Goal: Task Accomplishment & Management: Manage account settings

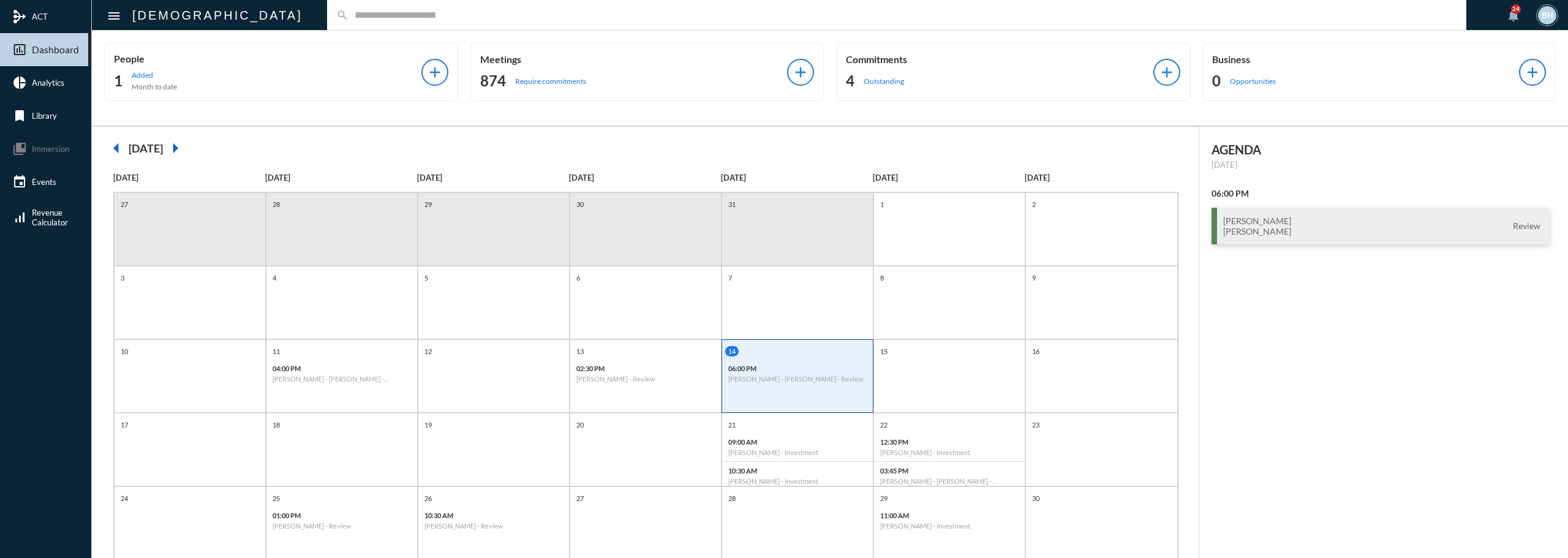
click at [1541, 16] on div "BH" at bounding box center [1547, 15] width 18 height 18
click at [1302, 379] on div at bounding box center [784, 279] width 1568 height 558
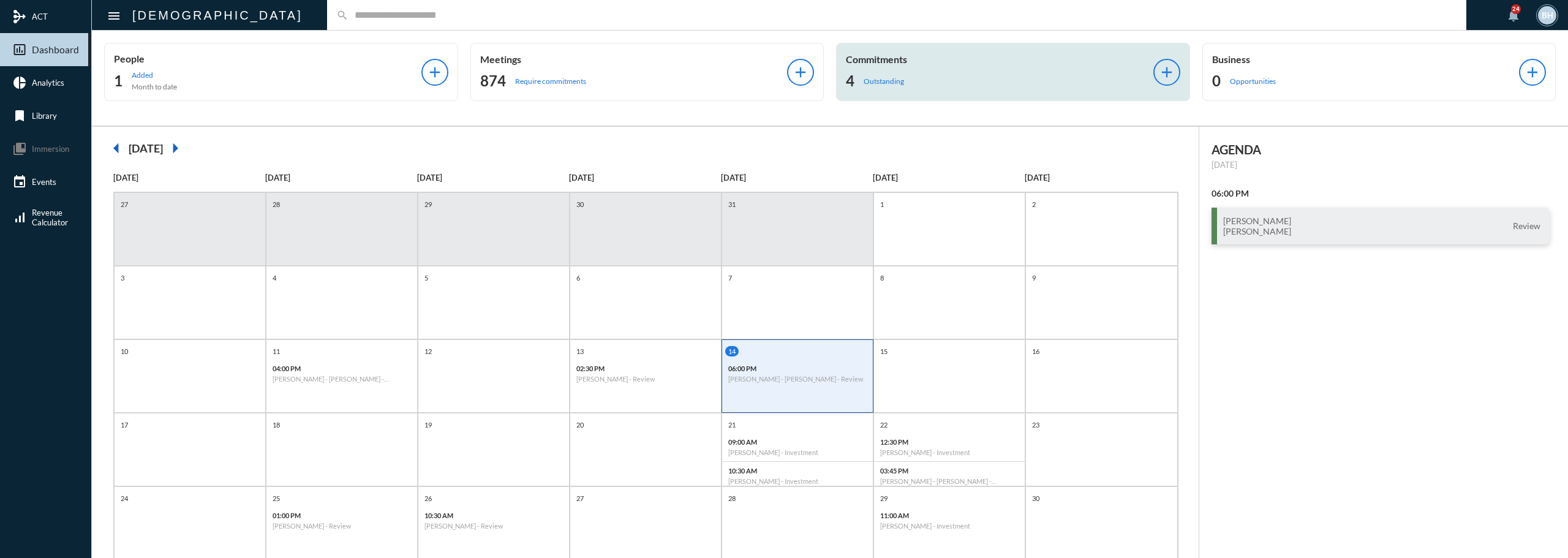
click at [887, 78] on p "Outstanding" at bounding box center [883, 81] width 40 height 9
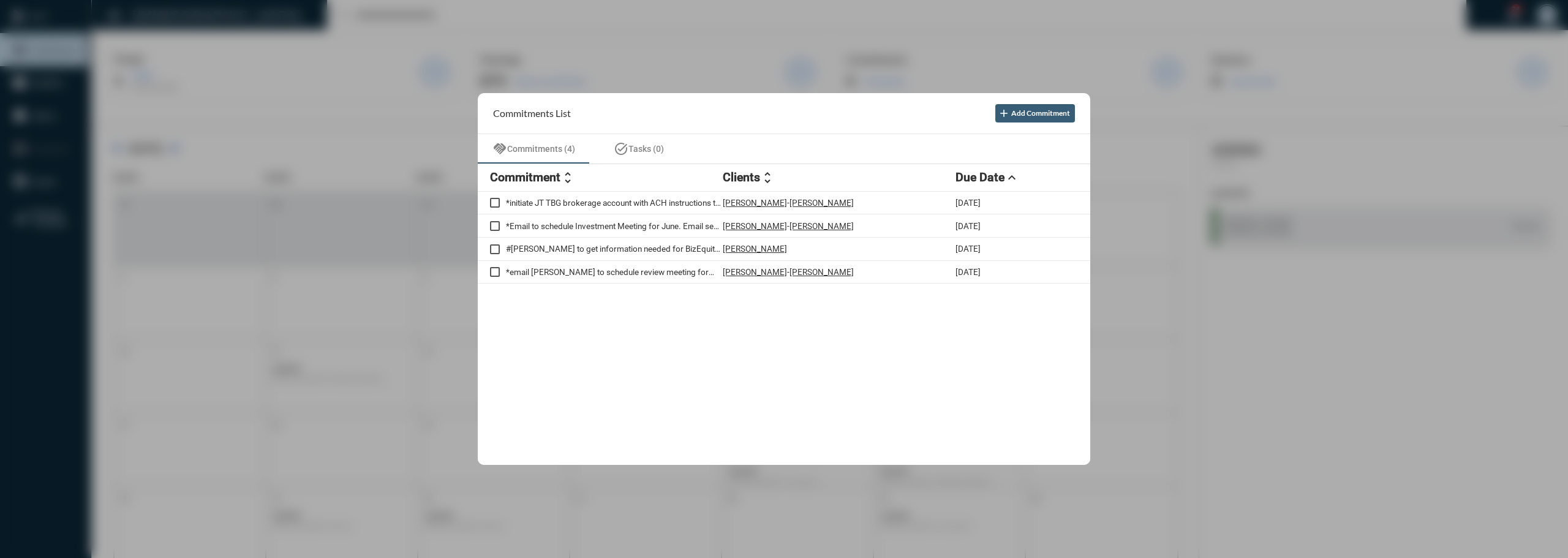
click at [819, 349] on div "*initiate JT TBG brokerage account with ACH instructions to each of their indiv…" at bounding box center [784, 329] width 612 height 273
click at [1321, 440] on div at bounding box center [784, 279] width 1568 height 558
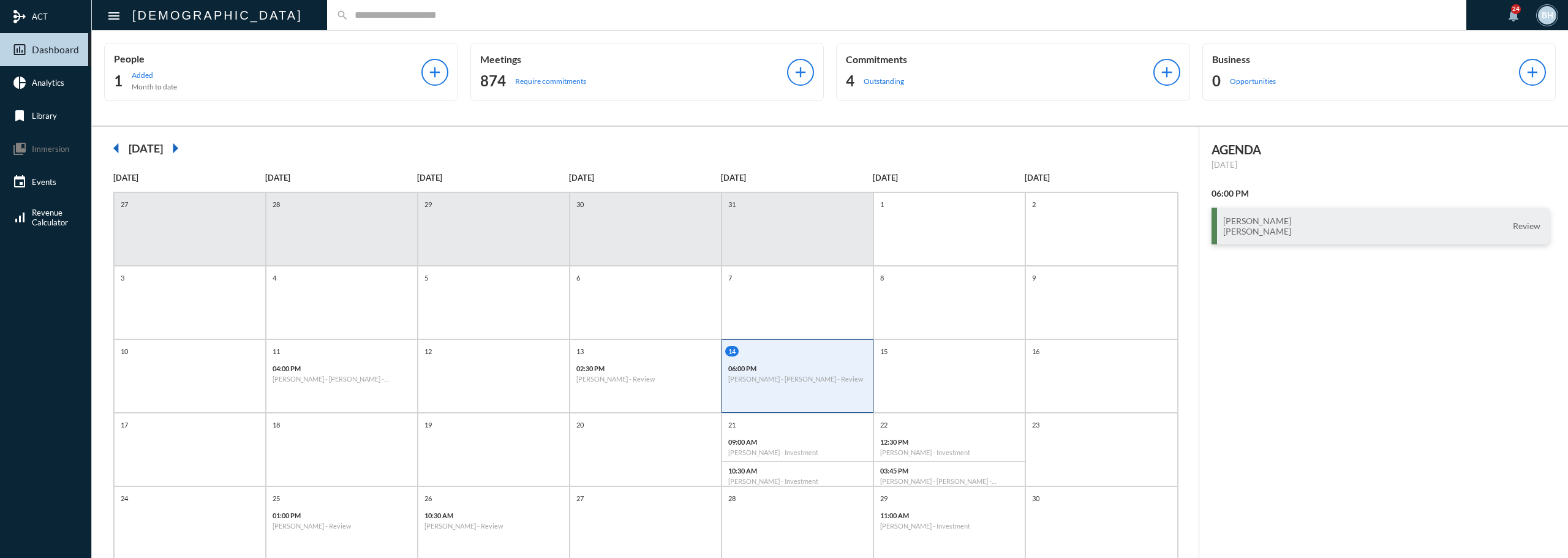
click at [1272, 454] on div "AGENDA [DATE] 06:00 PM [PERSON_NAME] [PERSON_NAME] Review" at bounding box center [1384, 395] width 370 height 538
click at [187, 148] on mat-icon "arrow_right" at bounding box center [175, 148] width 24 height 25
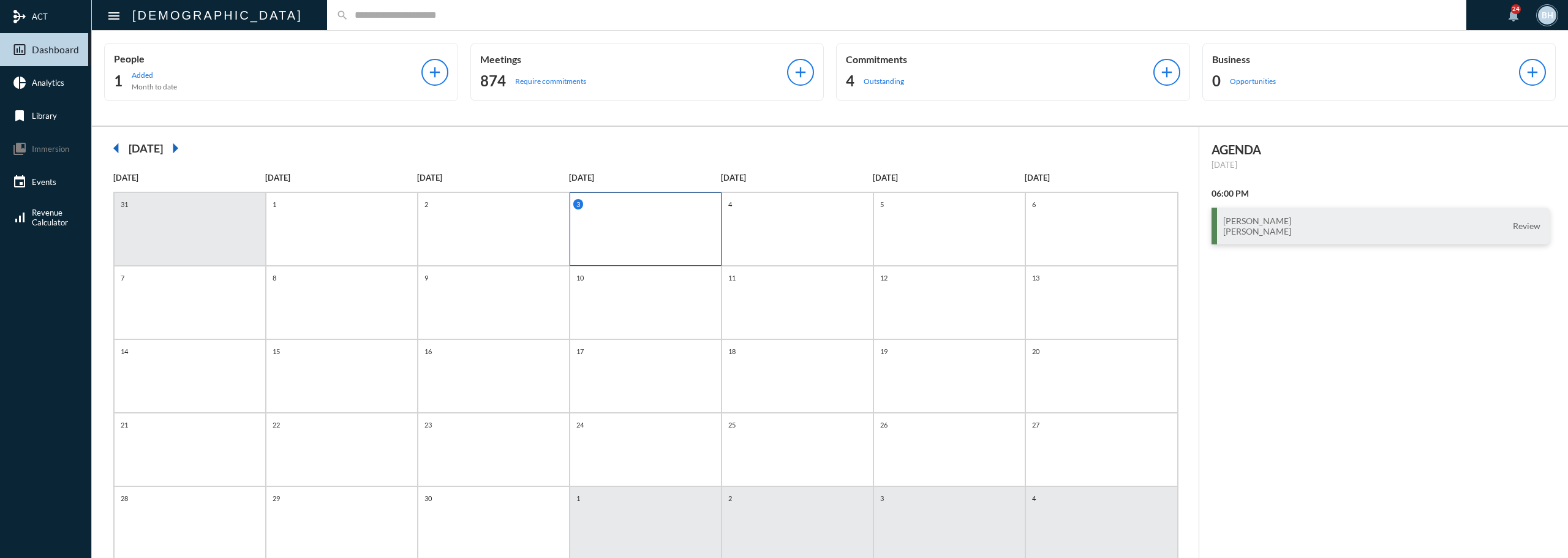
click at [639, 241] on div "3" at bounding box center [645, 228] width 152 height 74
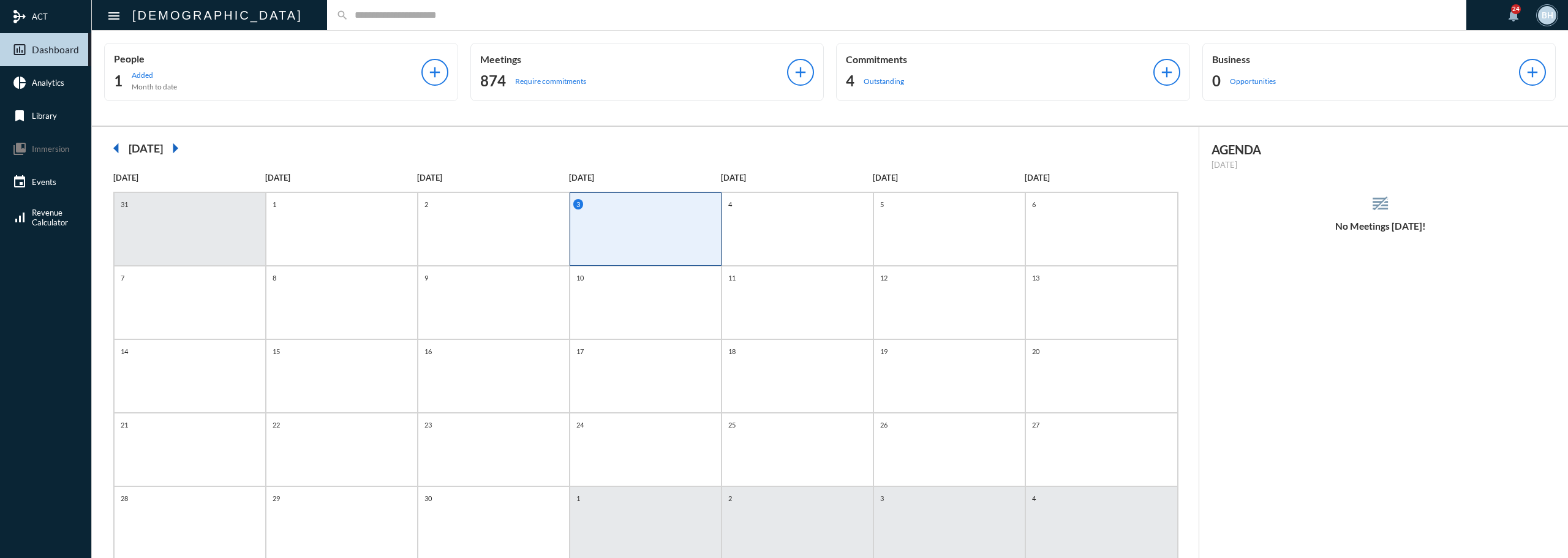
click at [525, 18] on input "text" at bounding box center [902, 14] width 1108 height 10
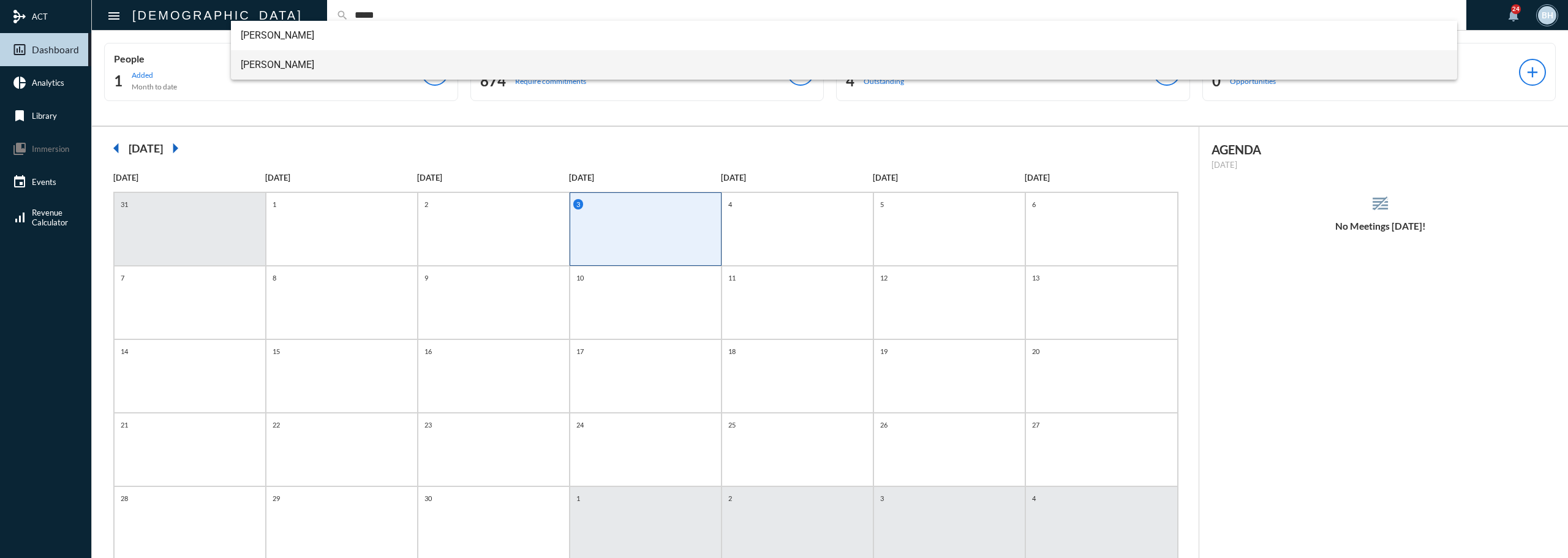
type input "*****"
click at [291, 58] on span "[PERSON_NAME]" at bounding box center [844, 65] width 1207 height 29
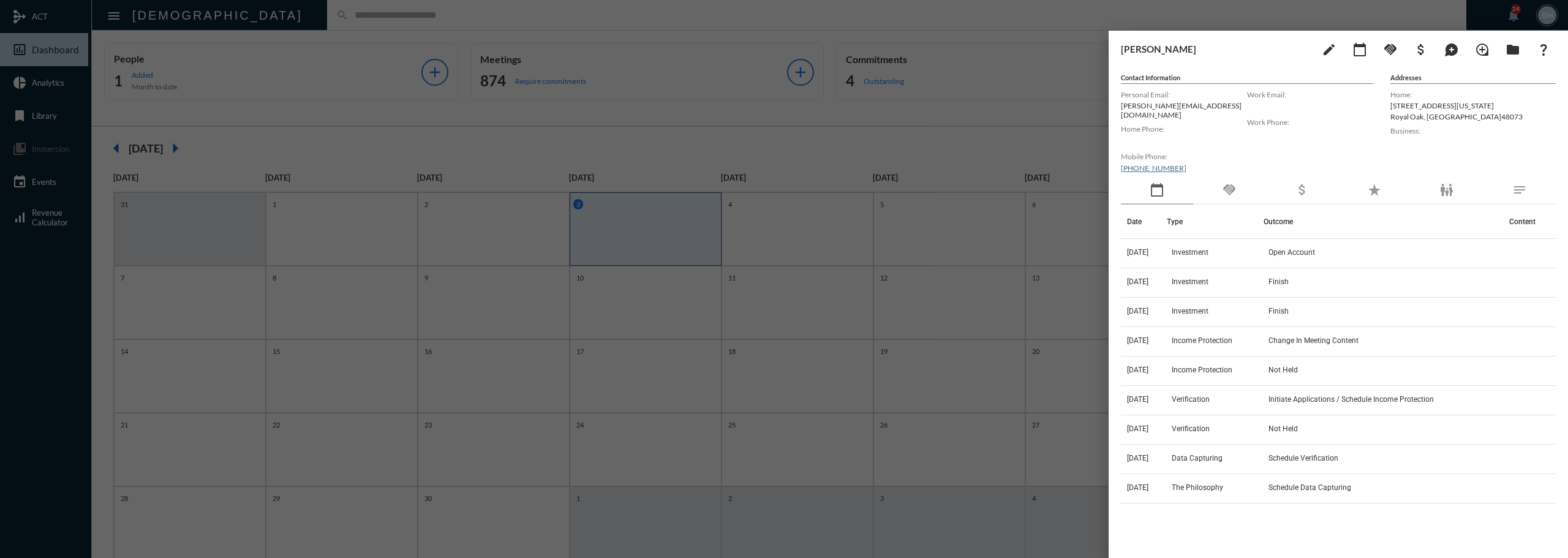
click at [1314, 138] on div "Work Phone:" at bounding box center [1310, 128] width 126 height 28
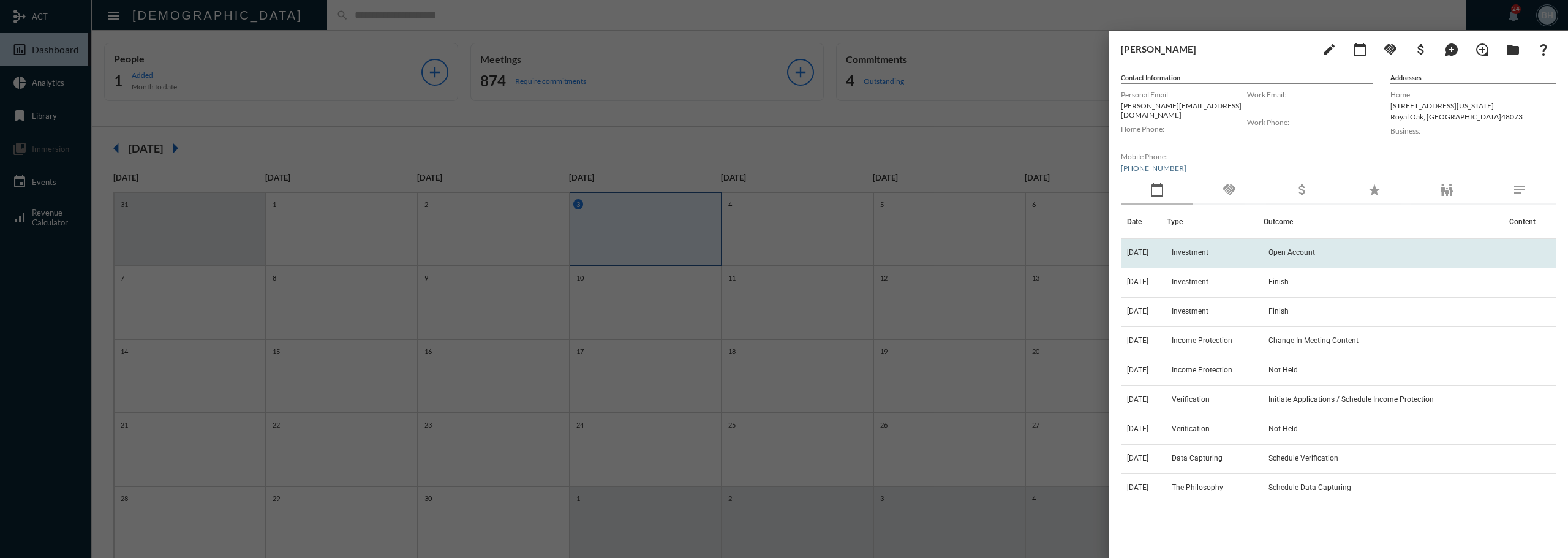
click at [1323, 247] on td "Open Account" at bounding box center [1382, 253] width 239 height 29
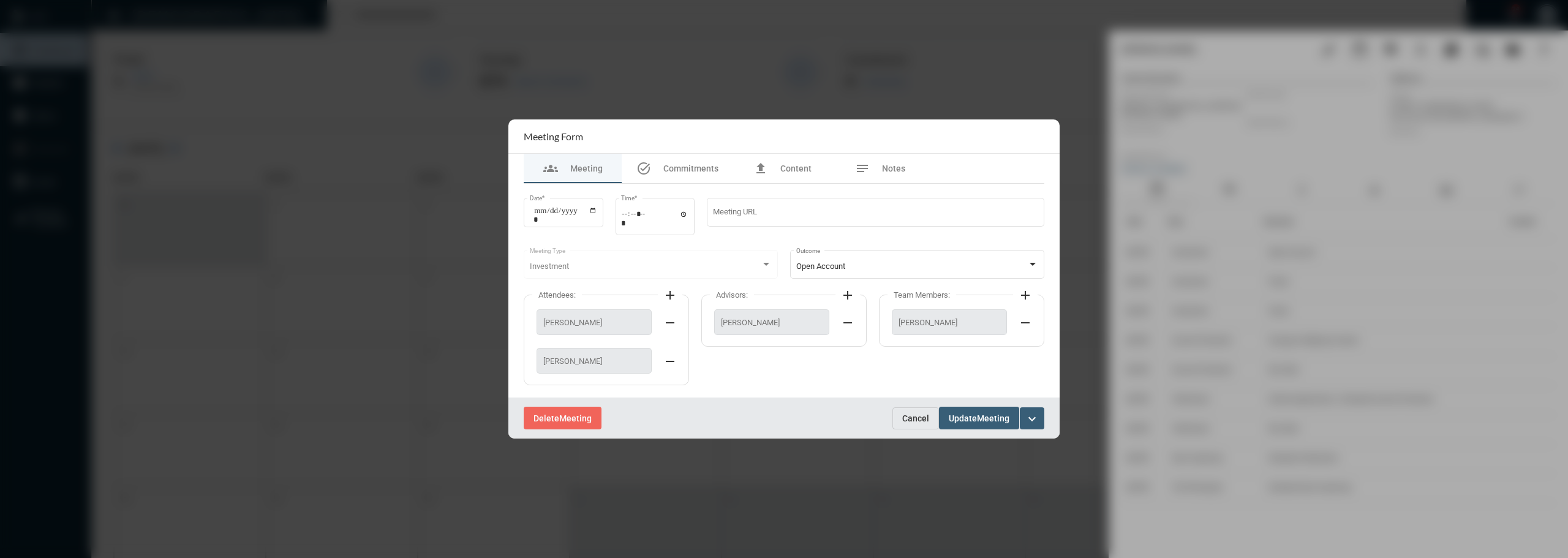
click at [919, 421] on span "Cancel" at bounding box center [916, 418] width 27 height 9
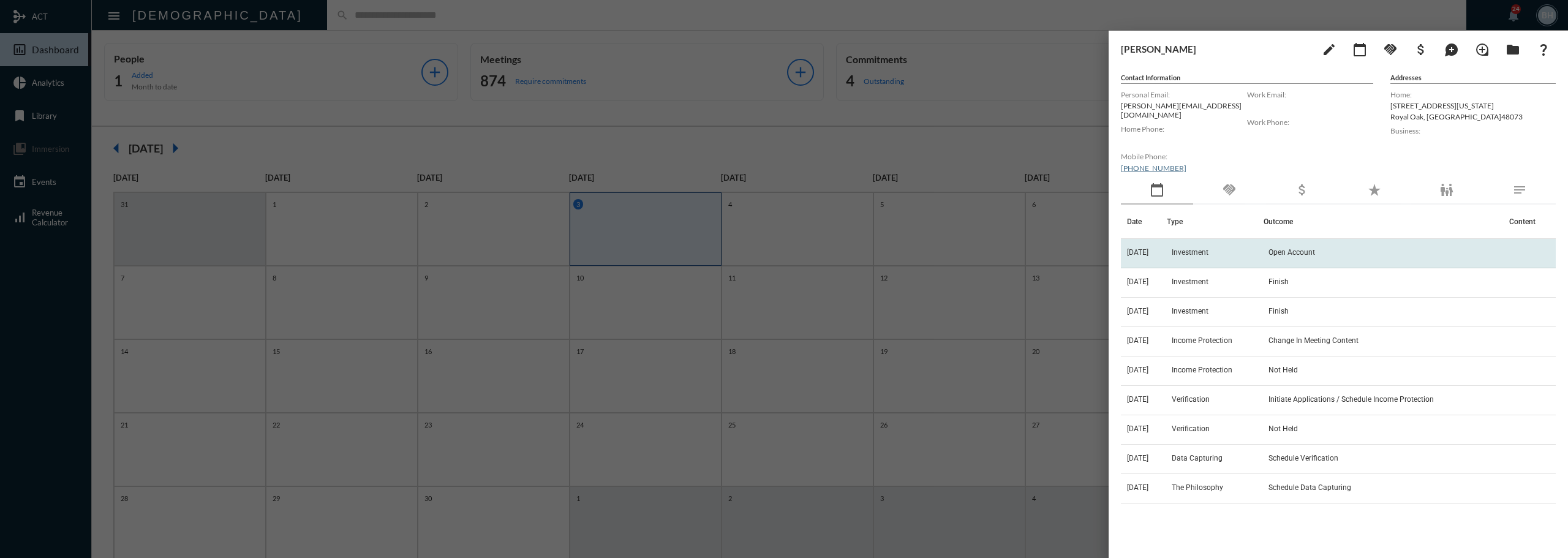
click at [1194, 248] on span "Investment" at bounding box center [1190, 252] width 37 height 9
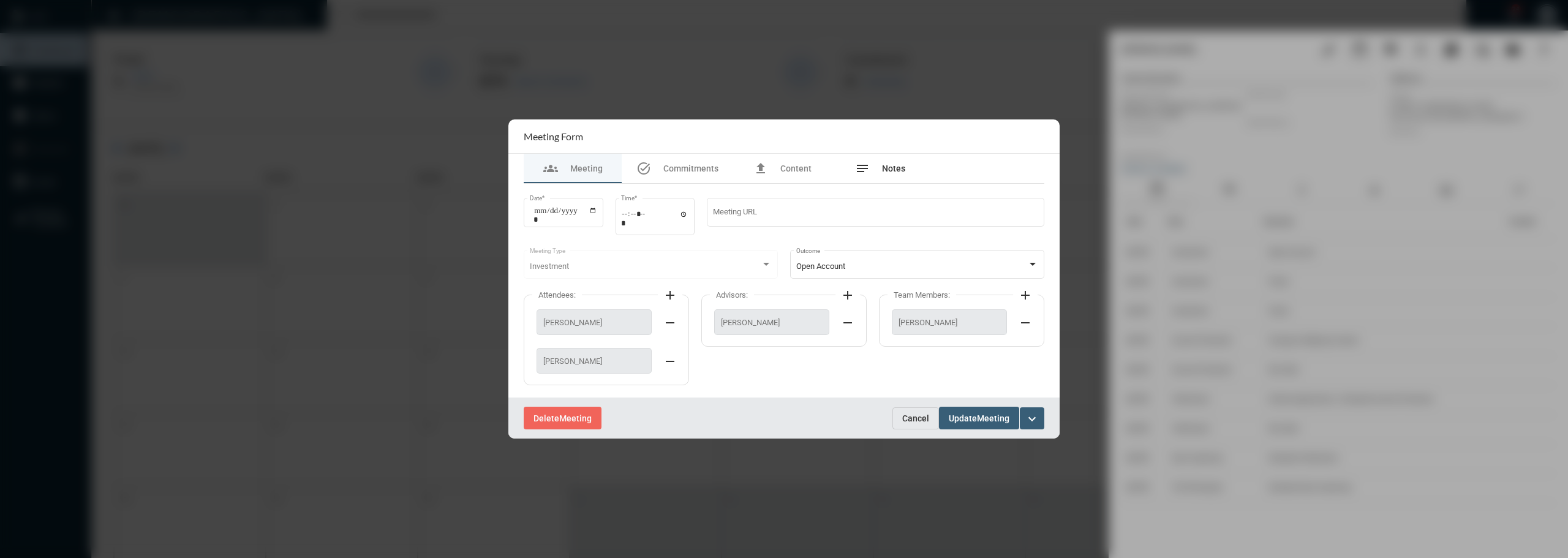
click at [899, 168] on span "Notes" at bounding box center [893, 168] width 23 height 9
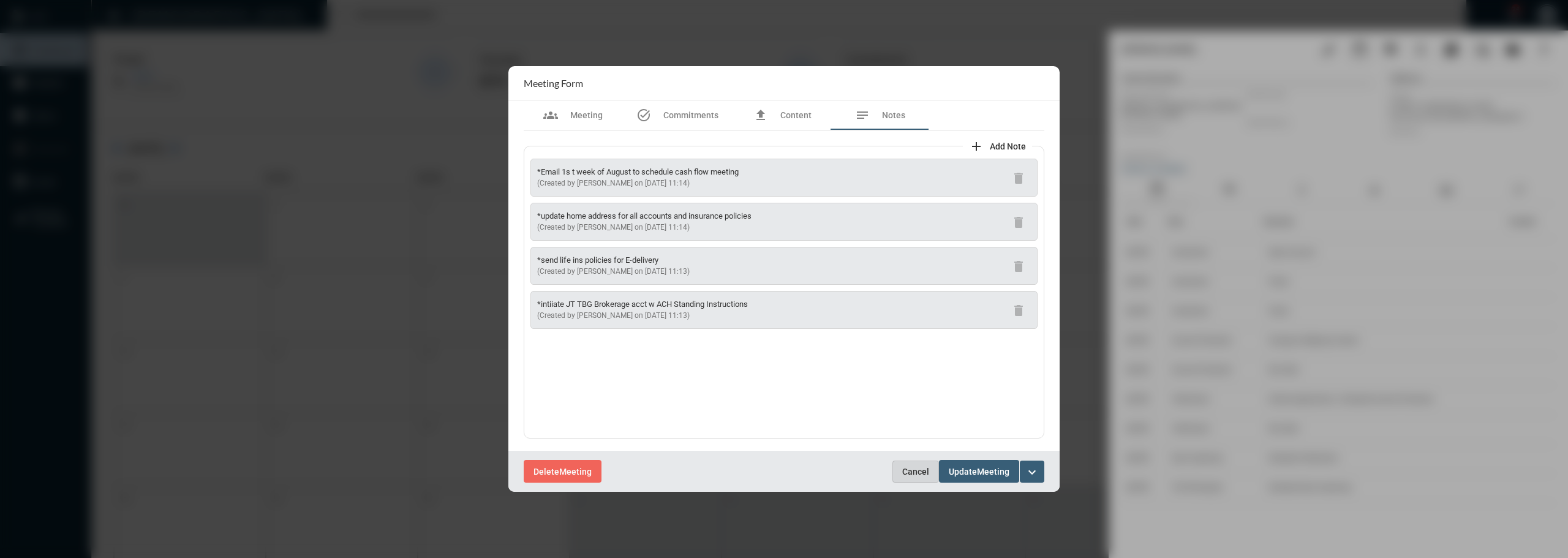
click at [898, 466] on button "Cancel" at bounding box center [916, 472] width 47 height 22
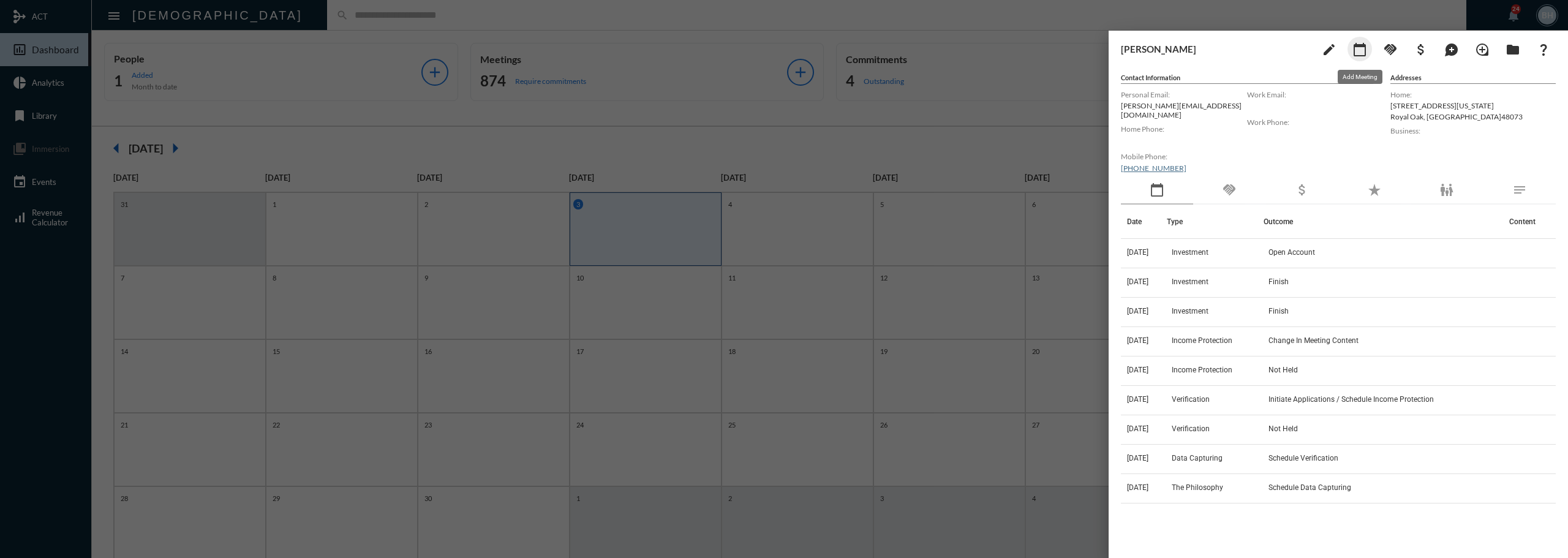
click at [1363, 48] on mat-icon "calendar_today" at bounding box center [1359, 49] width 15 height 15
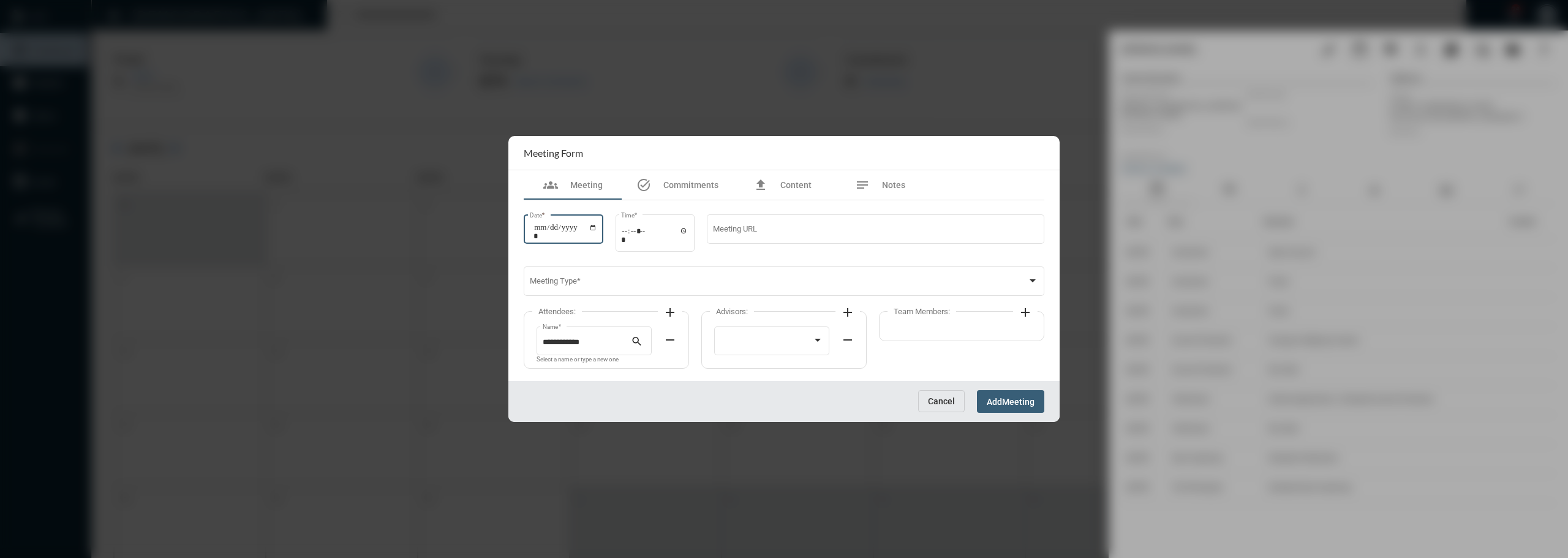
click at [551, 230] on input "Date *" at bounding box center [565, 232] width 64 height 17
type input "**********"
click at [622, 235] on div "Time *" at bounding box center [655, 232] width 80 height 40
type input "*****"
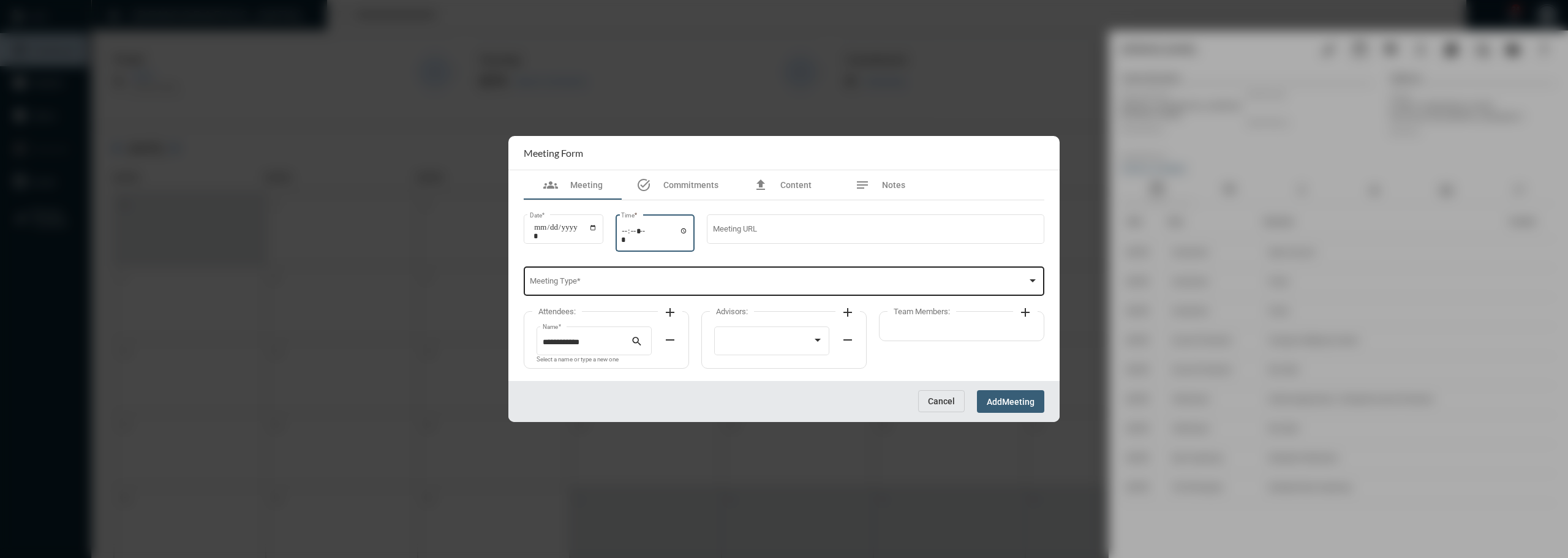
click at [570, 285] on span at bounding box center [779, 284] width 498 height 9
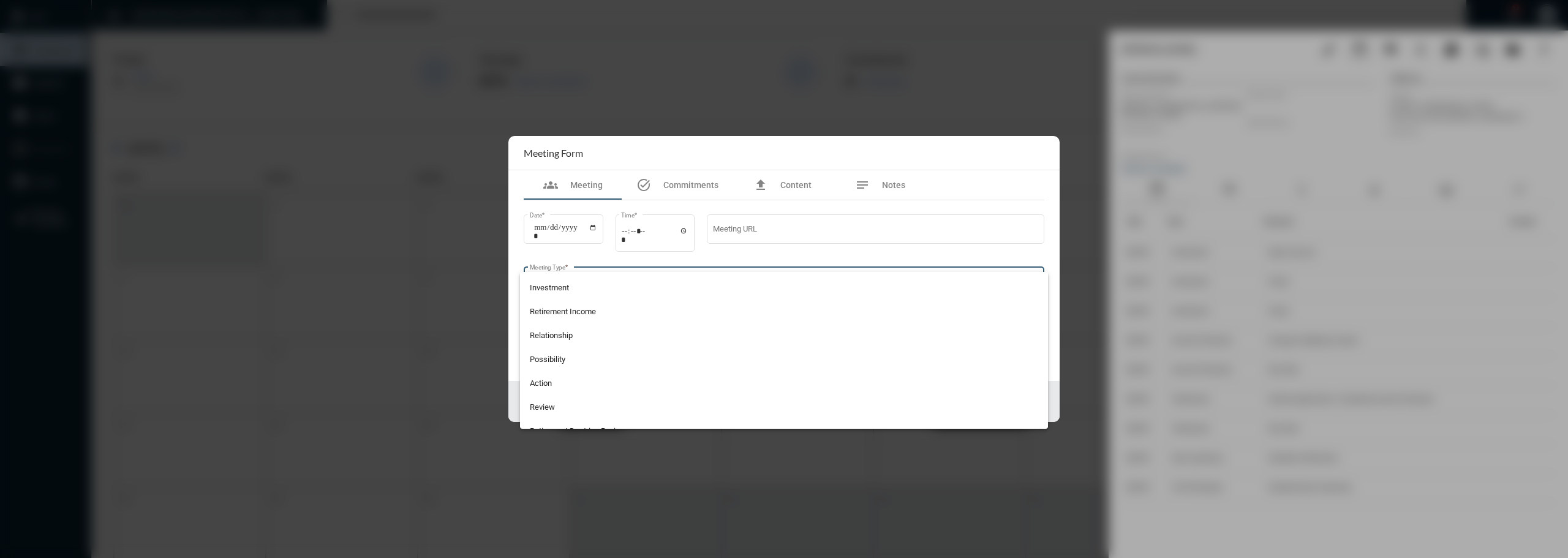
scroll to position [321, 0]
click at [553, 341] on span "Review" at bounding box center [784, 345] width 509 height 24
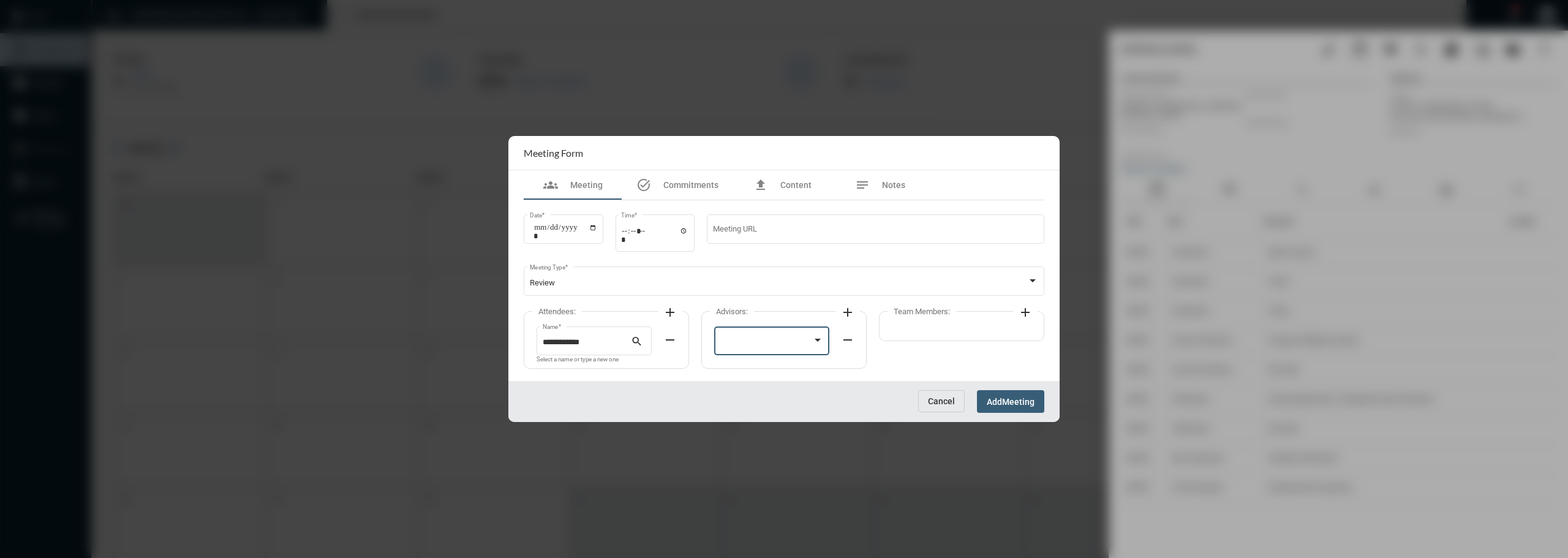
click at [763, 345] on div at bounding box center [766, 343] width 92 height 9
click at [761, 345] on span "[PERSON_NAME]" at bounding box center [772, 343] width 103 height 24
click at [664, 312] on mat-icon "add" at bounding box center [670, 312] width 15 height 15
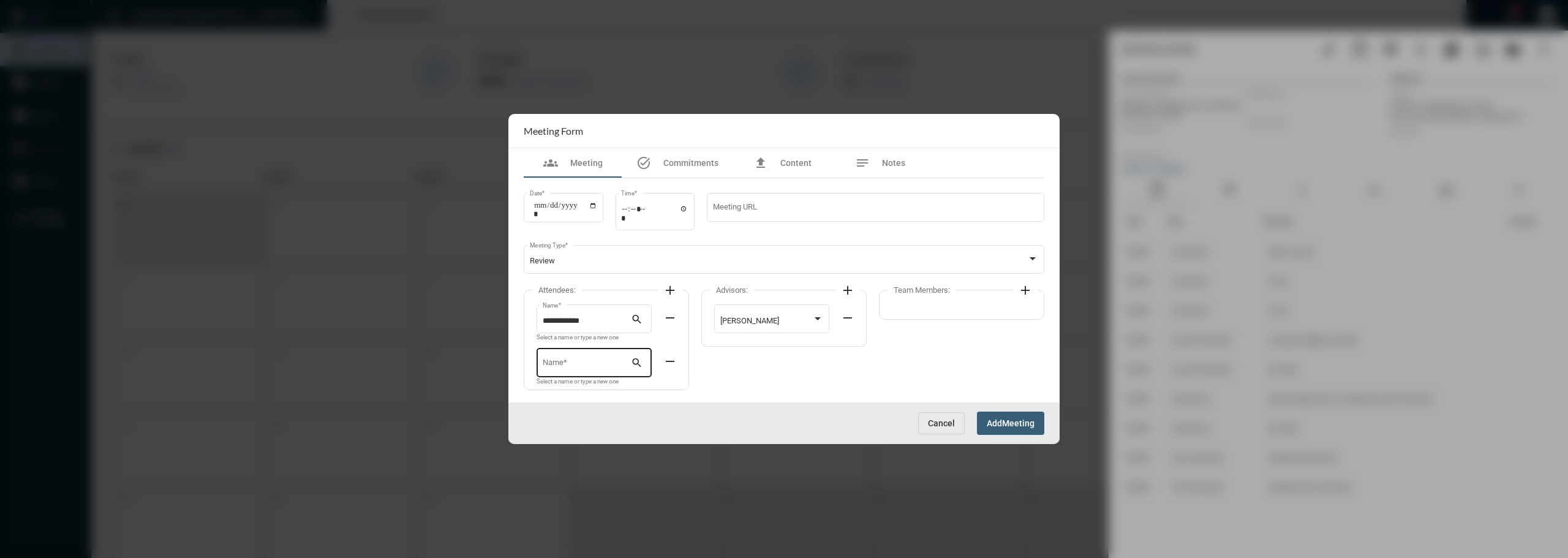
click at [577, 350] on div "Name *" at bounding box center [587, 362] width 88 height 32
click at [582, 360] on div "Name *" at bounding box center [587, 362] width 88 height 32
click at [547, 362] on input "Name *" at bounding box center [587, 365] width 88 height 9
click at [583, 386] on span "[PERSON_NAME]" at bounding box center [594, 392] width 96 height 29
type input "**********"
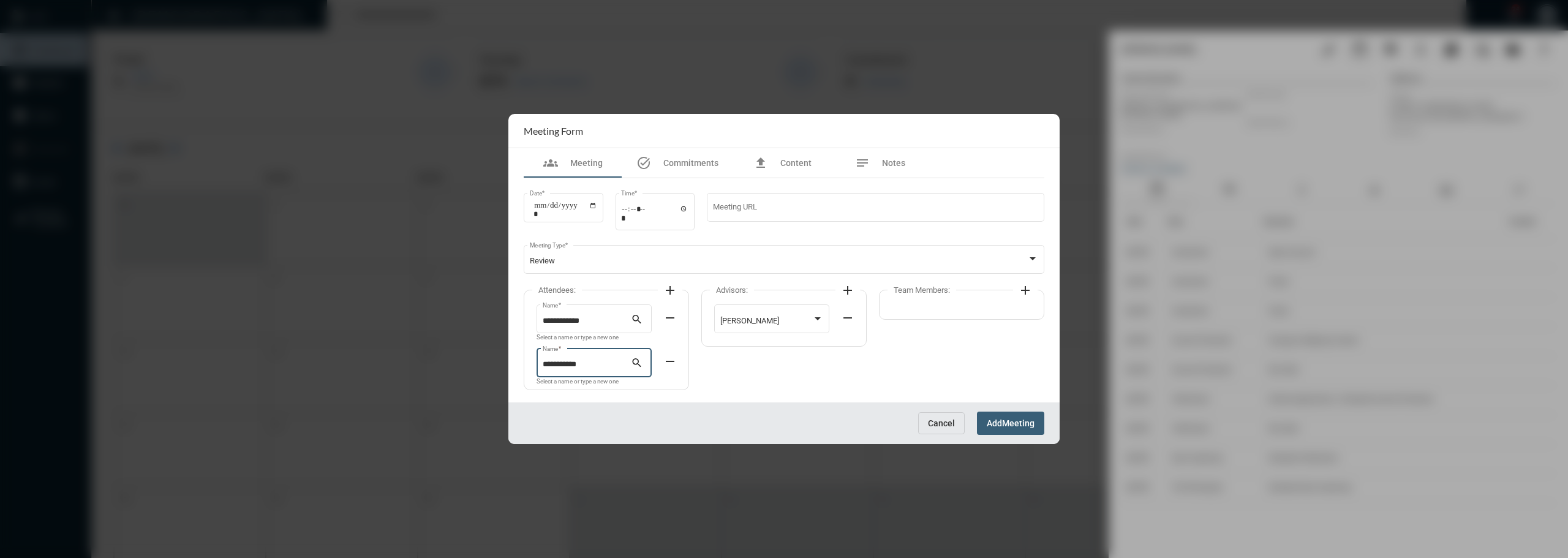
click at [996, 424] on span "Add" at bounding box center [994, 424] width 15 height 9
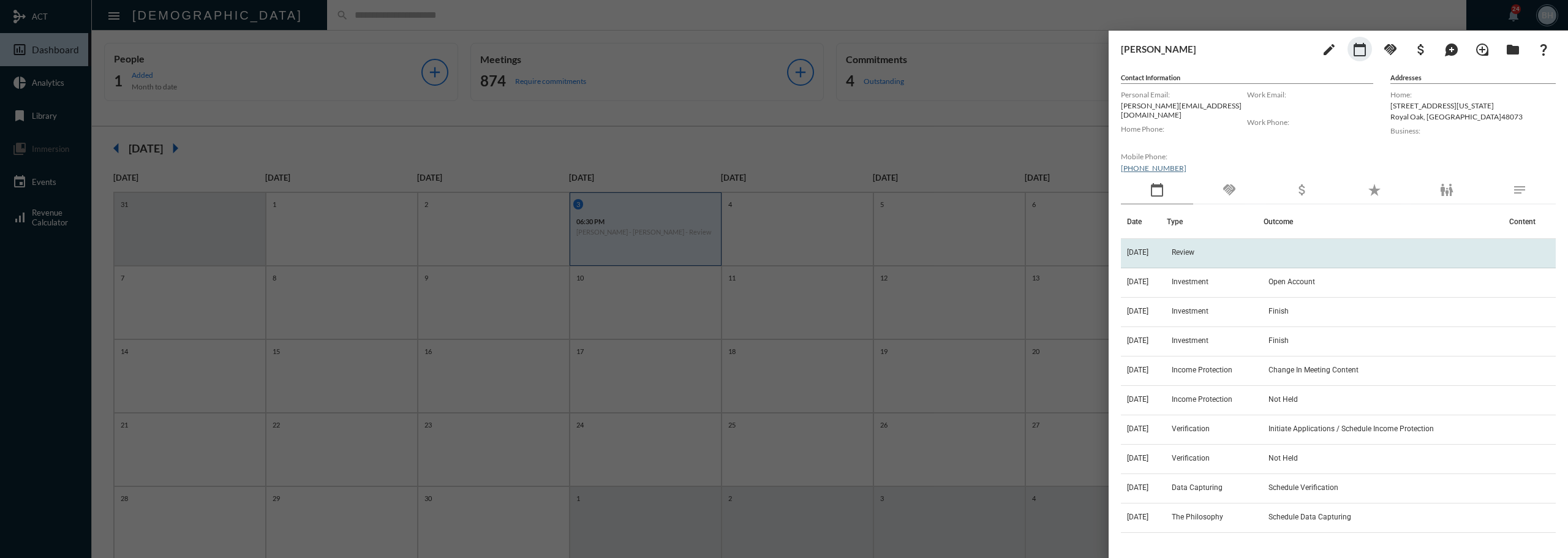
click at [1183, 248] on span "Review" at bounding box center [1183, 252] width 23 height 9
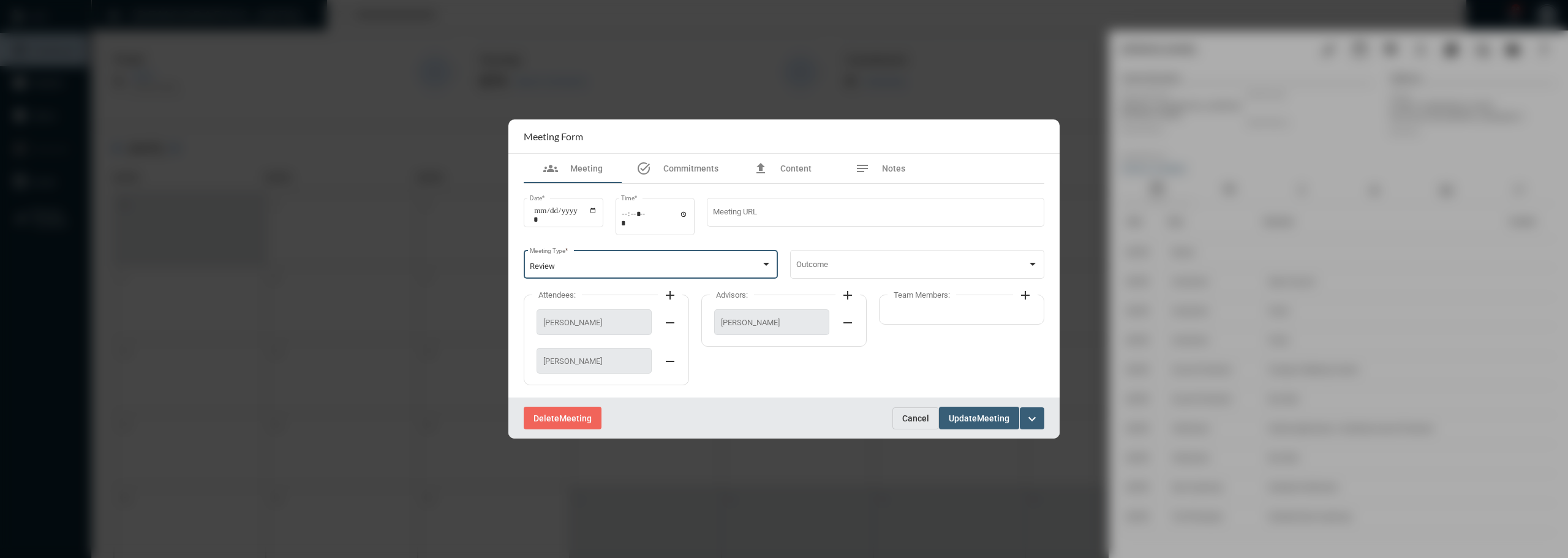
click at [700, 268] on div "Review" at bounding box center [645, 267] width 231 height 9
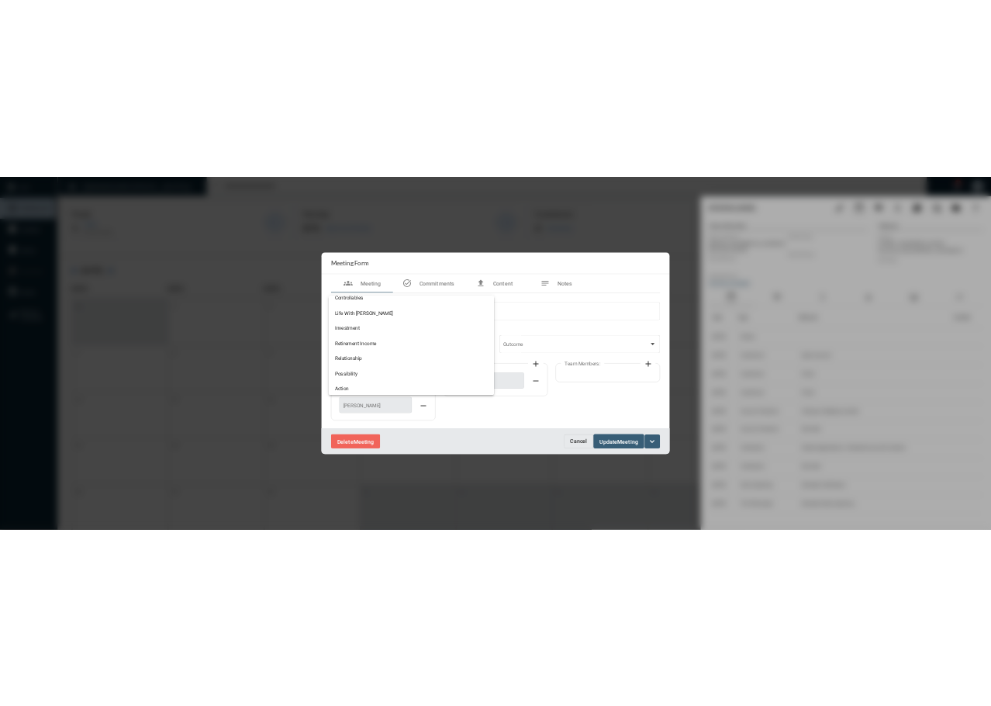
scroll to position [281, 0]
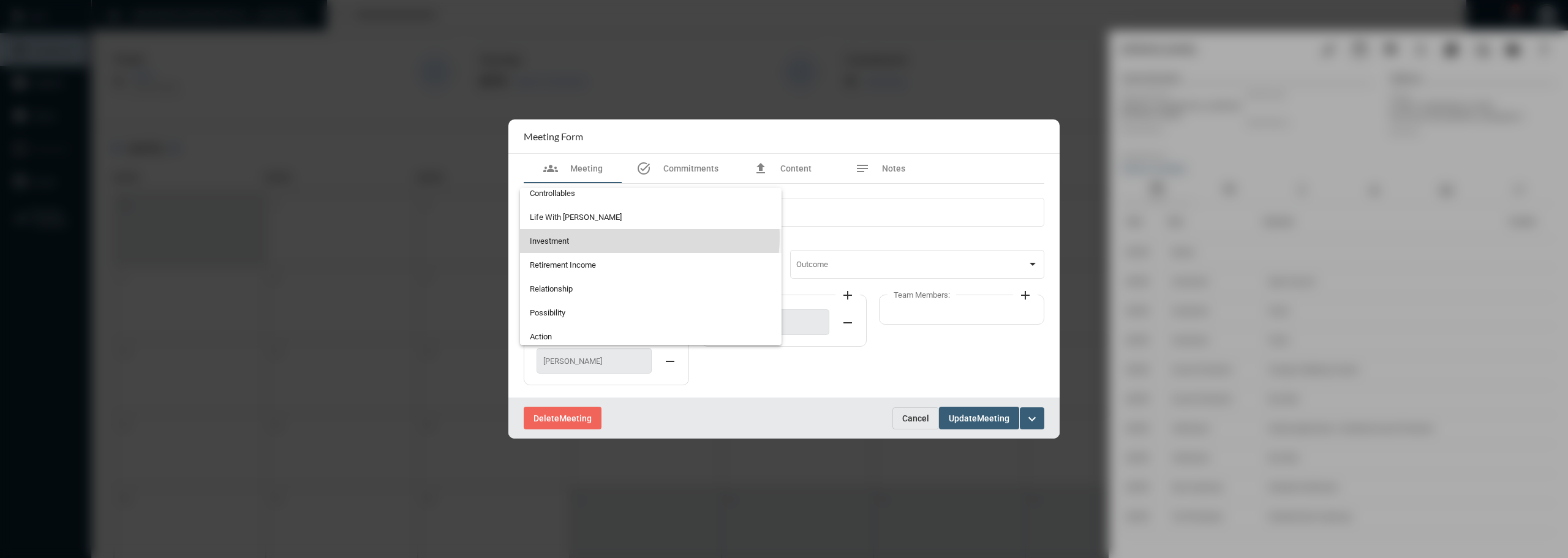
click at [624, 236] on span "Investment" at bounding box center [651, 241] width 243 height 24
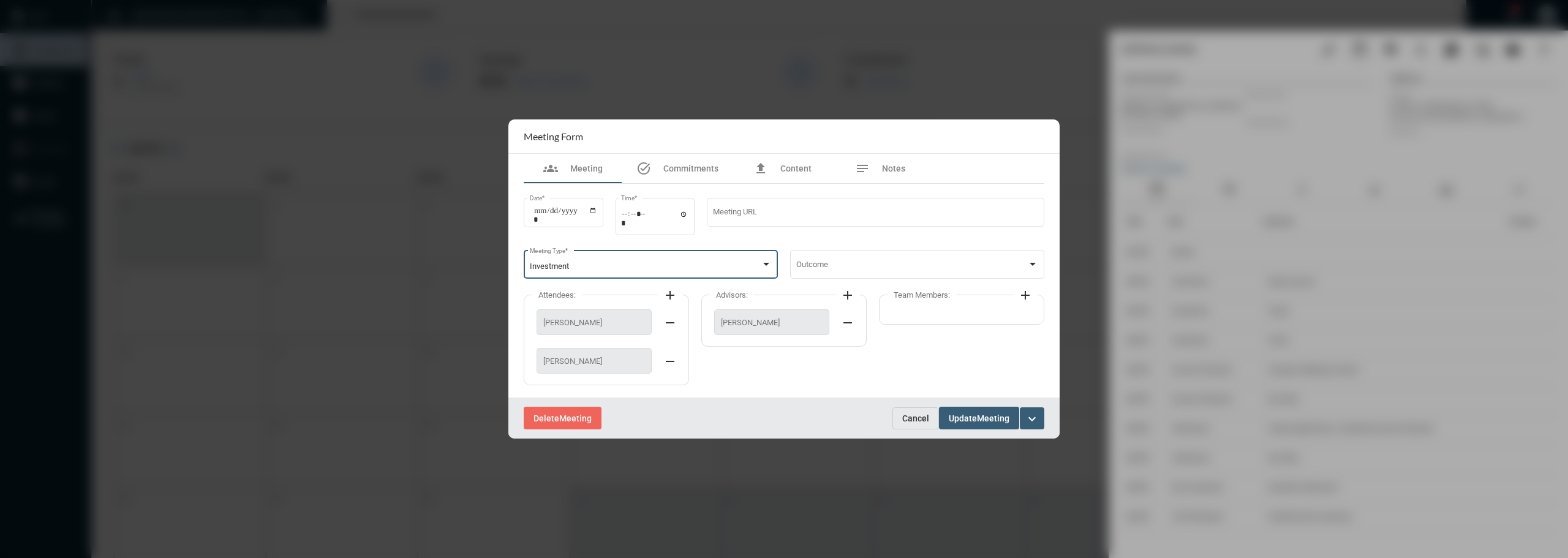
click at [991, 423] on span "Meeting" at bounding box center [993, 418] width 32 height 9
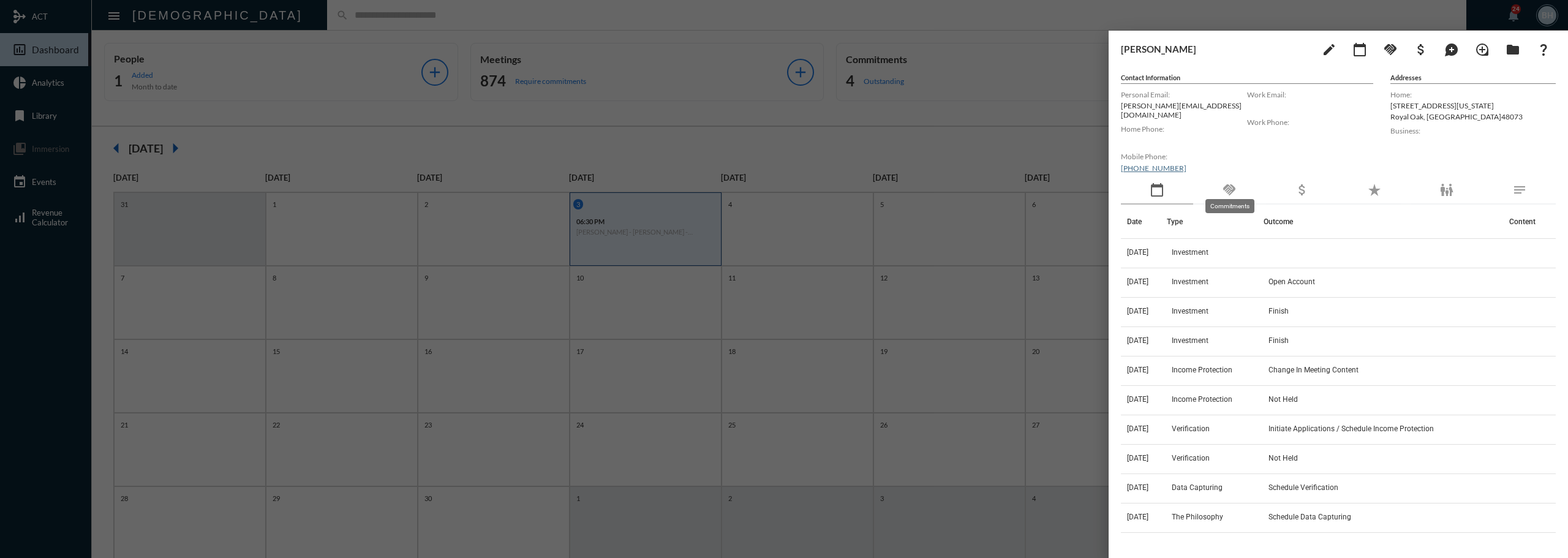
click at [1231, 187] on mat-icon "handshake" at bounding box center [1229, 190] width 15 height 15
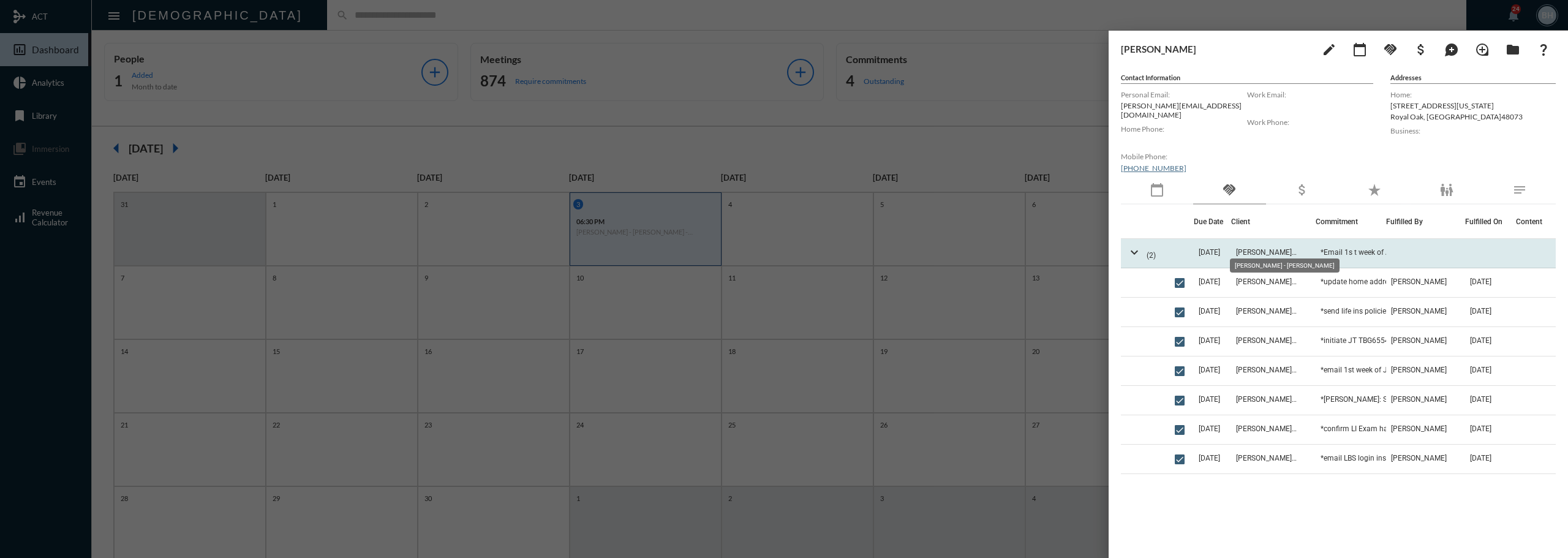
click at [1272, 248] on span "[PERSON_NAME] - [PERSON_NAME]" at bounding box center [1267, 252] width 62 height 9
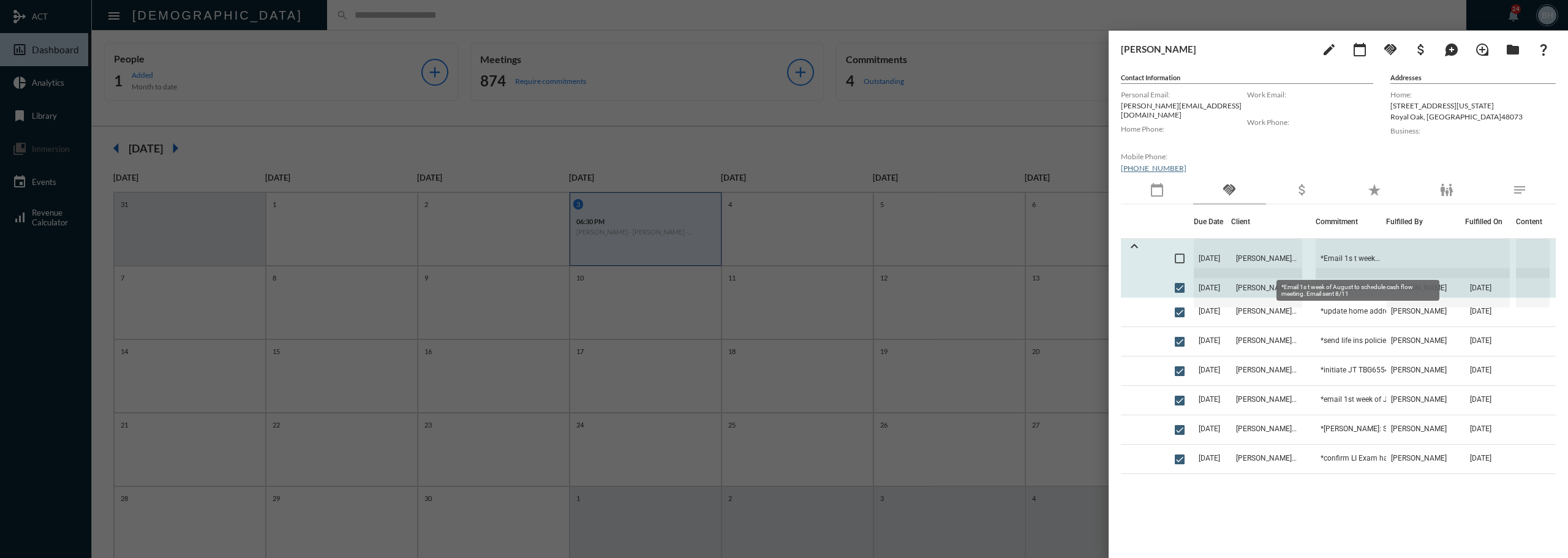
click at [1345, 243] on span "*Email 1s t week of August to schedule cash flow meeting. Email sent 8/11" at bounding box center [1350, 258] width 70 height 40
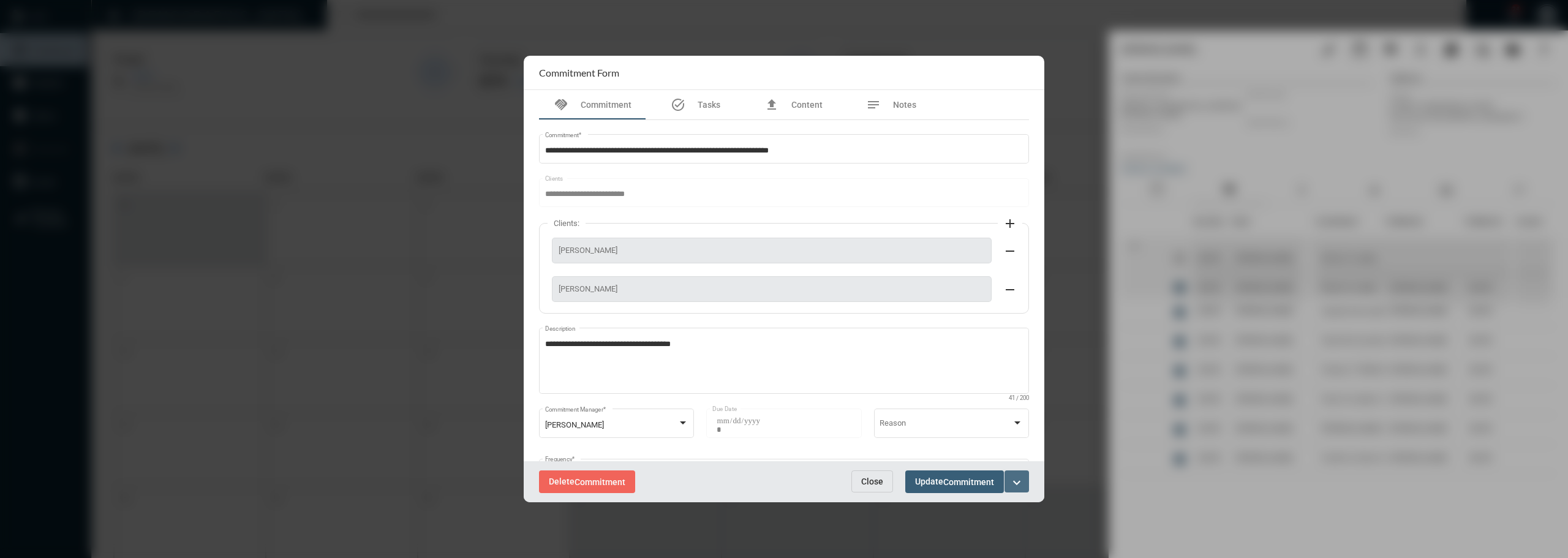
click at [1019, 491] on button "expand_more" at bounding box center [1016, 481] width 24 height 22
click at [956, 410] on p "Complete" at bounding box center [946, 406] width 37 height 10
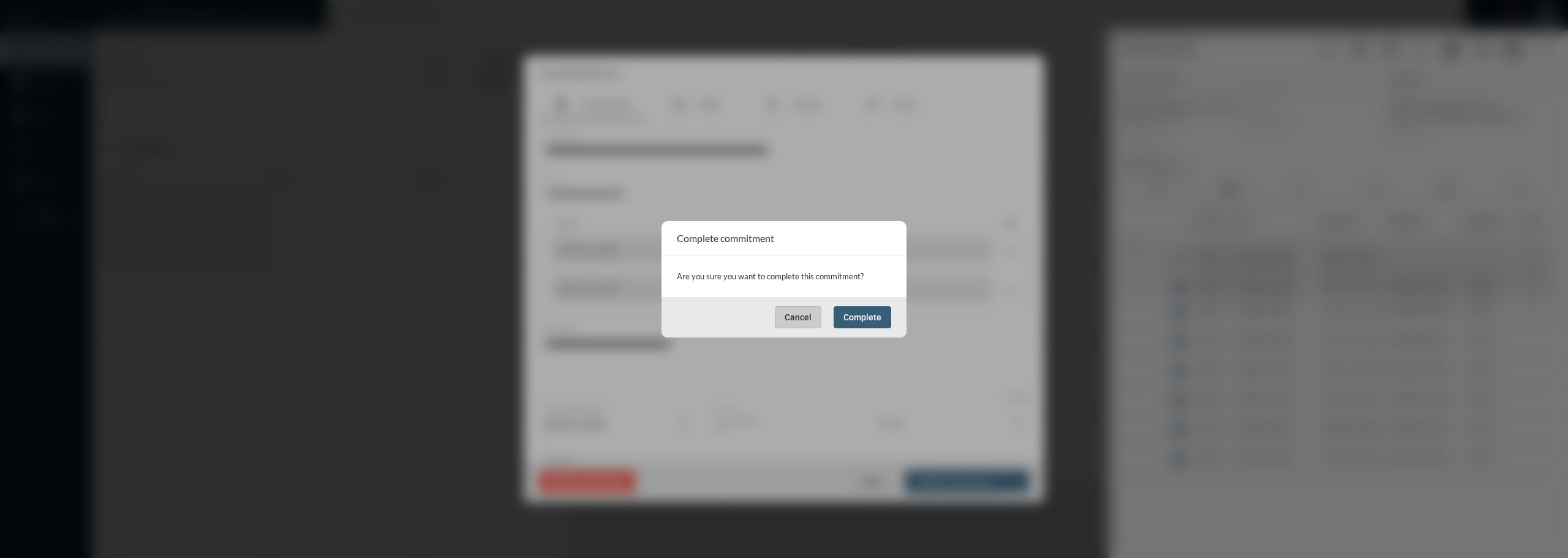
click at [860, 315] on span "Complete" at bounding box center [863, 317] width 38 height 9
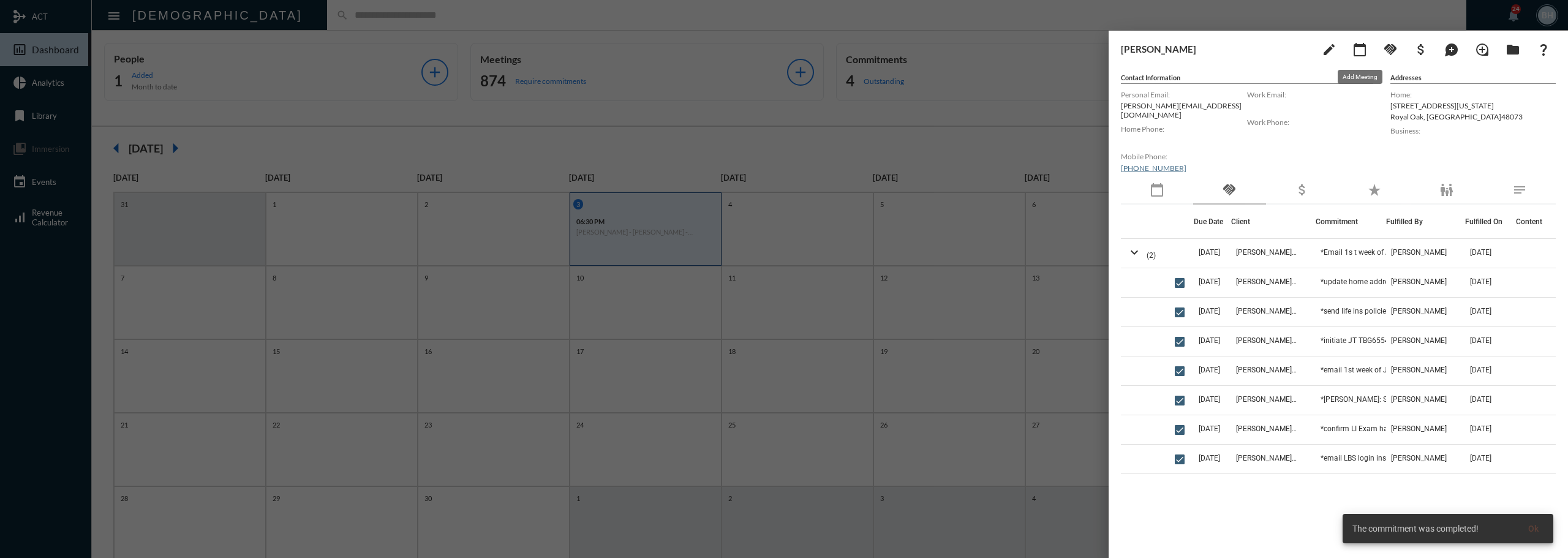
click at [1359, 43] on mat-icon "calendar_today" at bounding box center [1359, 49] width 15 height 15
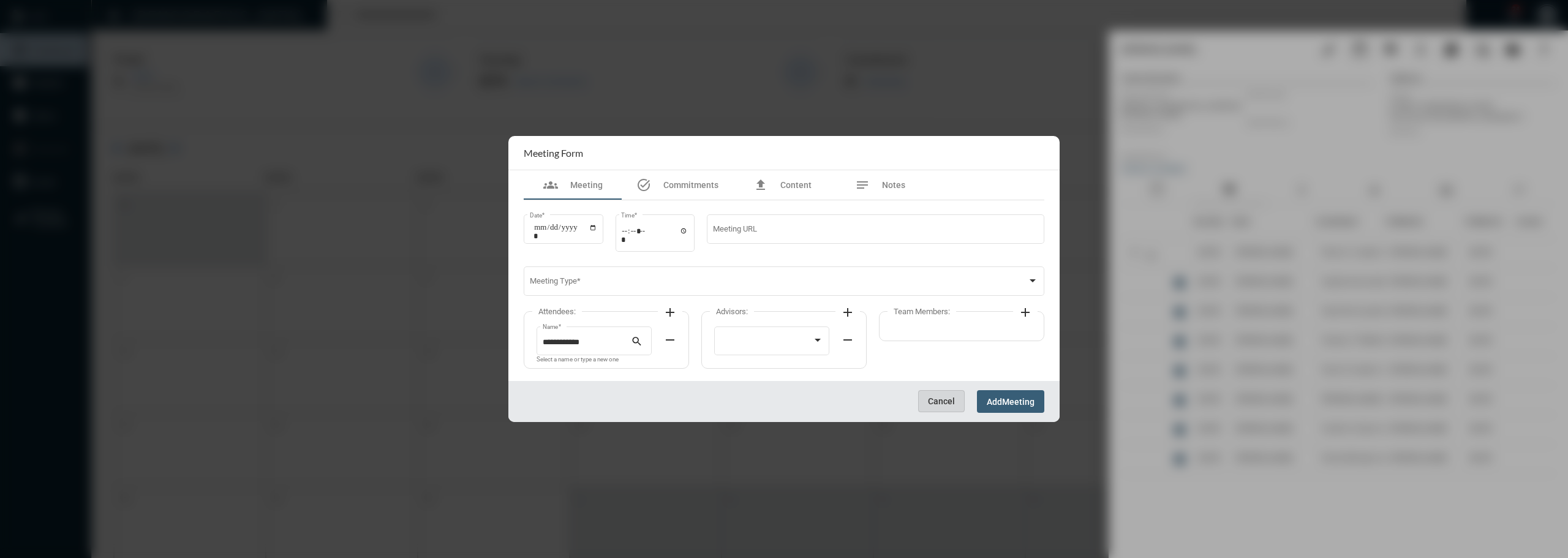
click at [931, 399] on span "Cancel" at bounding box center [942, 402] width 27 height 9
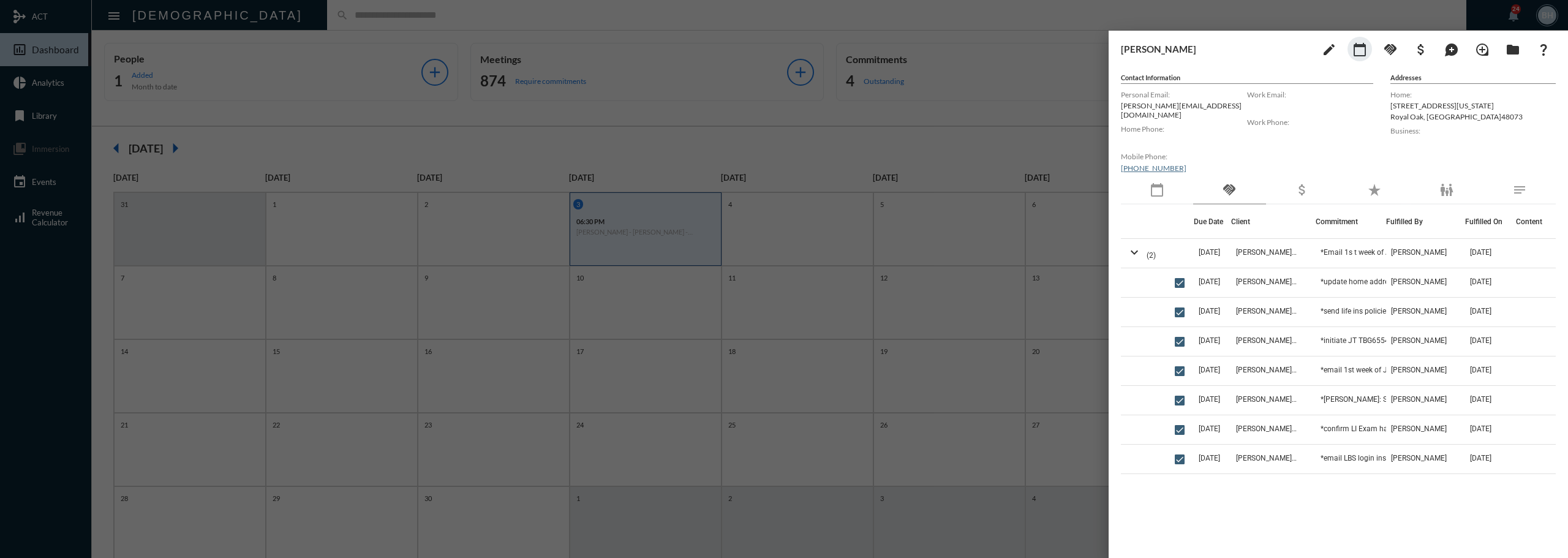
click at [618, 247] on div at bounding box center [784, 279] width 1568 height 558
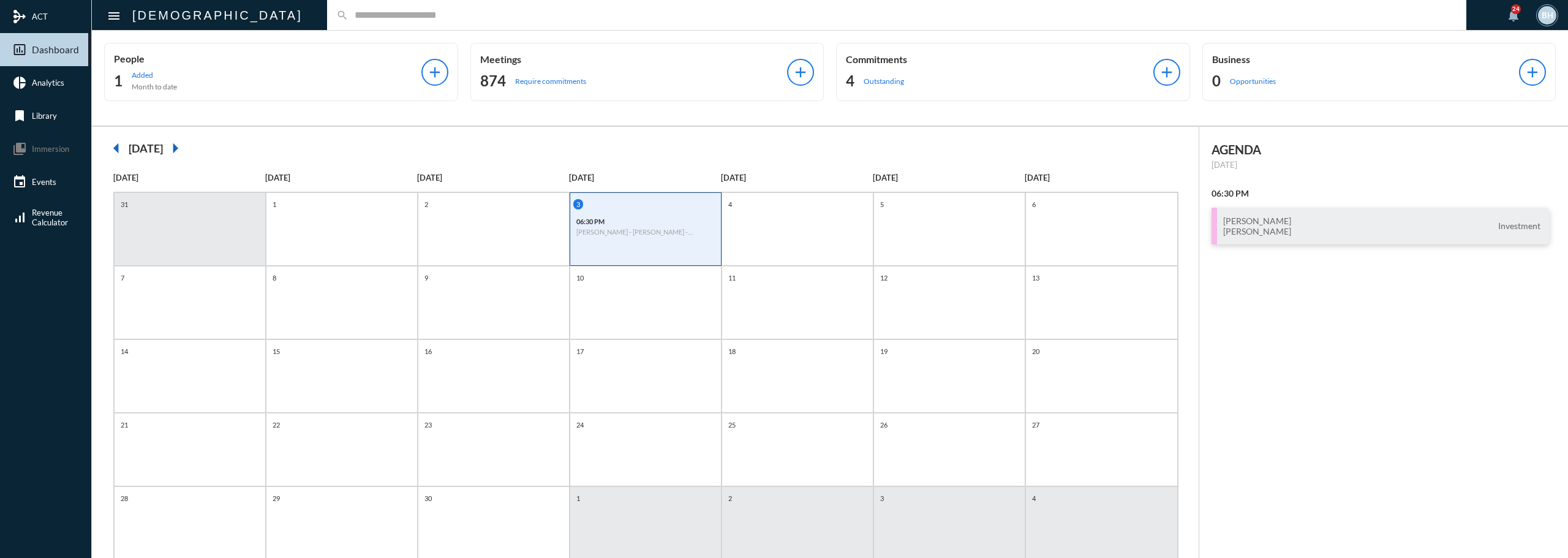
click at [600, 225] on p "06:30 PM" at bounding box center [645, 221] width 138 height 8
click at [385, 21] on div "search" at bounding box center [897, 15] width 1139 height 30
type input "*****"
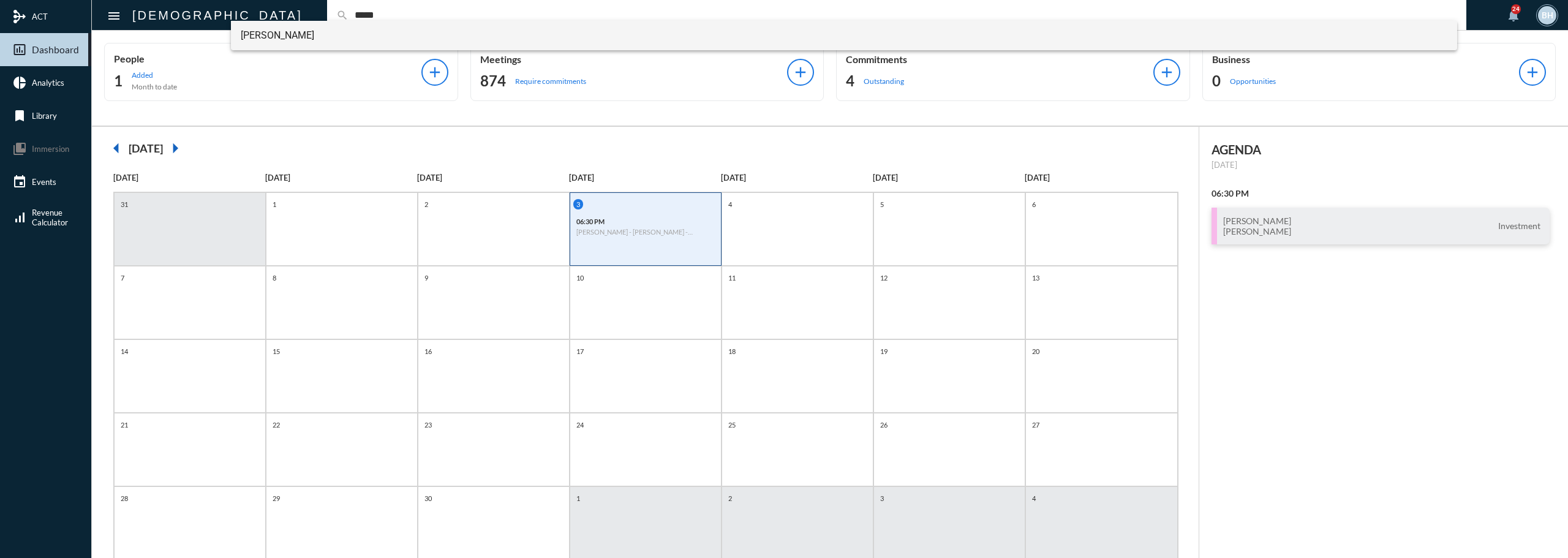
click at [293, 34] on span "[PERSON_NAME]" at bounding box center [844, 35] width 1207 height 29
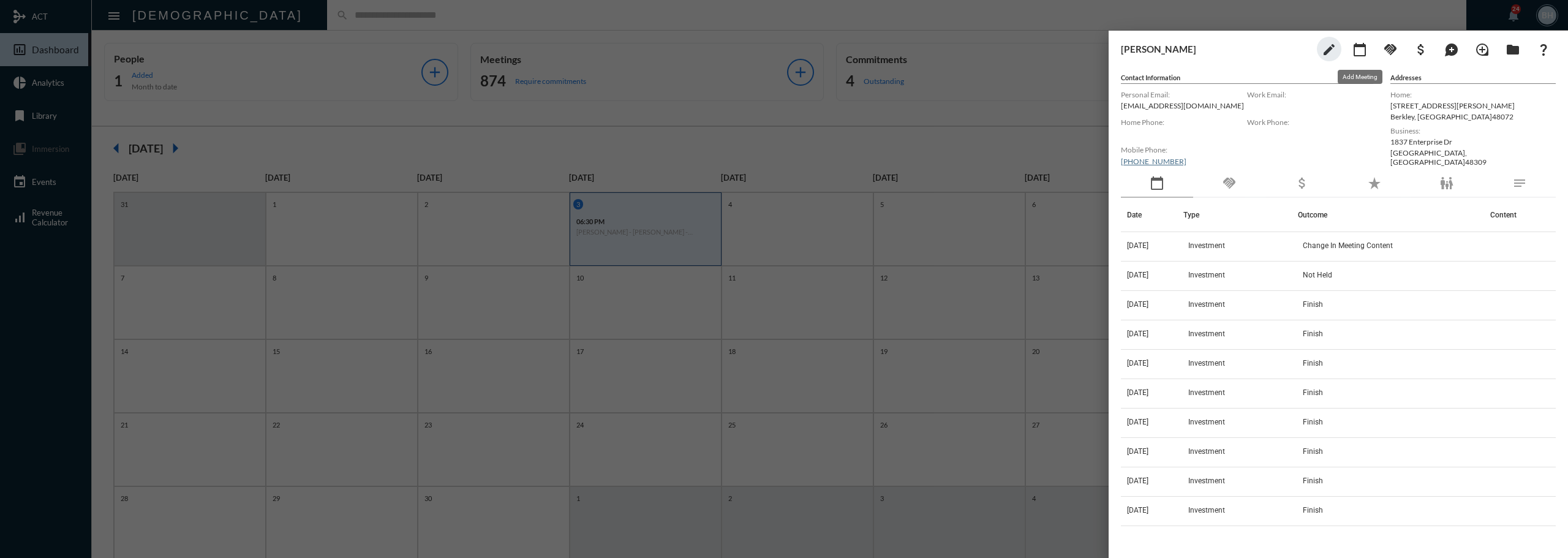
click at [1356, 46] on mat-icon "calendar_today" at bounding box center [1359, 49] width 15 height 15
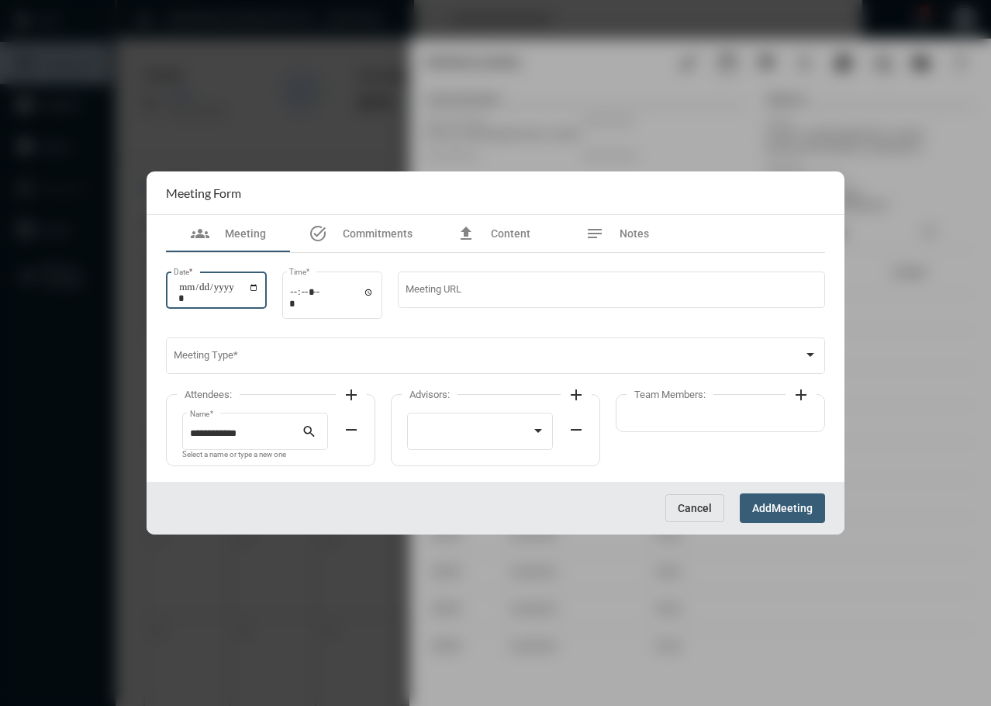
click at [185, 287] on input "Date *" at bounding box center [218, 292] width 81 height 22
type input "**********"
click at [298, 297] on input "Time *" at bounding box center [331, 297] width 85 height 22
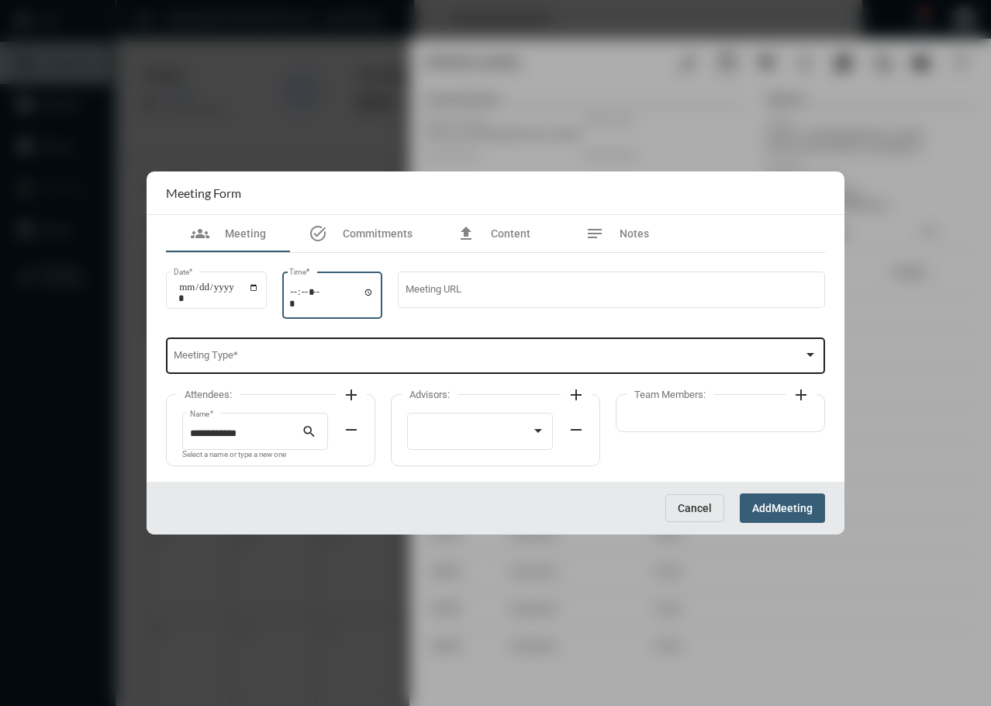
click at [254, 342] on div "Meeting Type *" at bounding box center [496, 355] width 644 height 40
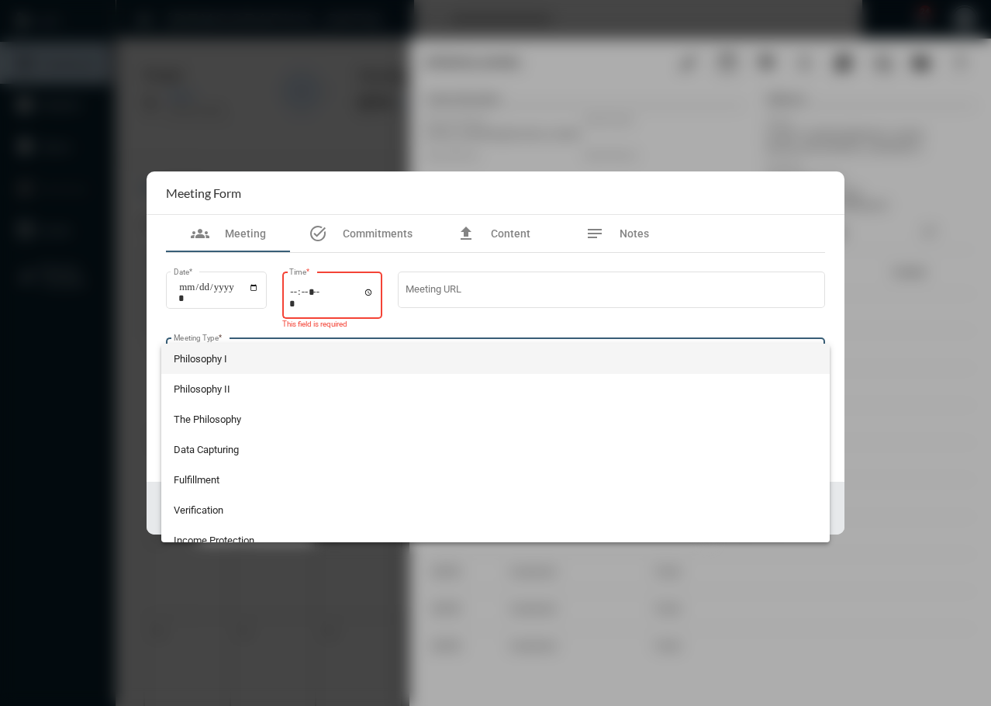
click at [347, 291] on div at bounding box center [495, 353] width 991 height 706
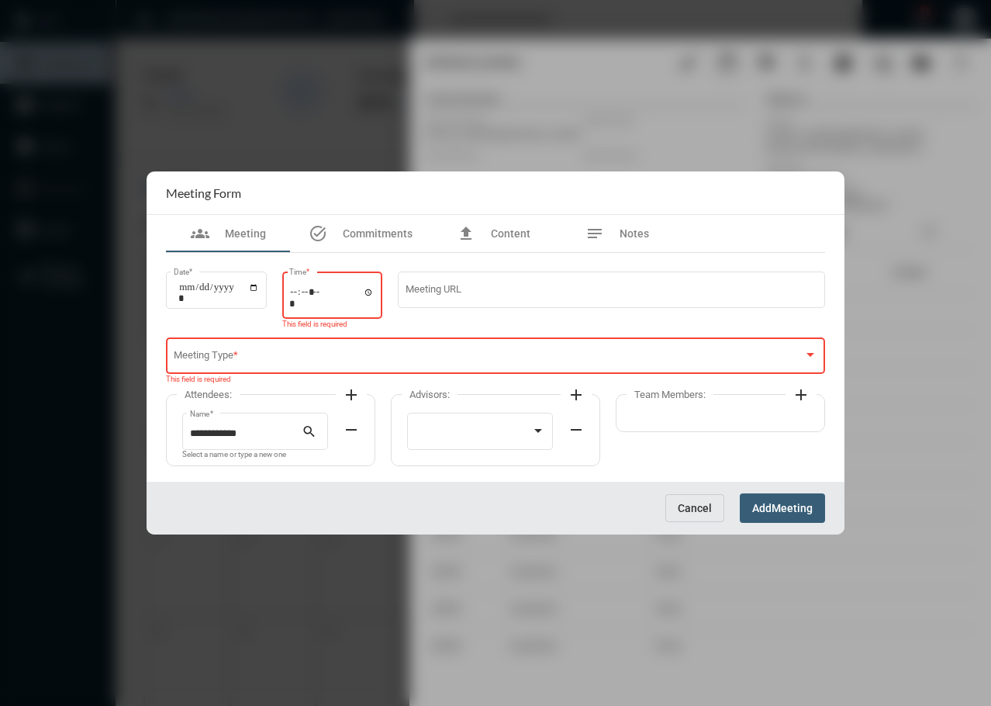
click at [326, 292] on input "Time *" at bounding box center [331, 297] width 85 height 22
click at [333, 292] on input "Time *" at bounding box center [331, 297] width 85 height 22
type input "*****"
click at [245, 361] on span at bounding box center [489, 359] width 630 height 12
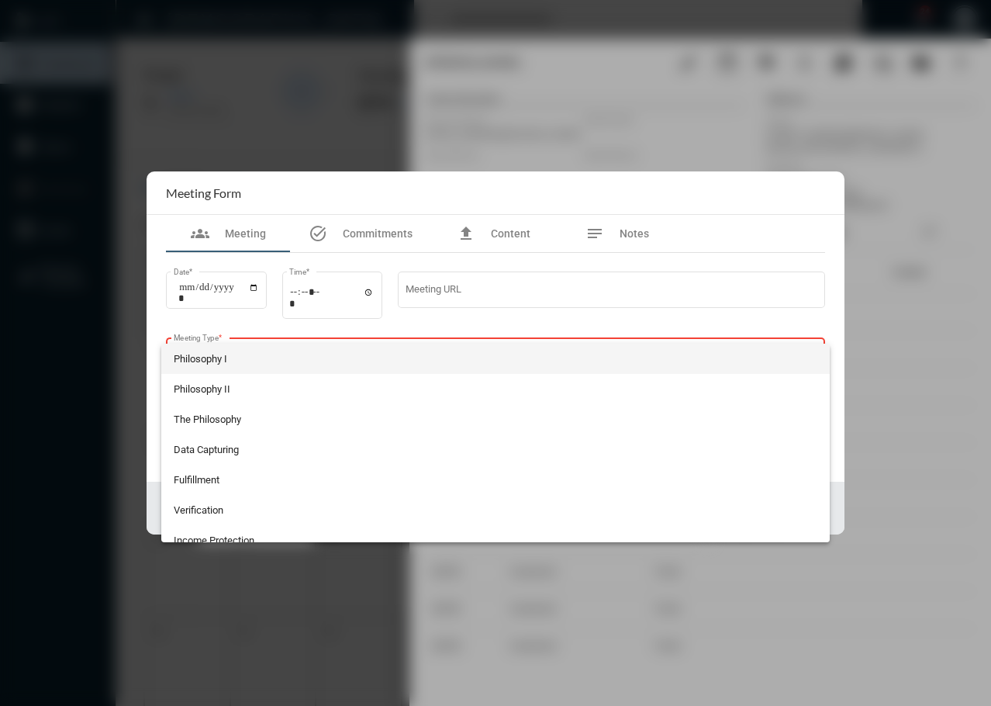
scroll to position [316, 0]
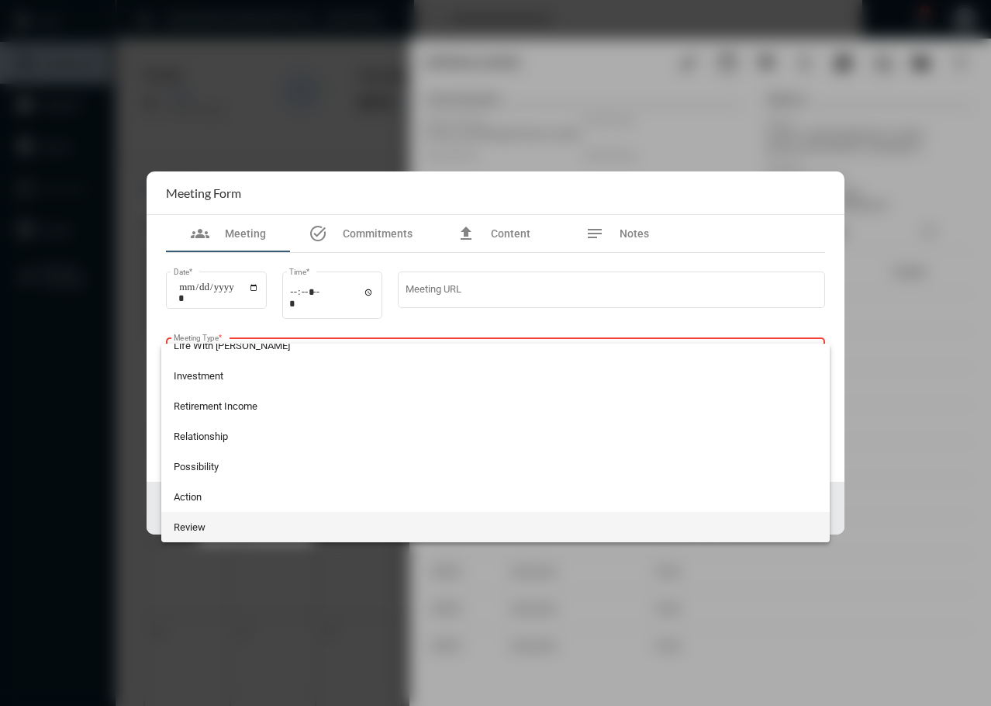
click at [228, 523] on span "Review" at bounding box center [496, 527] width 644 height 30
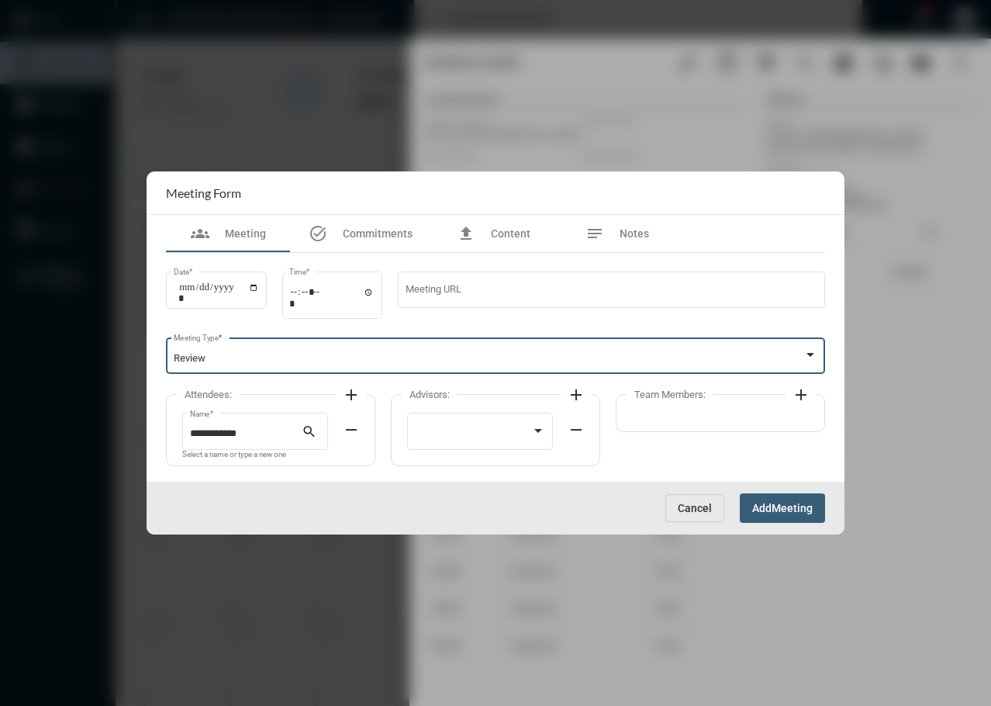
click at [352, 390] on mat-icon "add" at bounding box center [351, 394] width 19 height 19
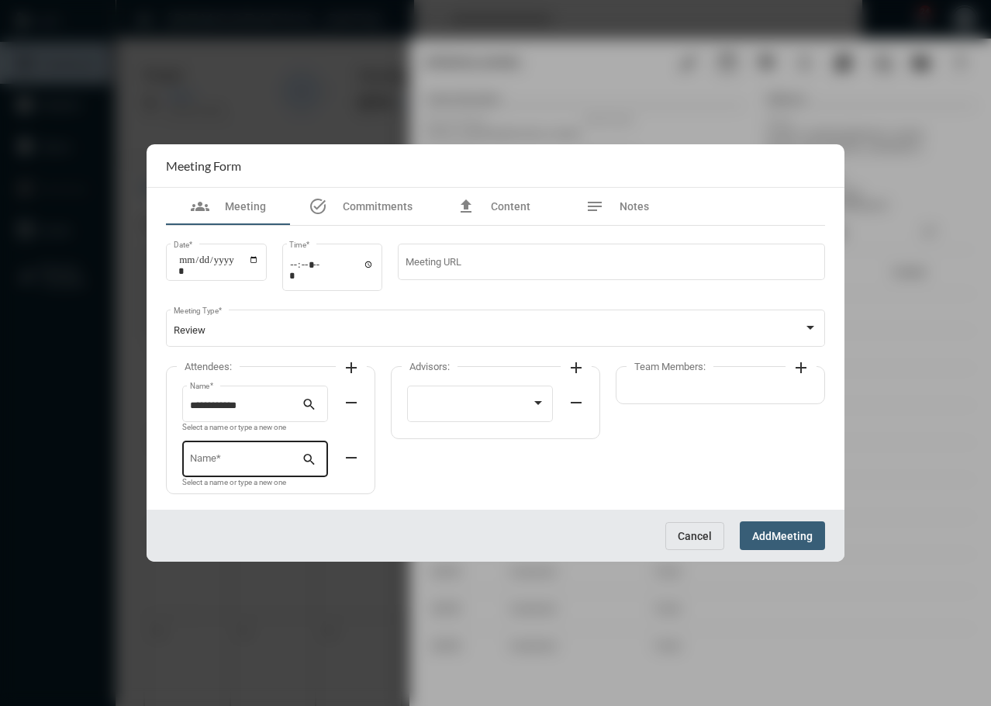
click at [236, 457] on input "Name *" at bounding box center [246, 462] width 112 height 12
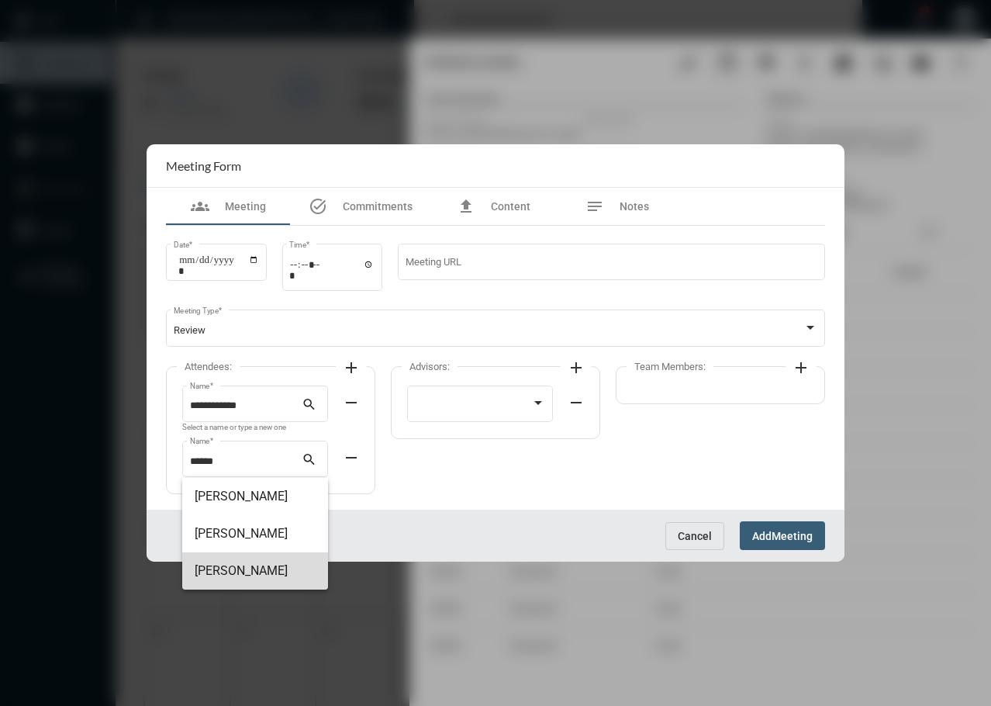
click at [278, 574] on span "[PERSON_NAME]" at bounding box center [255, 570] width 121 height 37
type input "**********"
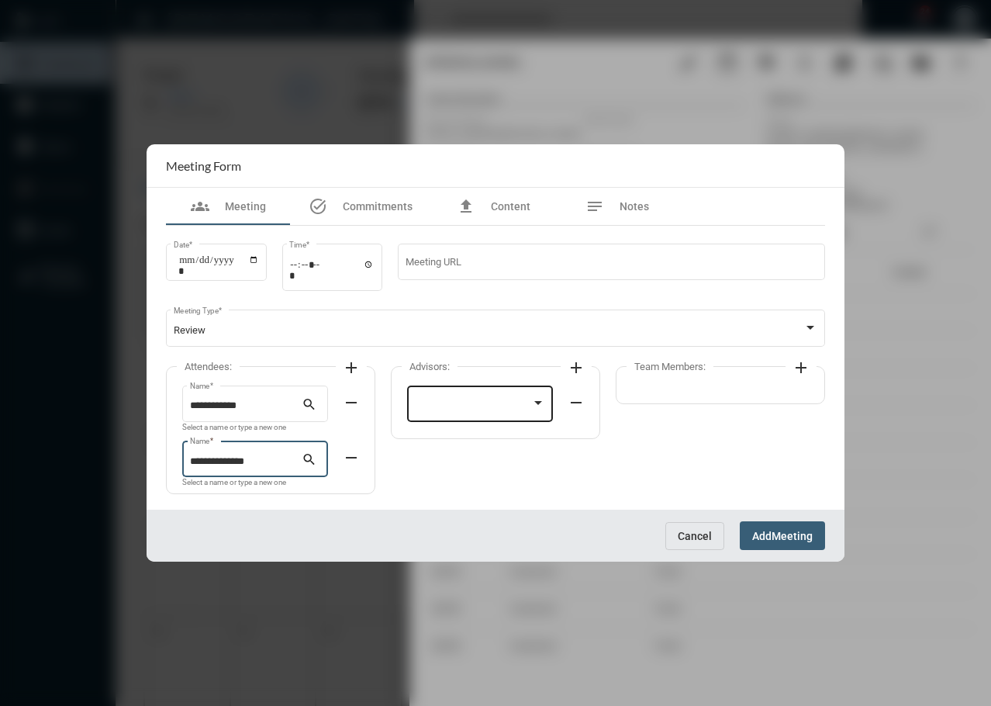
click at [447, 388] on div at bounding box center [480, 402] width 131 height 40
click at [443, 415] on span "[PERSON_NAME]" at bounding box center [480, 407] width 131 height 30
click at [793, 542] on button "Add Meeting" at bounding box center [782, 535] width 85 height 29
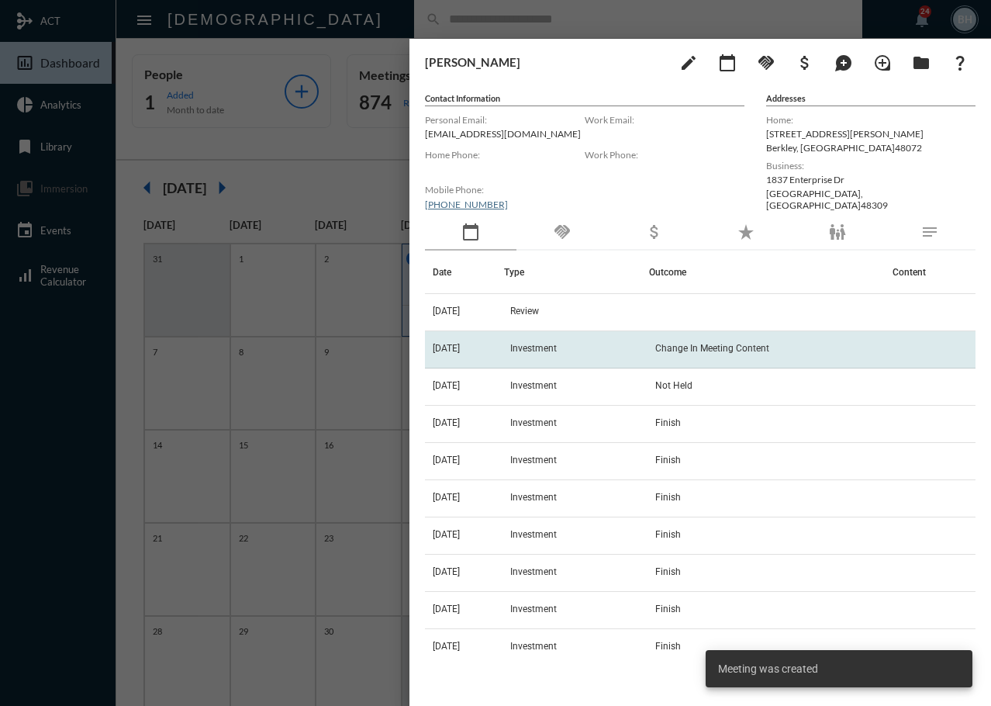
click at [648, 344] on td "Investment" at bounding box center [576, 349] width 144 height 37
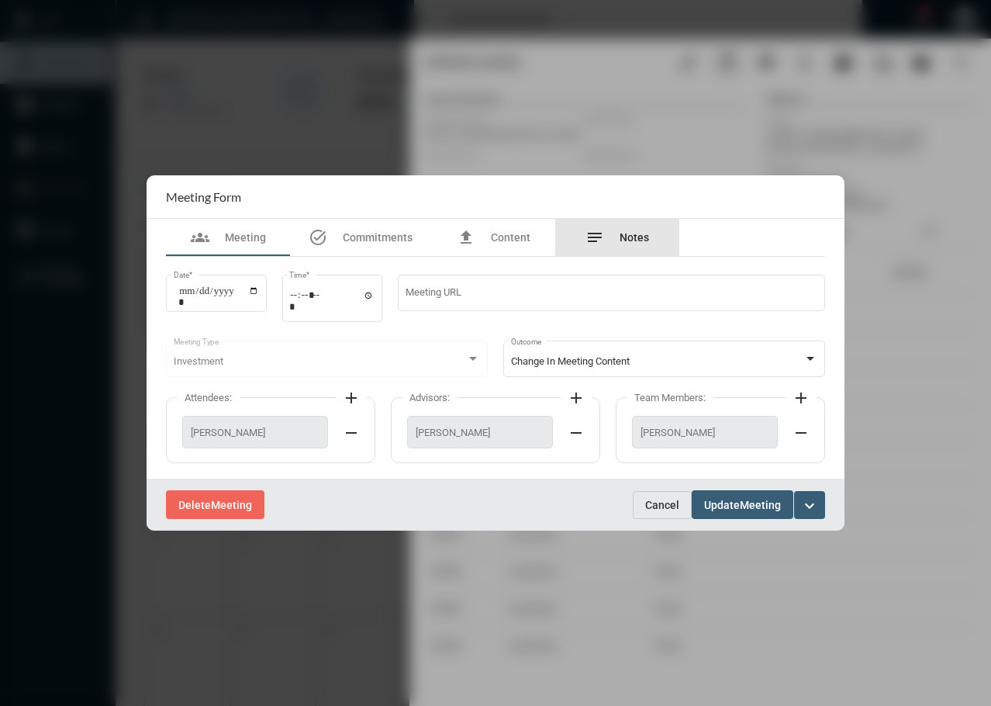
click at [639, 229] on div "notes Notes" at bounding box center [617, 237] width 64 height 19
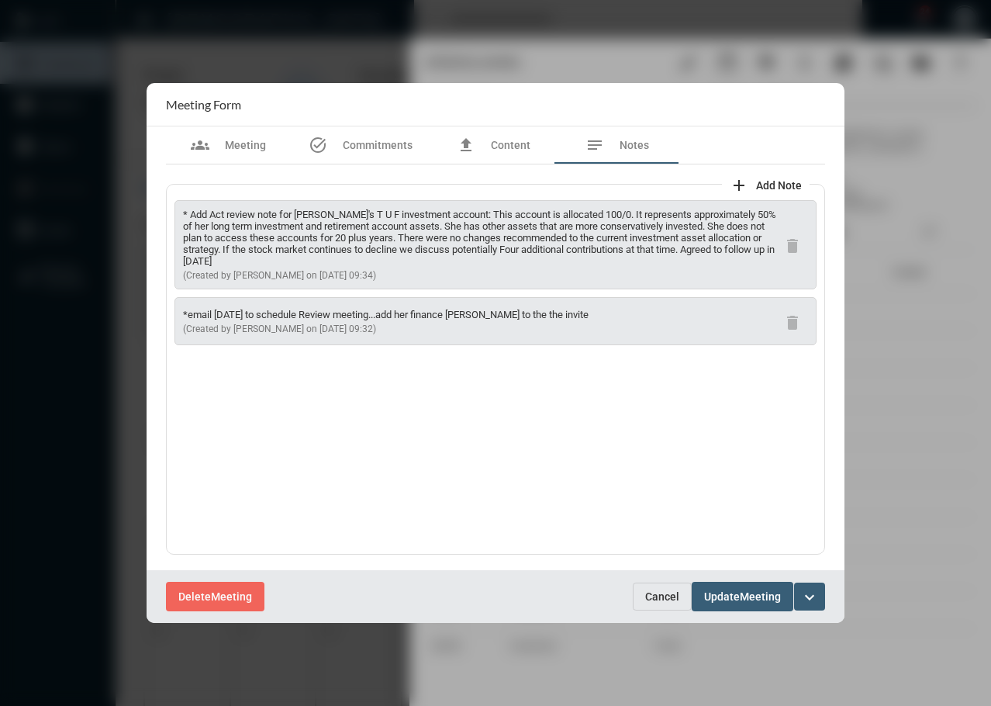
click at [647, 591] on span "Cancel" at bounding box center [662, 596] width 34 height 12
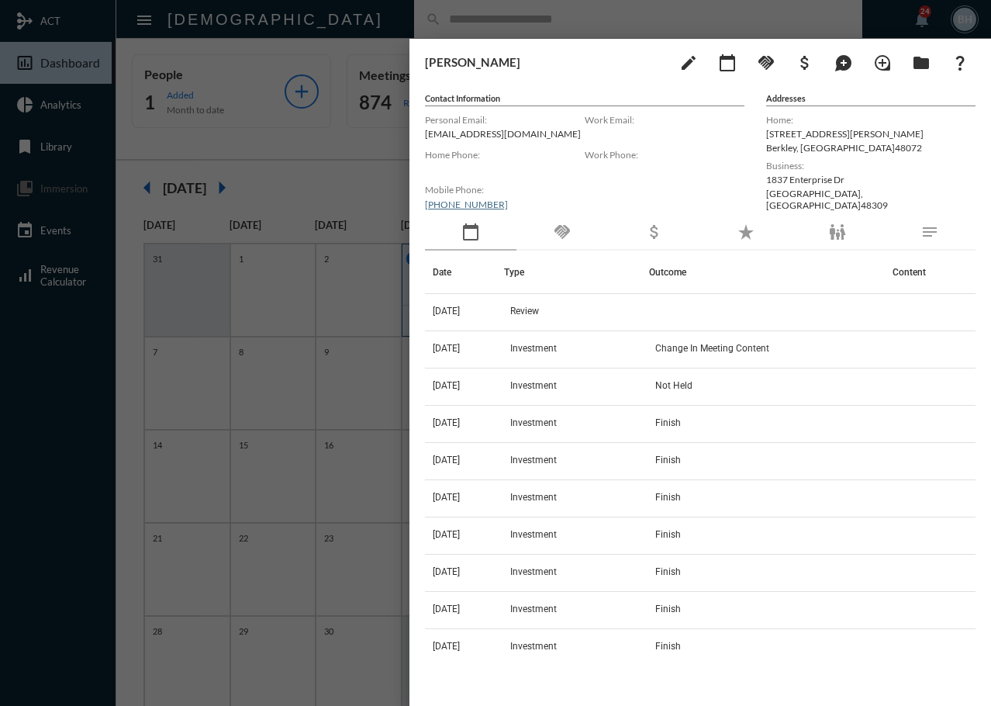
click at [581, 186] on label "Mobile Phone:" at bounding box center [505, 190] width 160 height 12
click at [557, 95] on h5 "Contact Information" at bounding box center [584, 99] width 319 height 13
click at [26, 651] on div at bounding box center [495, 353] width 991 height 706
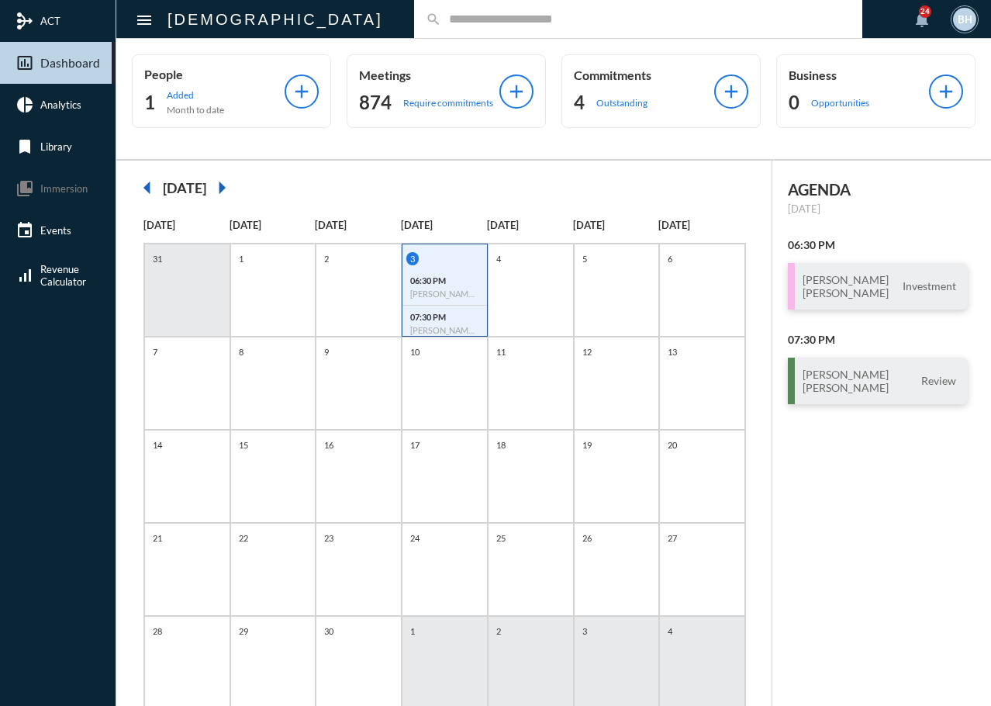
click at [871, 543] on div "AGENDA [DATE] 06:30 PM [PERSON_NAME] [PERSON_NAME] Investment 07:30 PM [PERSON_…" at bounding box center [881, 454] width 219 height 588
click at [815, 438] on div "AGENDA [DATE] 06:30 PM [PERSON_NAME] [PERSON_NAME] Investment 07:30 PM [PERSON_…" at bounding box center [881, 454] width 219 height 588
click at [441, 253] on div "3" at bounding box center [446, 258] width 81 height 13
click at [890, 442] on div "AGENDA [DATE] 06:30 PM [PERSON_NAME] [PERSON_NAME] Investment 07:30 PM [PERSON_…" at bounding box center [881, 454] width 219 height 588
click at [452, 278] on p "06:30 PM" at bounding box center [444, 280] width 69 height 10
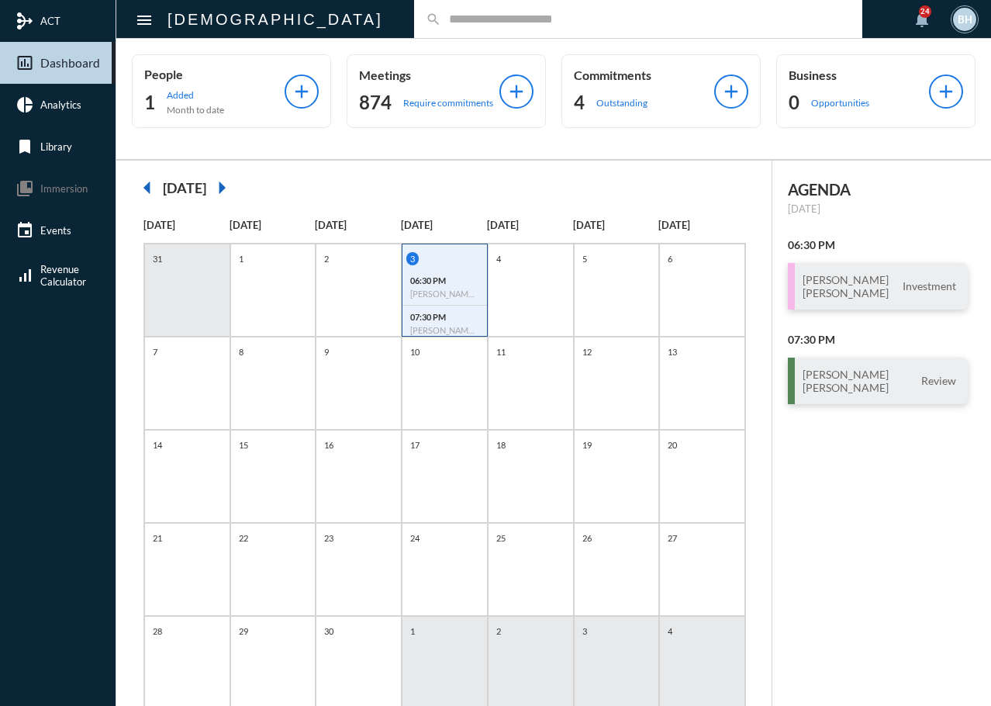
click at [851, 446] on div "AGENDA [DATE] 06:30 PM [PERSON_NAME] [PERSON_NAME] Investment 07:30 PM [PERSON_…" at bounding box center [881, 454] width 219 height 588
click at [867, 404] on div "AGENDA [DATE] 06:30 PM [PERSON_NAME] [PERSON_NAME] Investment 07:30 PM [PERSON_…" at bounding box center [877, 303] width 211 height 246
click at [843, 455] on div "AGENDA [DATE] 06:30 PM [PERSON_NAME] [PERSON_NAME] Investment 07:30 PM [PERSON_…" at bounding box center [881, 454] width 219 height 588
click at [853, 491] on div "AGENDA [DATE] 06:30 PM [PERSON_NAME] [PERSON_NAME] Investment 07:30 PM [PERSON_…" at bounding box center [881, 454] width 219 height 588
click at [833, 568] on div "AGENDA [DATE] 06:30 PM [PERSON_NAME] [PERSON_NAME] Investment 07:30 PM [PERSON_…" at bounding box center [881, 454] width 219 height 588
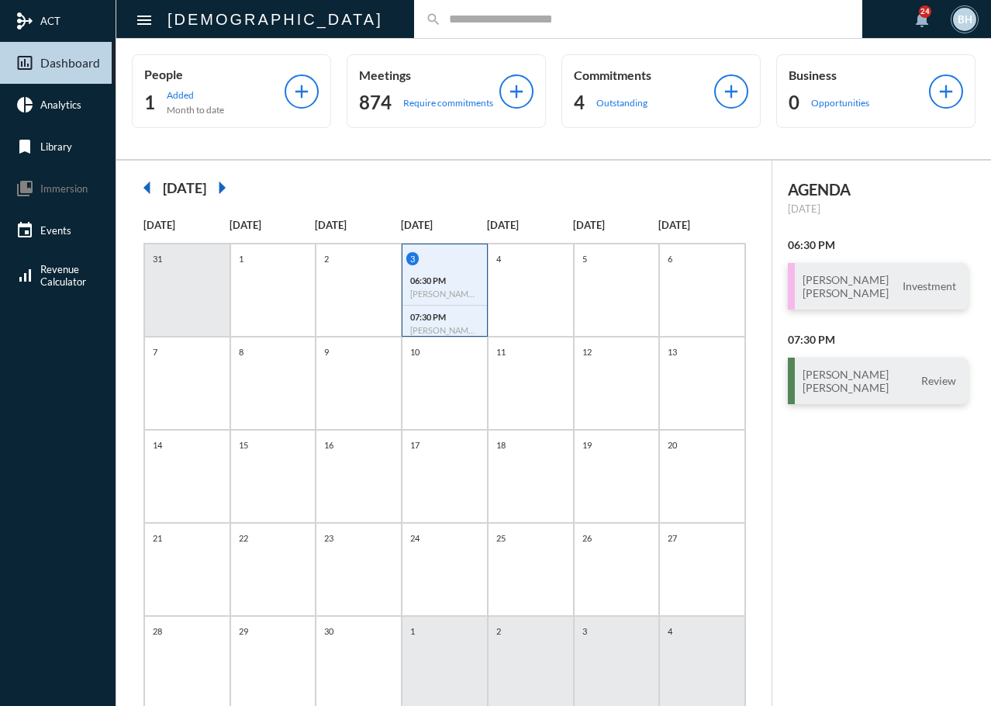
click at [452, 271] on div "06:30 PM [PERSON_NAME] - [PERSON_NAME] - Investment" at bounding box center [444, 287] width 85 height 36
click at [867, 464] on div "AGENDA [DATE] 06:30 PM [PERSON_NAME] [PERSON_NAME] Investment 07:30 PM [PERSON_…" at bounding box center [881, 454] width 219 height 588
click at [443, 327] on h6 "[PERSON_NAME] - [PERSON_NAME] - Review" at bounding box center [444, 330] width 69 height 10
click at [441, 12] on input "text" at bounding box center [645, 18] width 409 height 13
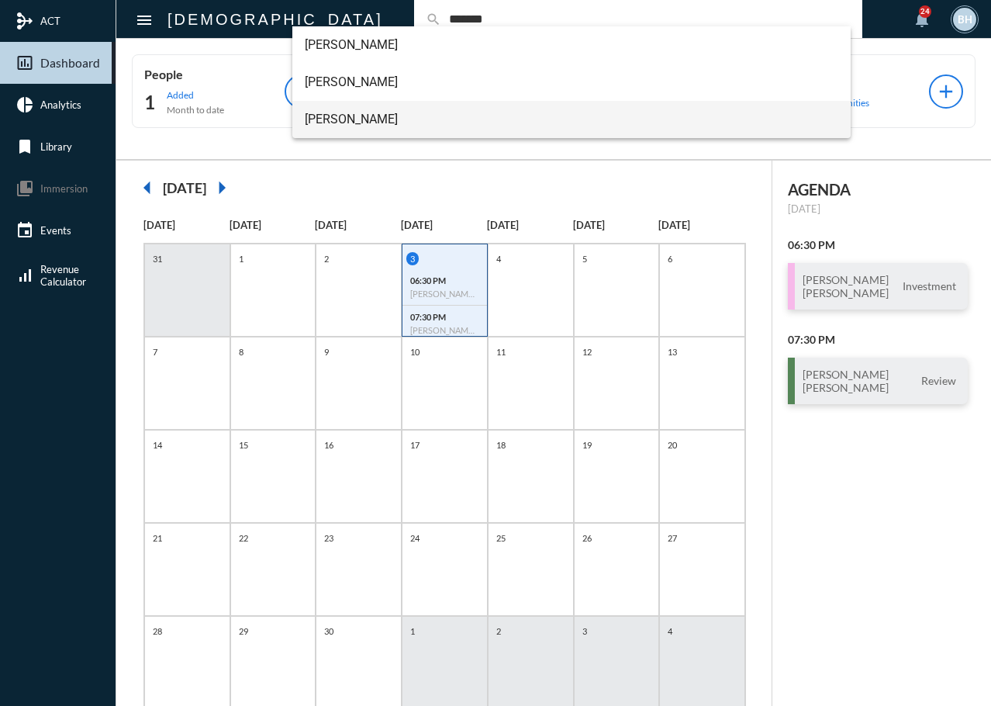
type input "*******"
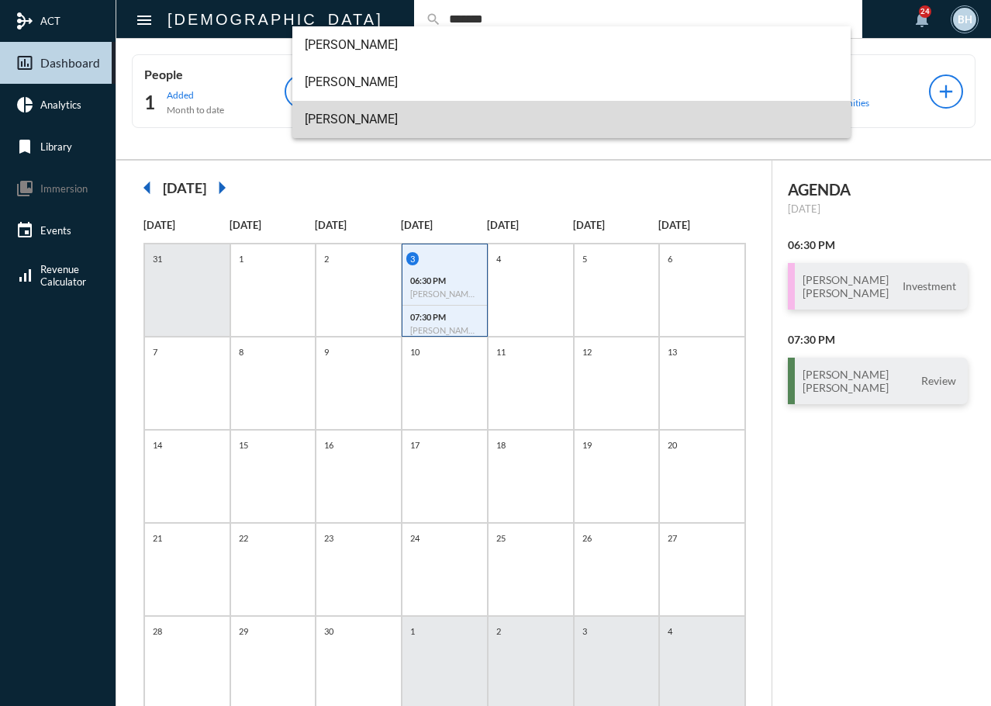
click at [314, 117] on span "[PERSON_NAME]" at bounding box center [572, 119] width 534 height 37
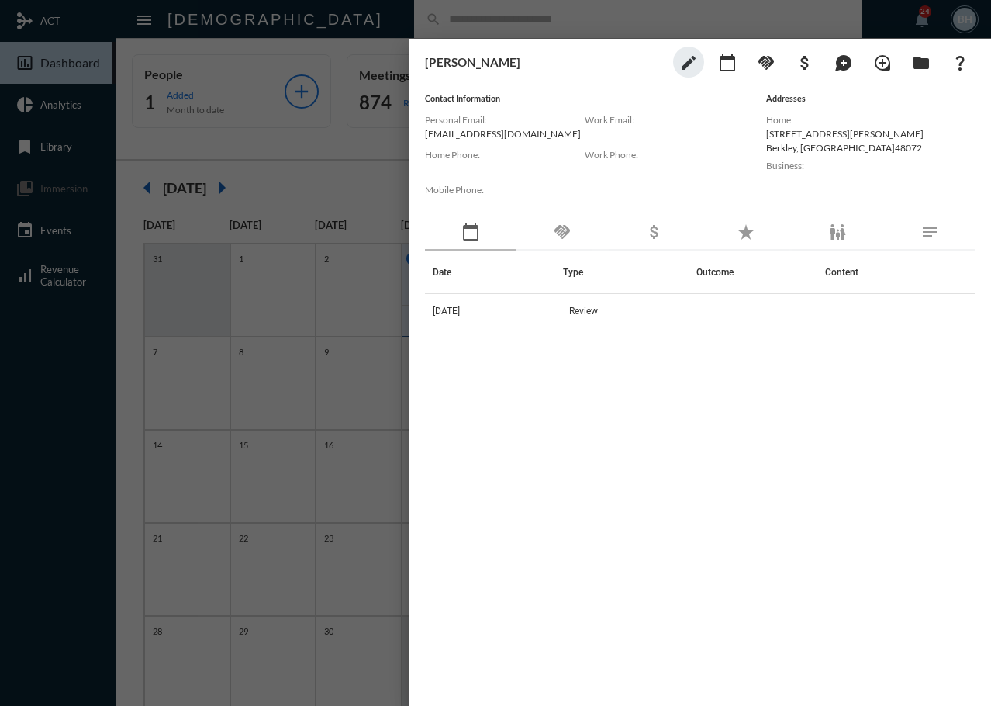
click at [451, 136] on p "[EMAIL_ADDRESS][DOMAIN_NAME]" at bounding box center [505, 134] width 160 height 12
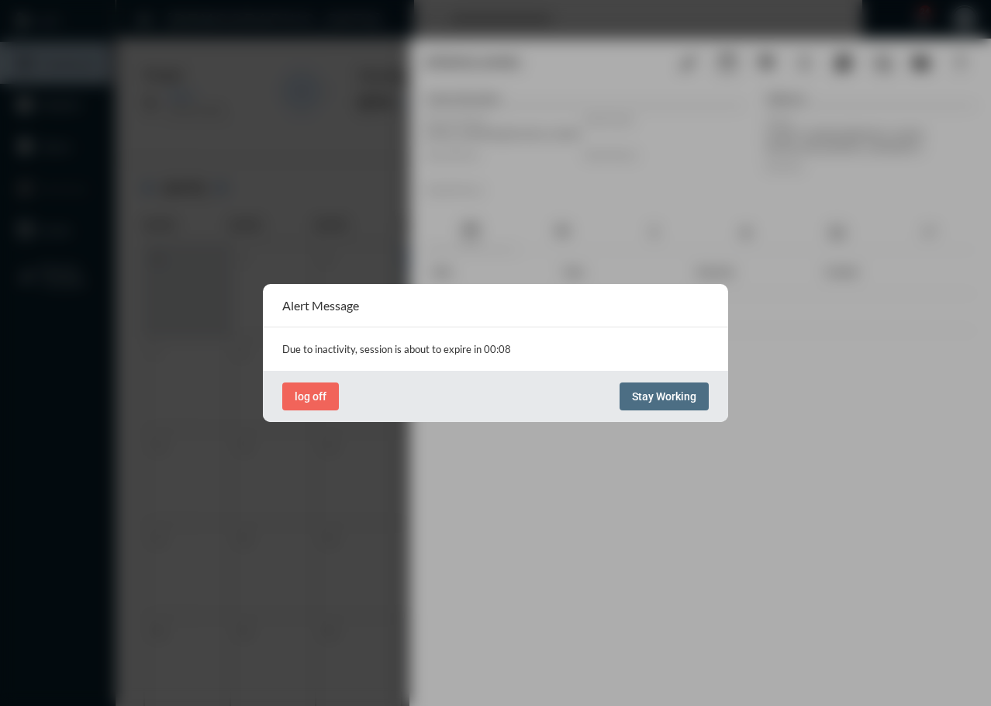
click at [676, 392] on span "Stay Working" at bounding box center [664, 396] width 64 height 12
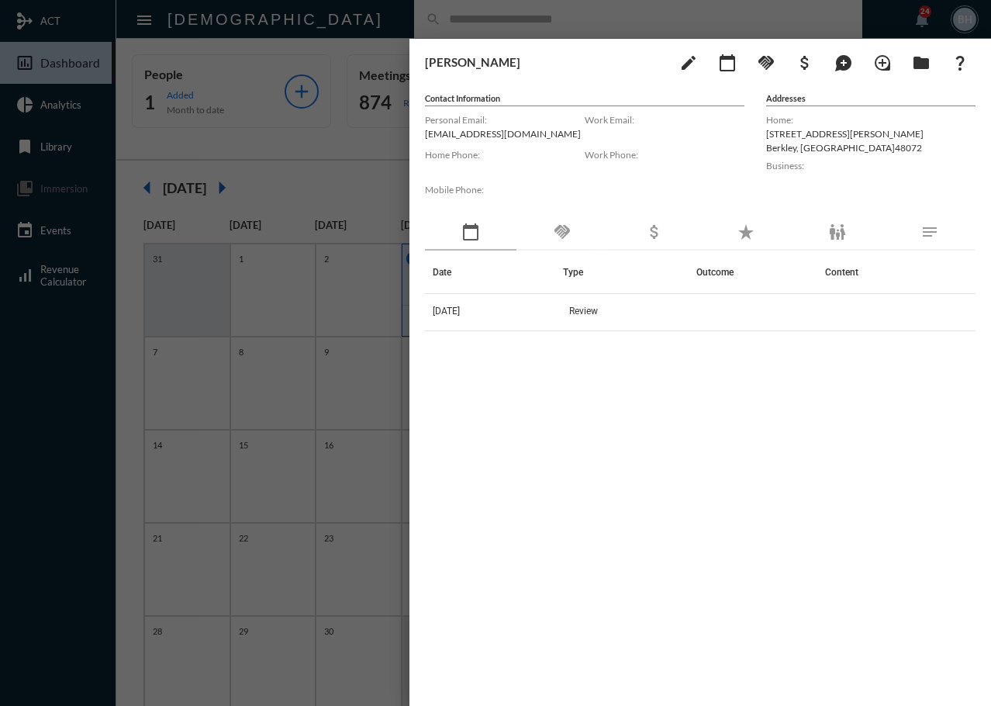
click at [633, 432] on div "Date Type Outcome Content [DATE] Review" at bounding box center [700, 457] width 550 height 415
click at [593, 436] on div "Date Type Outcome Content [DATE] Review" at bounding box center [700, 457] width 550 height 415
click at [561, 73] on div "[PERSON_NAME] edit calendar_today handshake attach_money maps_ugc loupe folder …" at bounding box center [700, 62] width 550 height 31
drag, startPoint x: 493, startPoint y: 12, endPoint x: 499, endPoint y: 18, distance: 8.2
click at [495, 16] on div at bounding box center [495, 353] width 991 height 706
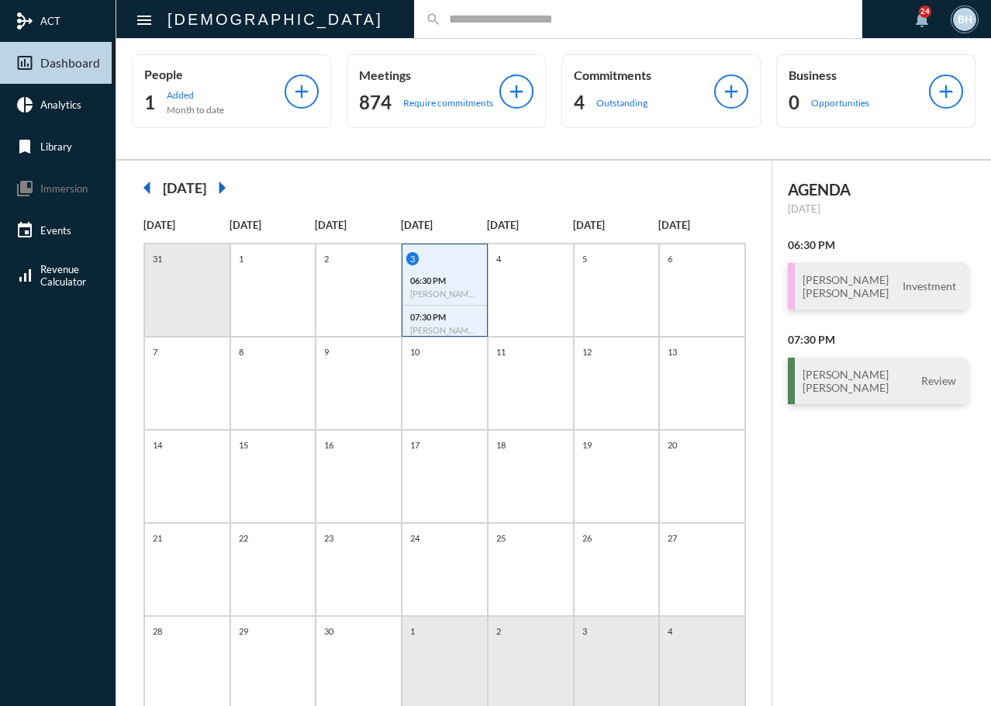
click at [150, 185] on mat-icon "arrow_left" at bounding box center [147, 187] width 31 height 31
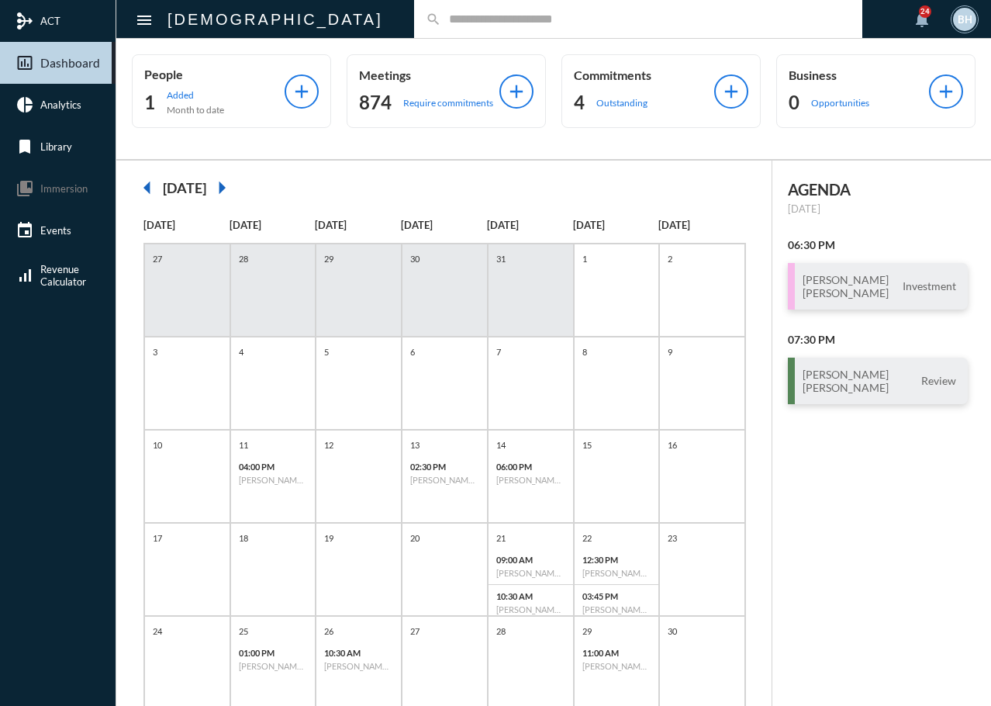
click at [964, 460] on div "AGENDA [DATE] 06:30 PM [PERSON_NAME] [PERSON_NAME] Investment 07:30 PM [PERSON_…" at bounding box center [881, 500] width 219 height 681
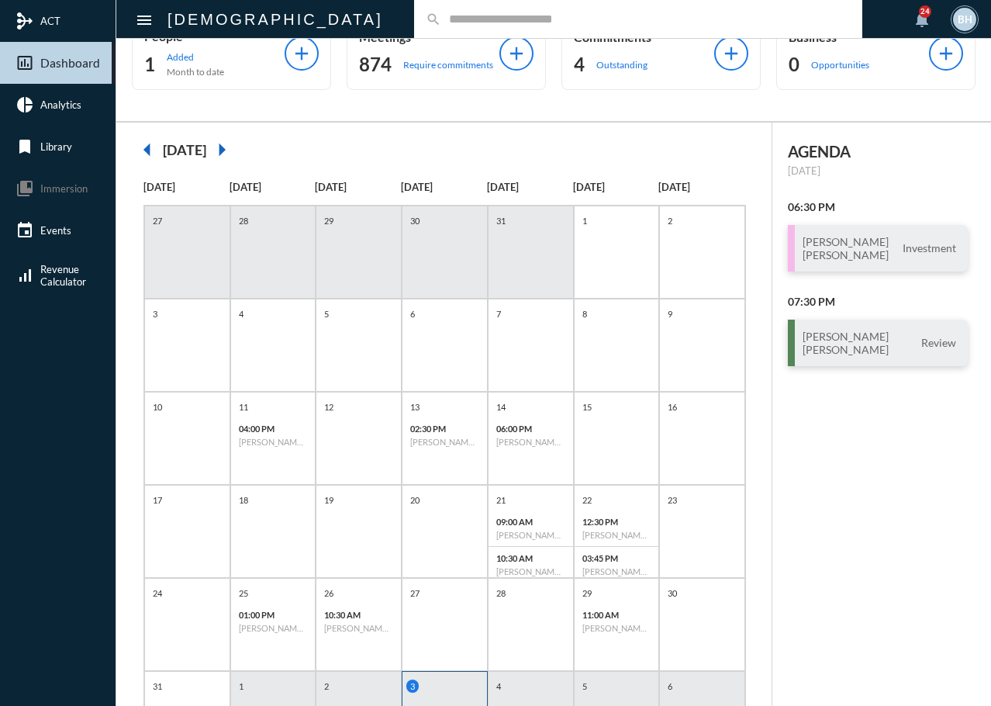
scroll to position [136, 0]
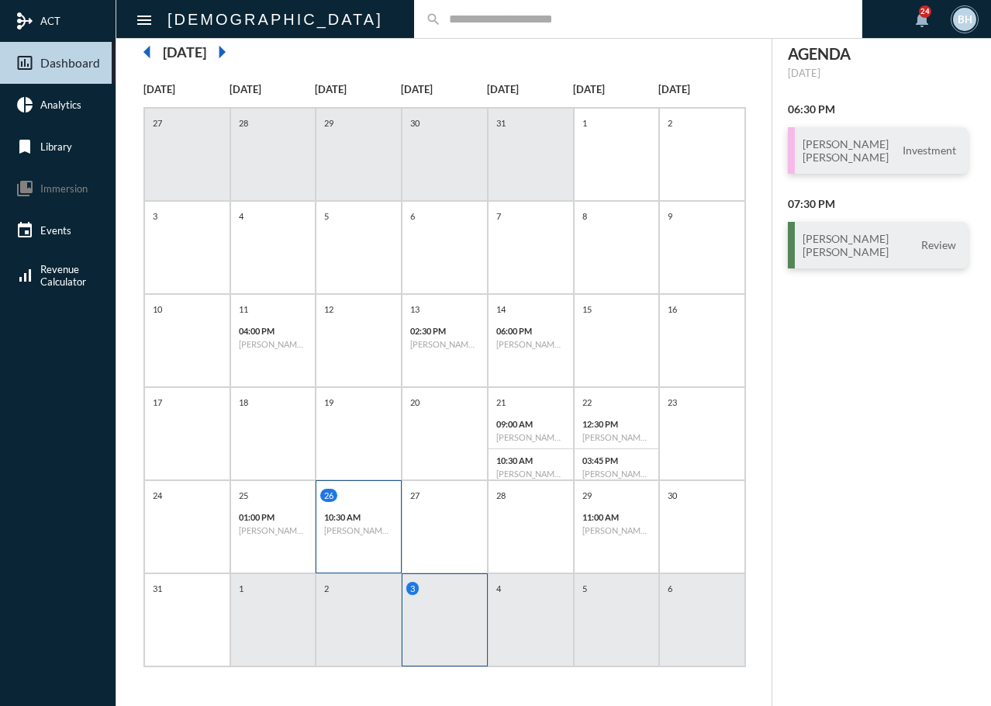
click at [347, 526] on h6 "[PERSON_NAME] - Review" at bounding box center [358, 530] width 69 height 10
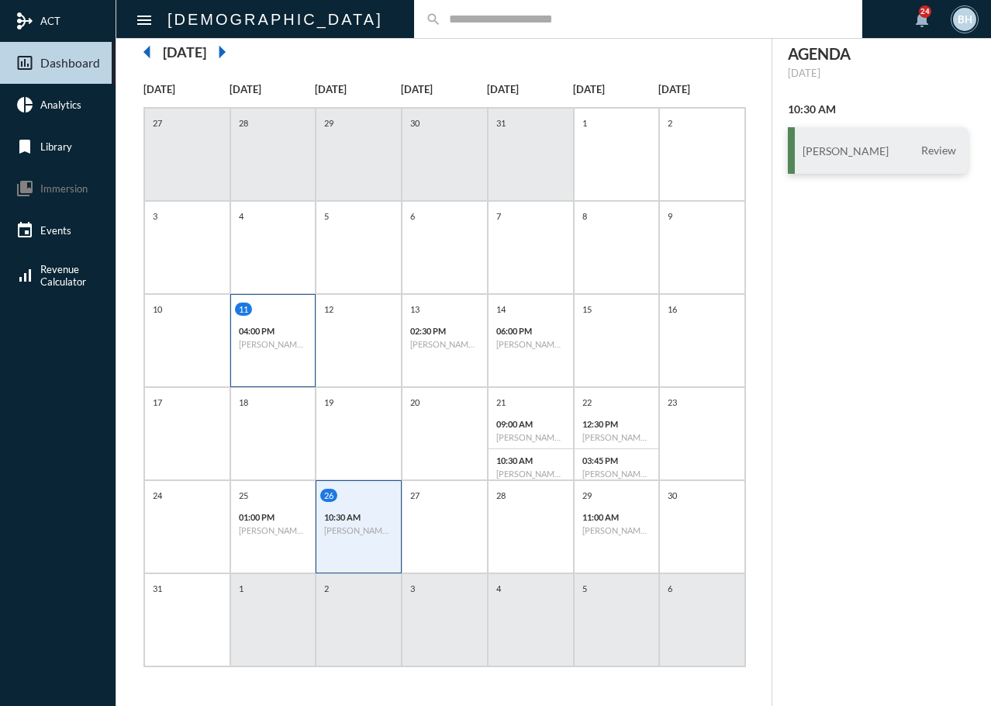
click at [265, 341] on h6 "[PERSON_NAME] - [PERSON_NAME] - Investment" at bounding box center [273, 344] width 69 height 10
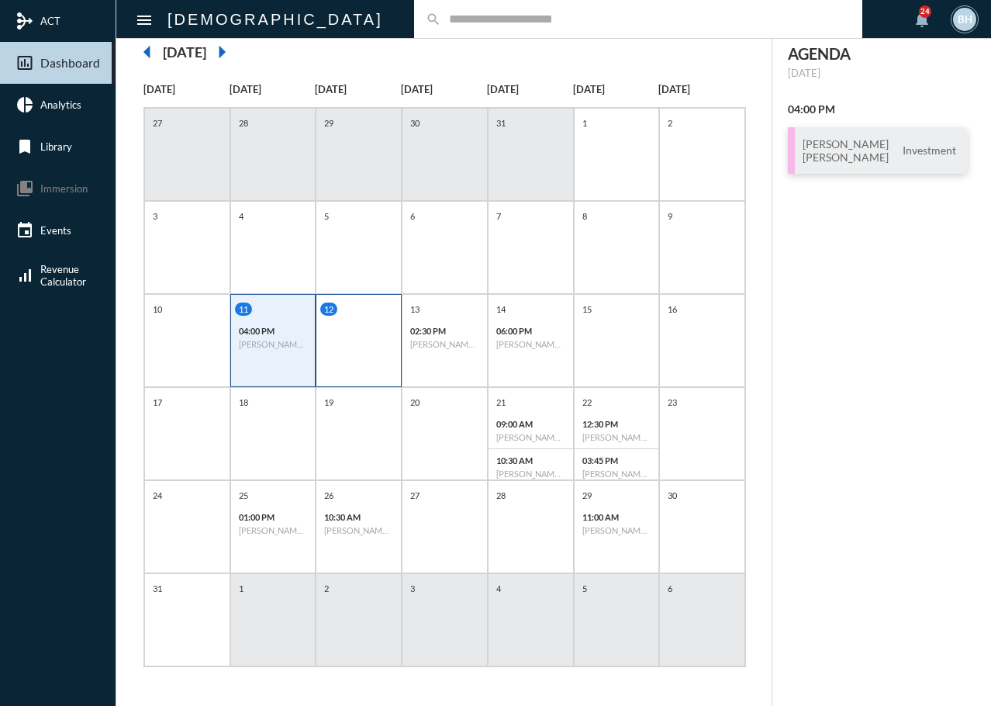
click at [354, 351] on div "12" at bounding box center [359, 340] width 86 height 93
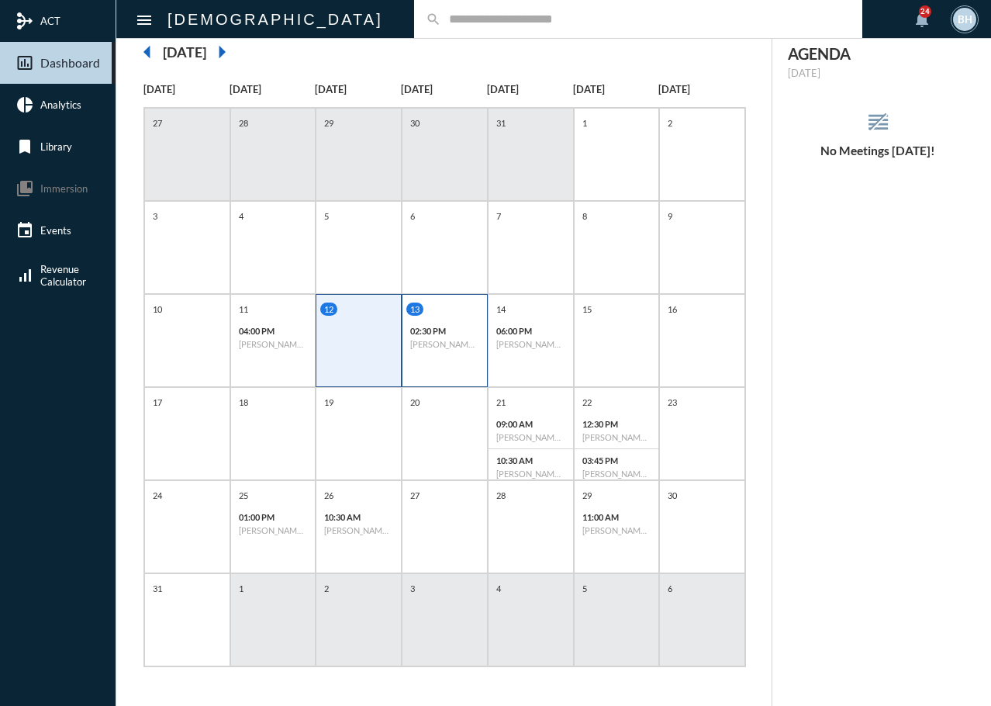
click at [409, 351] on div "02:30 PM [PERSON_NAME] - Review" at bounding box center [444, 337] width 85 height 36
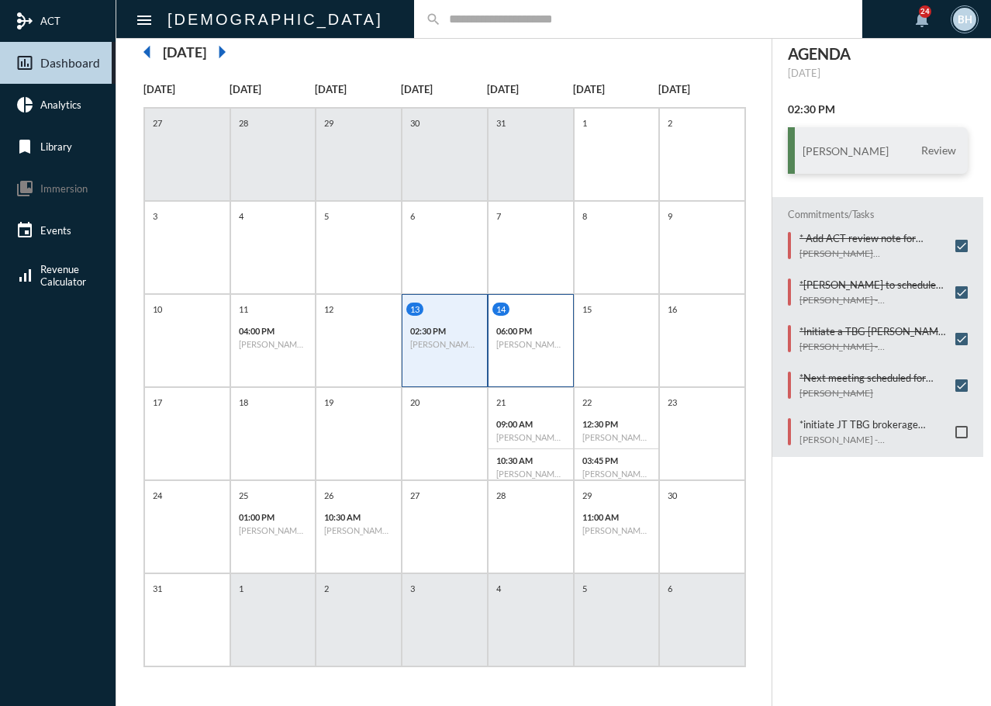
click at [552, 366] on div "14 06:00 PM [PERSON_NAME] - [PERSON_NAME] - Review" at bounding box center [531, 340] width 86 height 93
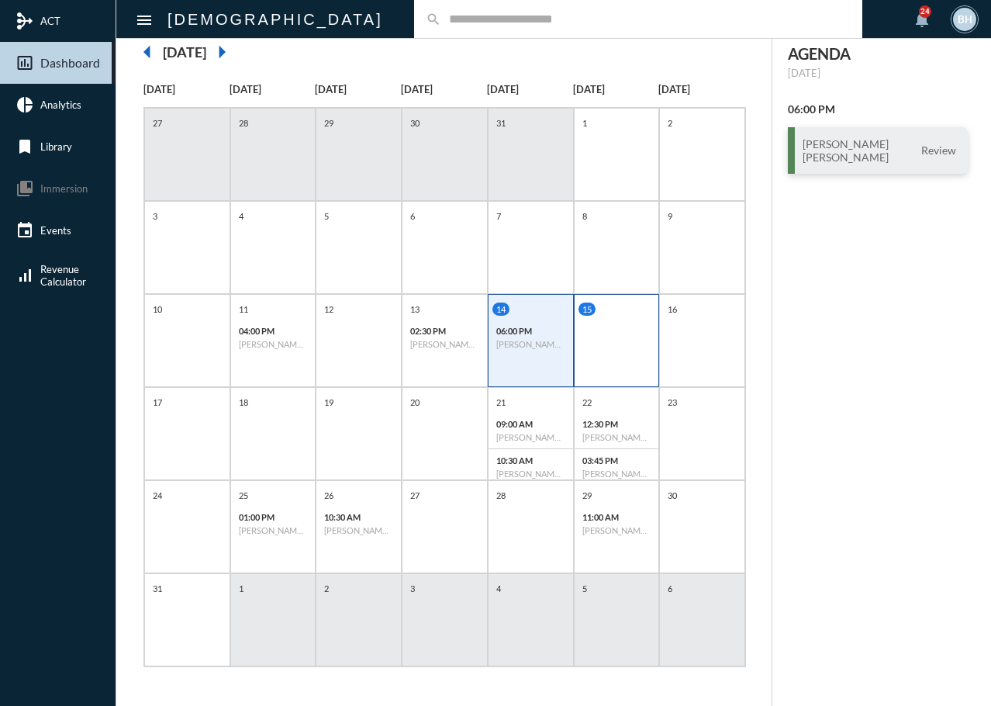
click at [610, 352] on div "15" at bounding box center [617, 340] width 86 height 93
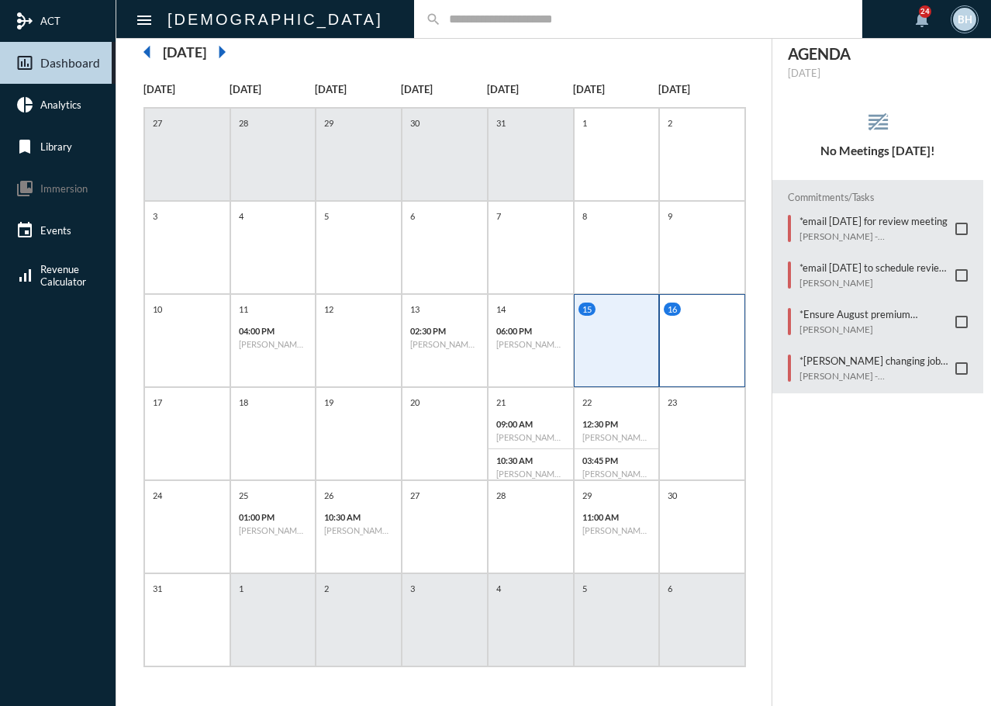
click at [716, 359] on div "16" at bounding box center [702, 340] width 86 height 93
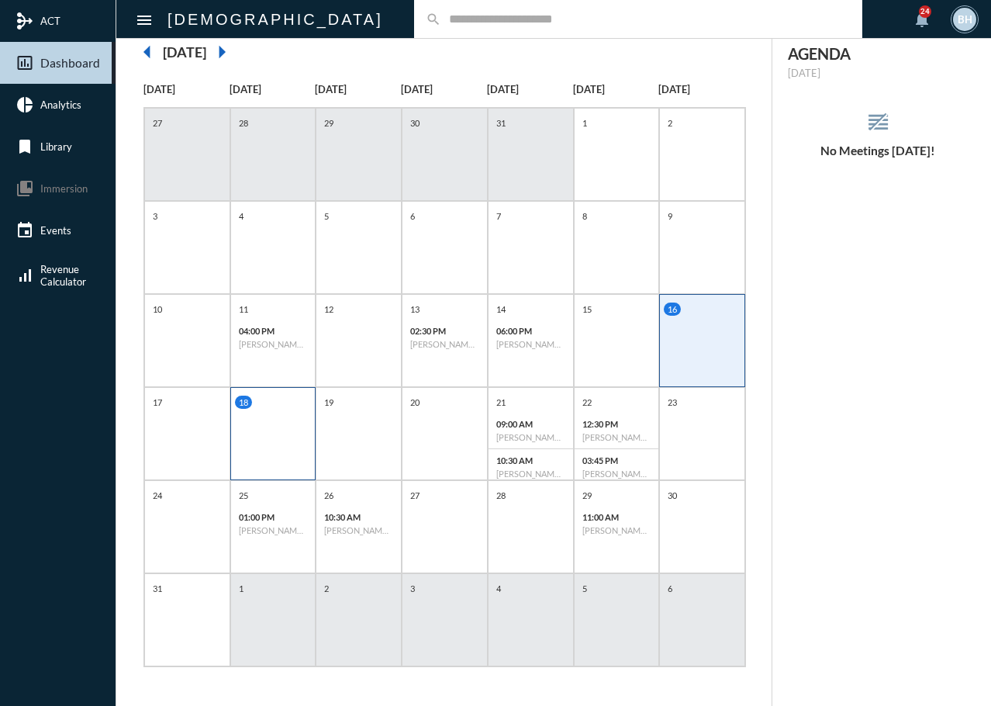
click at [271, 445] on div "18" at bounding box center [273, 433] width 86 height 93
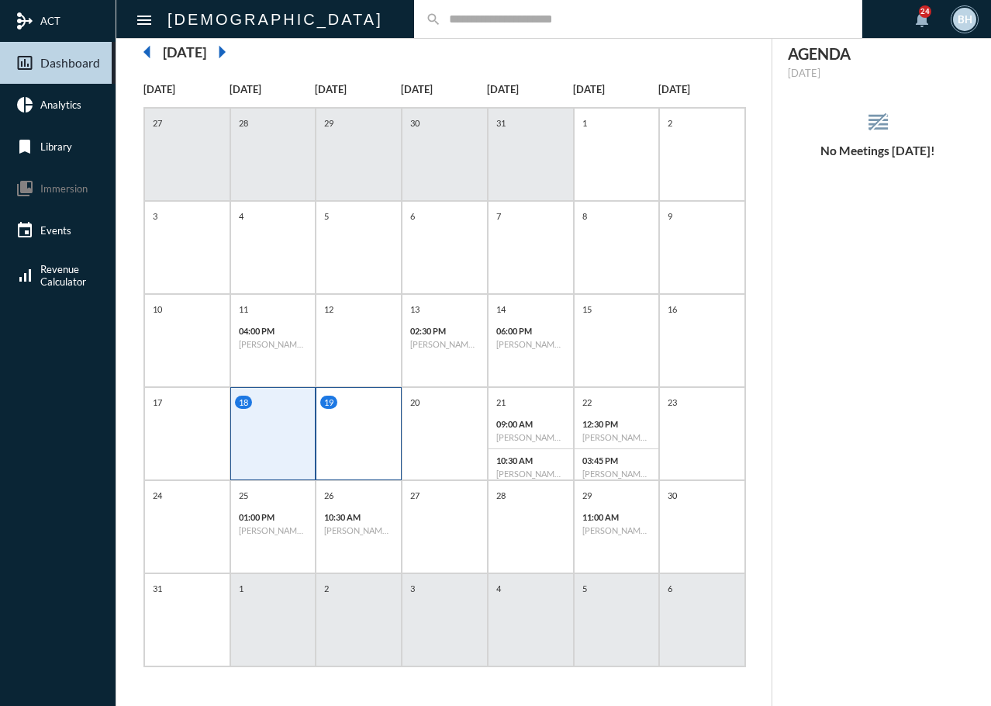
click at [379, 451] on div "19" at bounding box center [359, 433] width 86 height 93
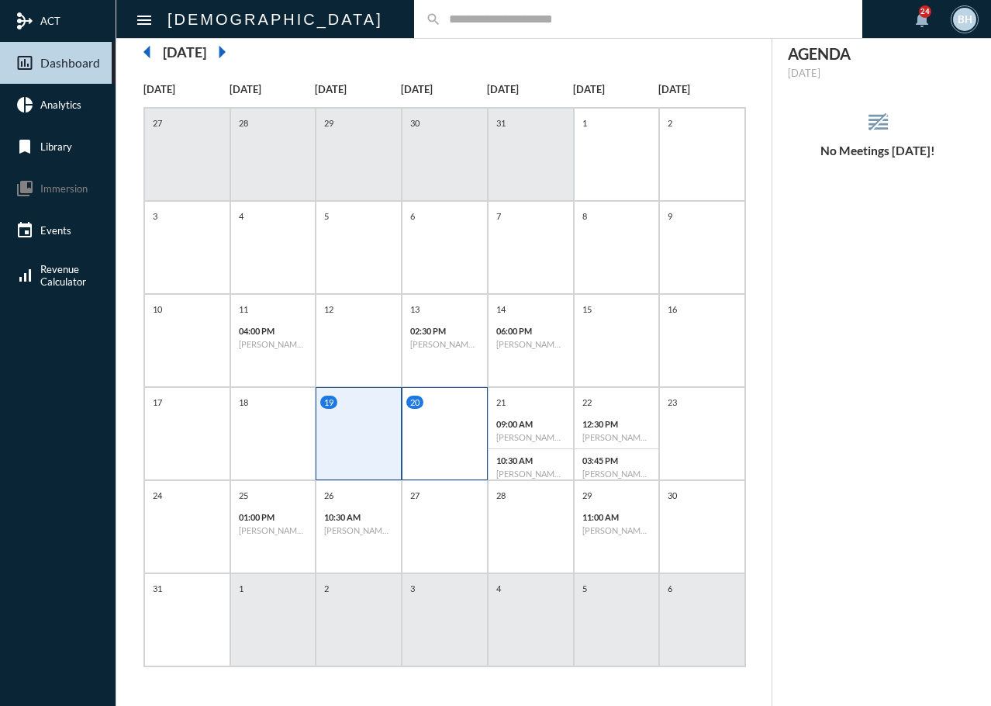
click at [472, 452] on div "20" at bounding box center [445, 433] width 86 height 93
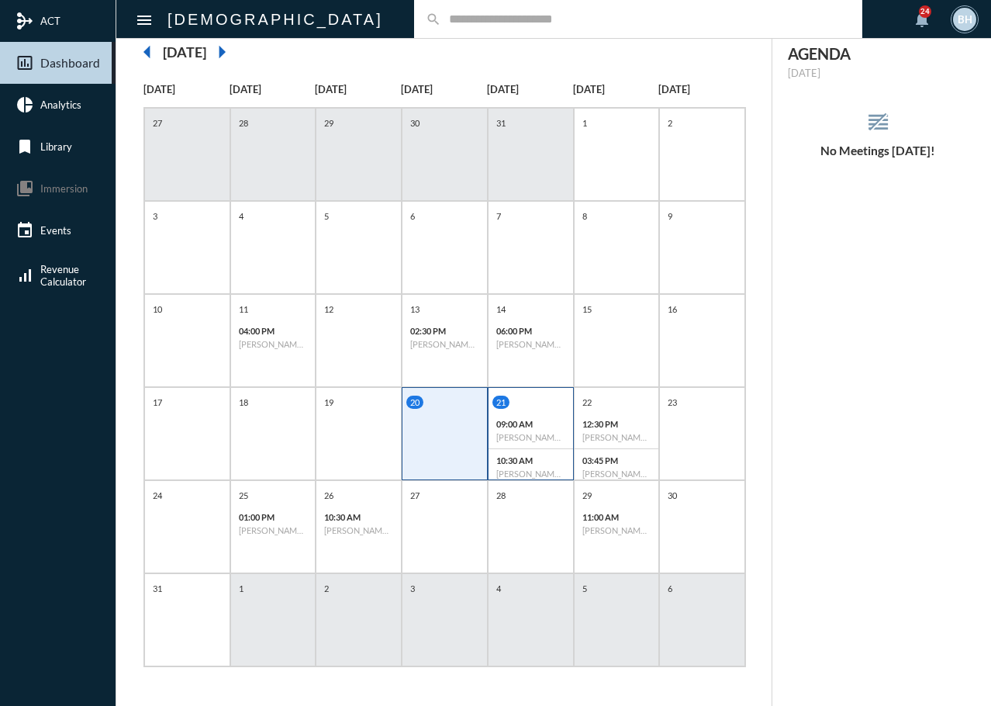
click at [551, 453] on div "10:30 AM [PERSON_NAME] - Investment" at bounding box center [530, 467] width 85 height 36
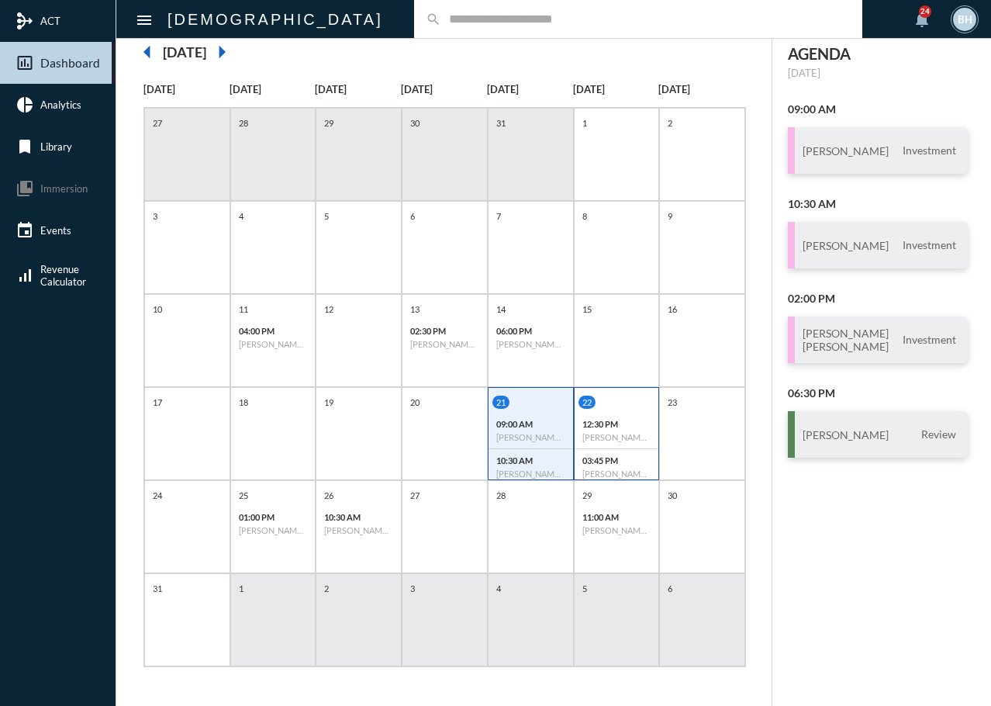
click at [600, 431] on div "12:30 PM [PERSON_NAME] - Investment" at bounding box center [616, 430] width 85 height 36
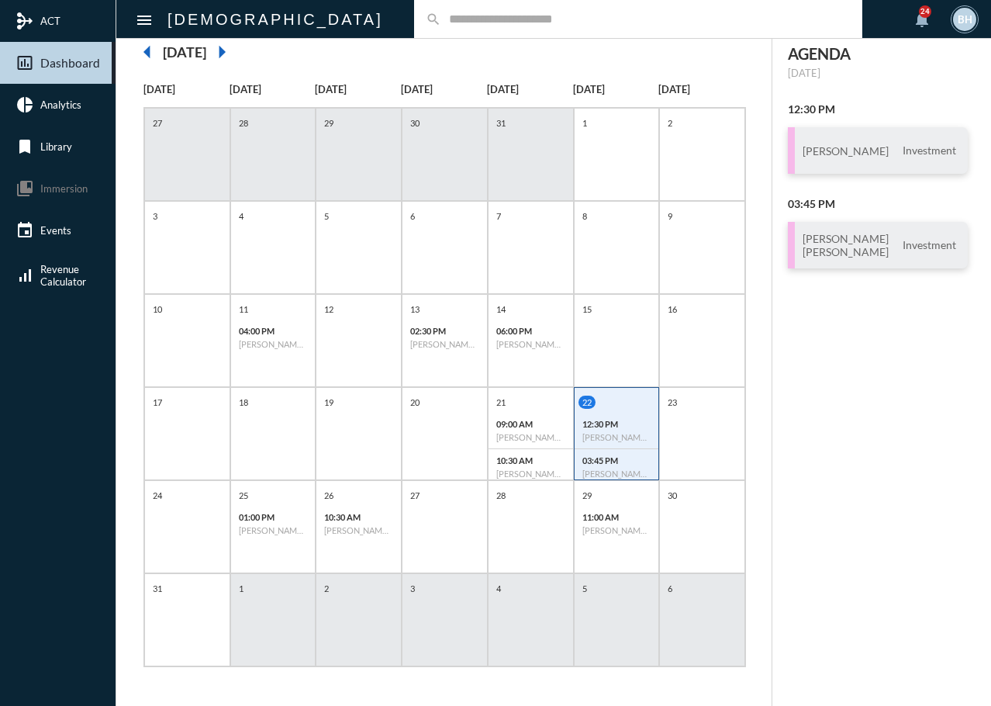
click at [441, 18] on input "text" at bounding box center [645, 18] width 409 height 13
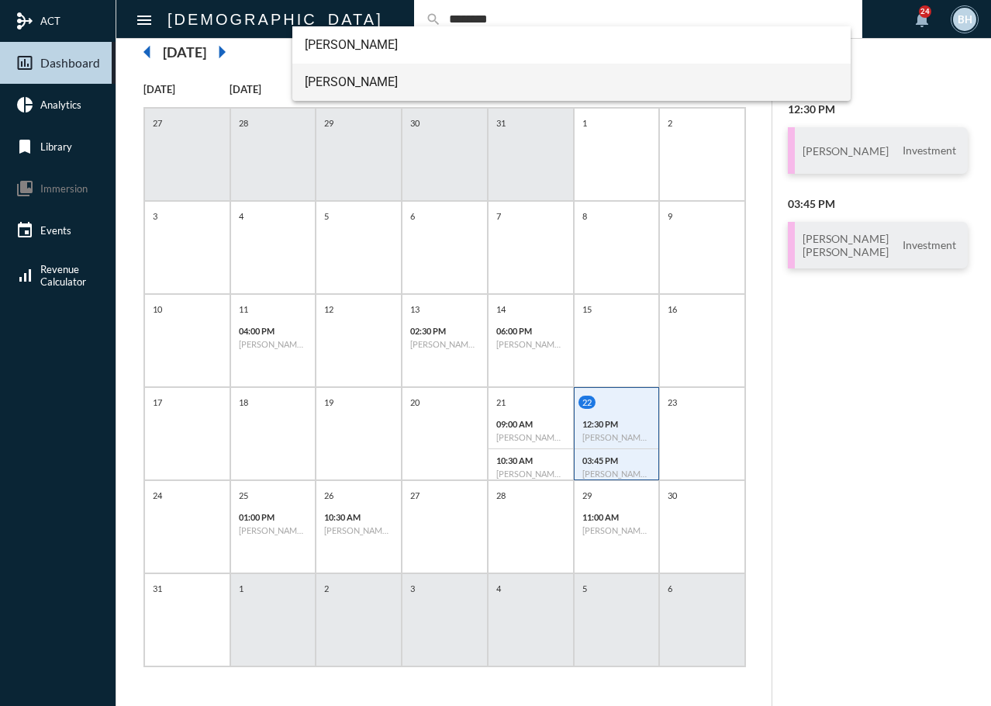
type input "********"
click at [360, 74] on span "[PERSON_NAME]" at bounding box center [572, 82] width 534 height 37
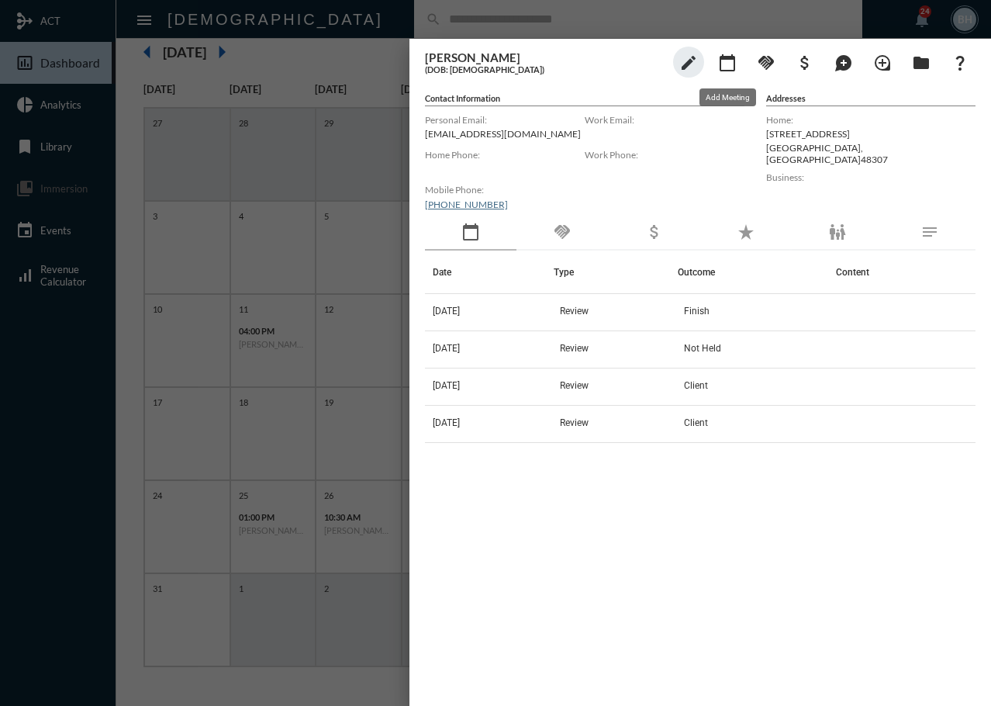
click at [721, 60] on mat-icon "calendar_today" at bounding box center [727, 62] width 19 height 19
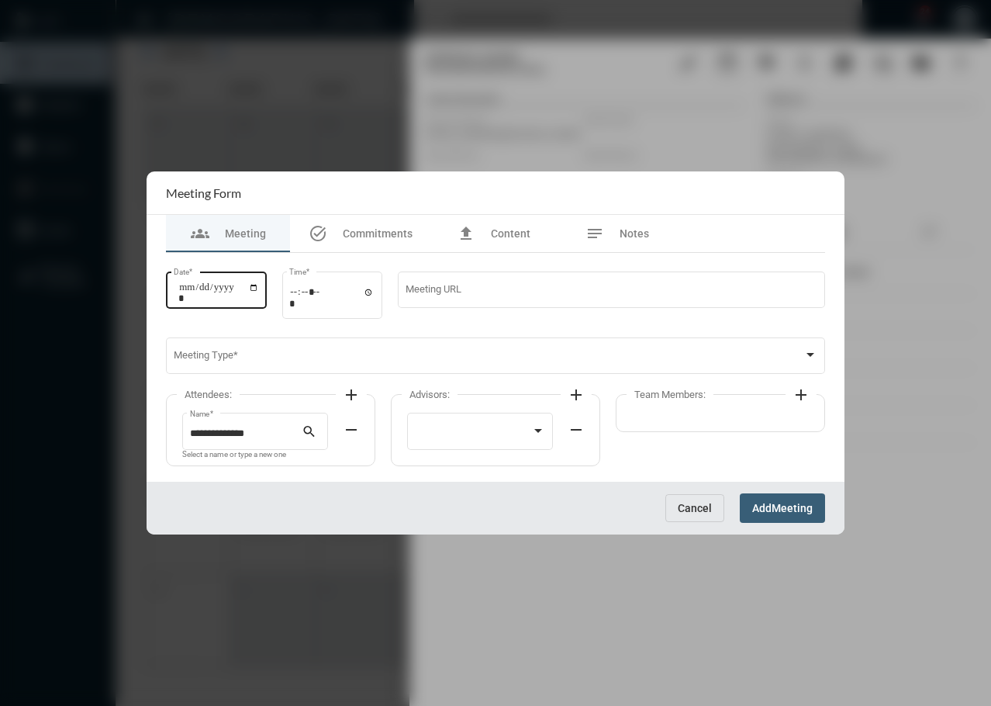
click at [181, 292] on input "Date *" at bounding box center [218, 292] width 81 height 22
type input "**********"
click at [301, 295] on input "Time *" at bounding box center [331, 297] width 85 height 22
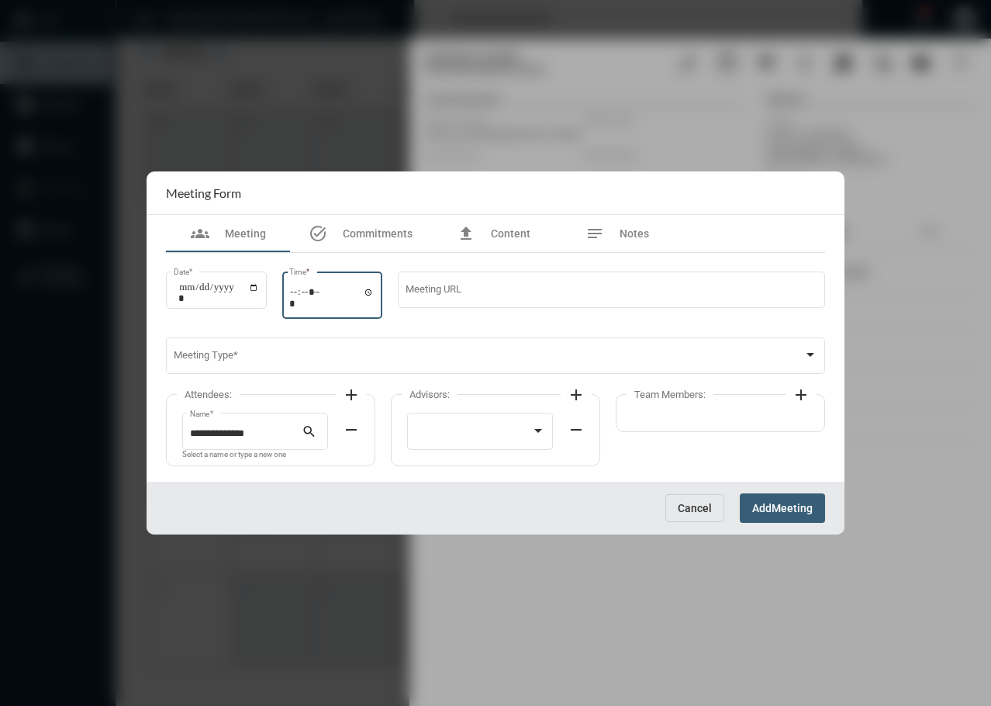
type input "*****"
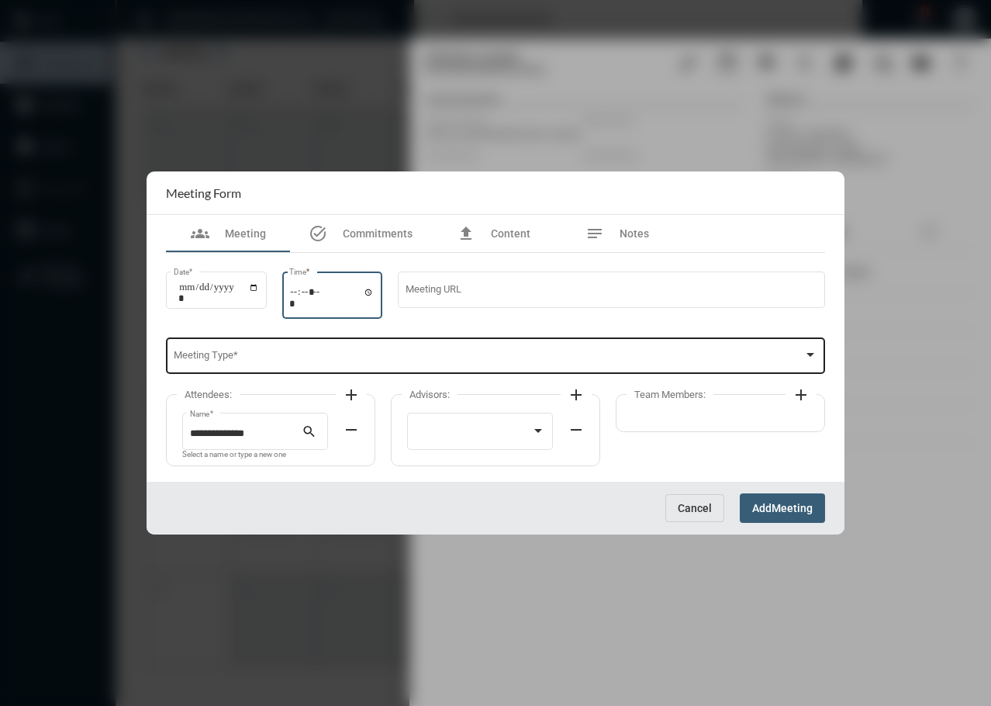
click at [229, 361] on span at bounding box center [489, 359] width 630 height 12
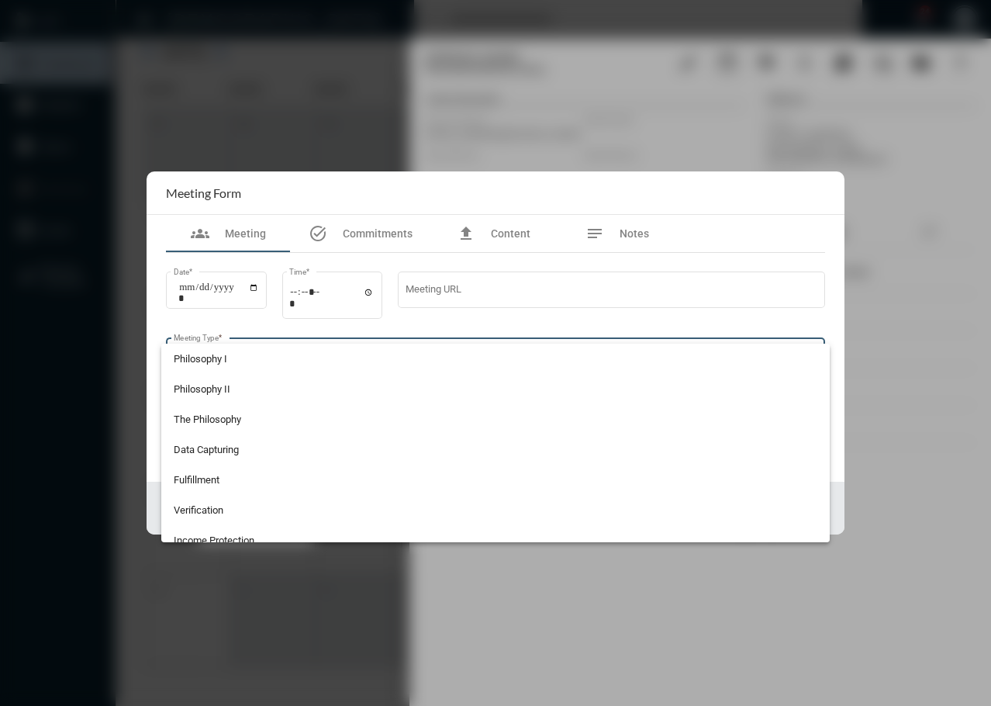
scroll to position [316, 0]
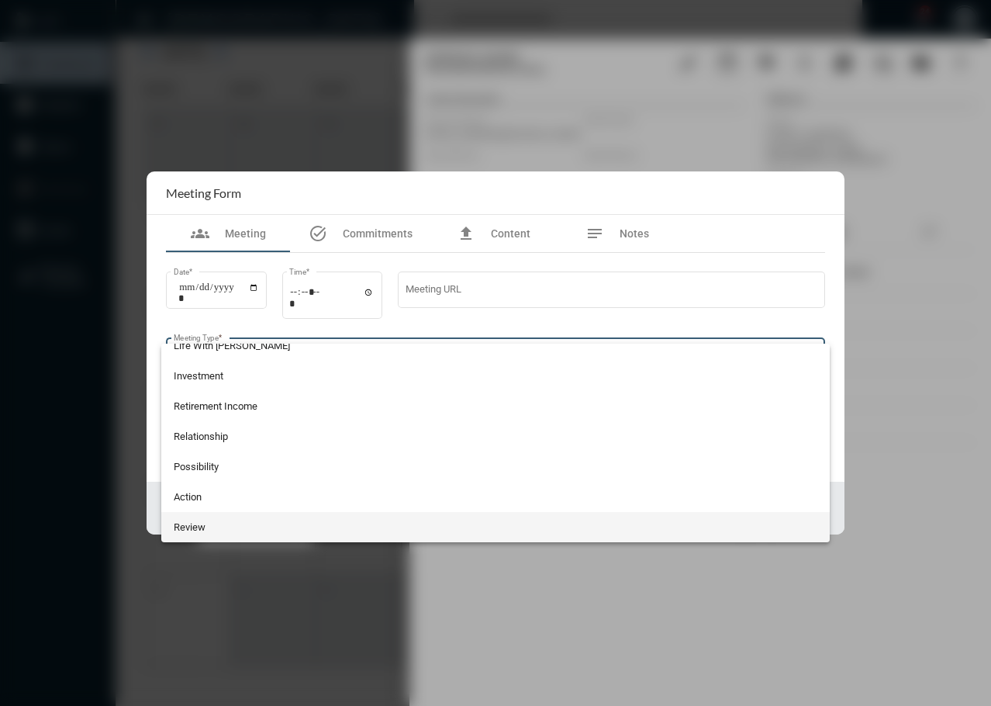
click at [226, 528] on span "Review" at bounding box center [496, 527] width 644 height 30
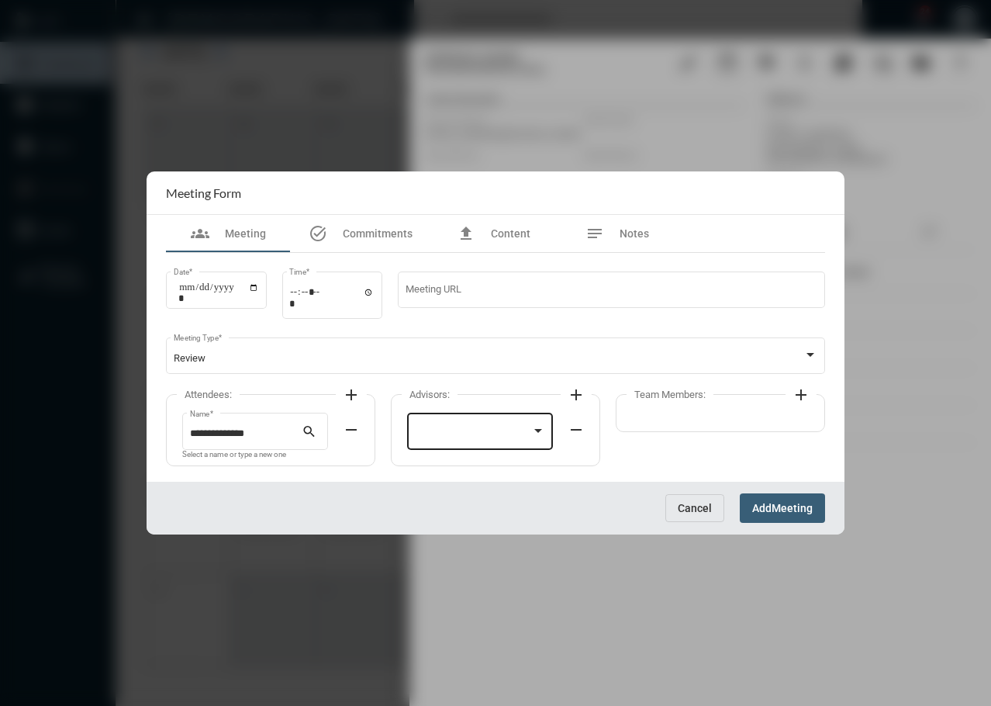
click at [438, 425] on div at bounding box center [480, 430] width 131 height 40
click at [439, 433] on span "[PERSON_NAME]" at bounding box center [480, 434] width 131 height 30
click at [812, 393] on button "add" at bounding box center [800, 393] width 31 height 31
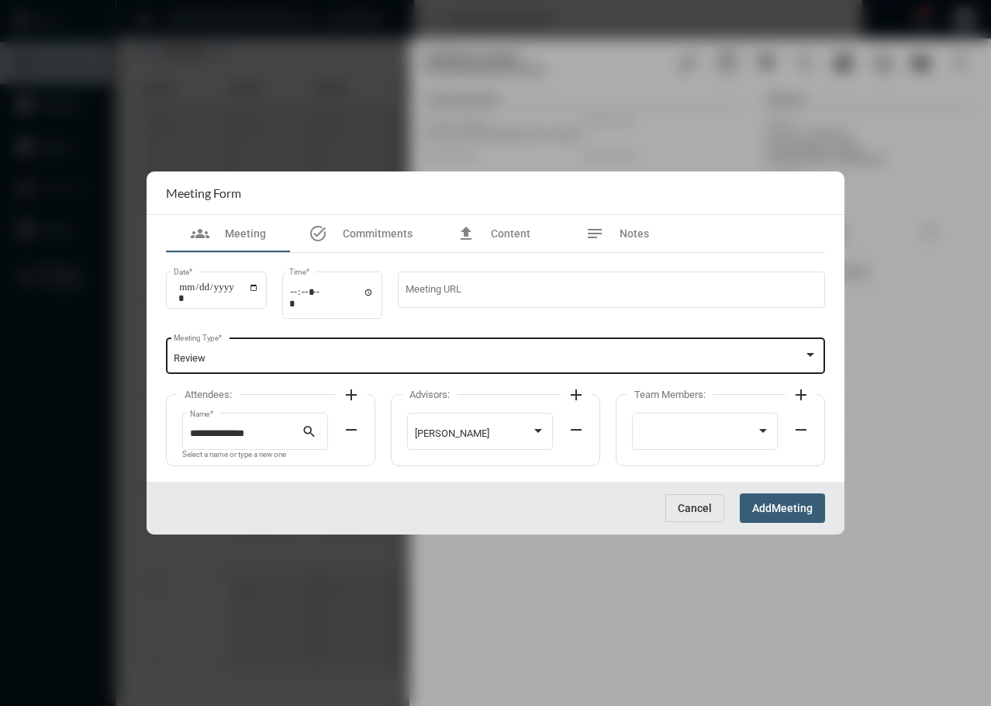
click at [533, 343] on div "Review Meeting Type *" at bounding box center [496, 355] width 644 height 40
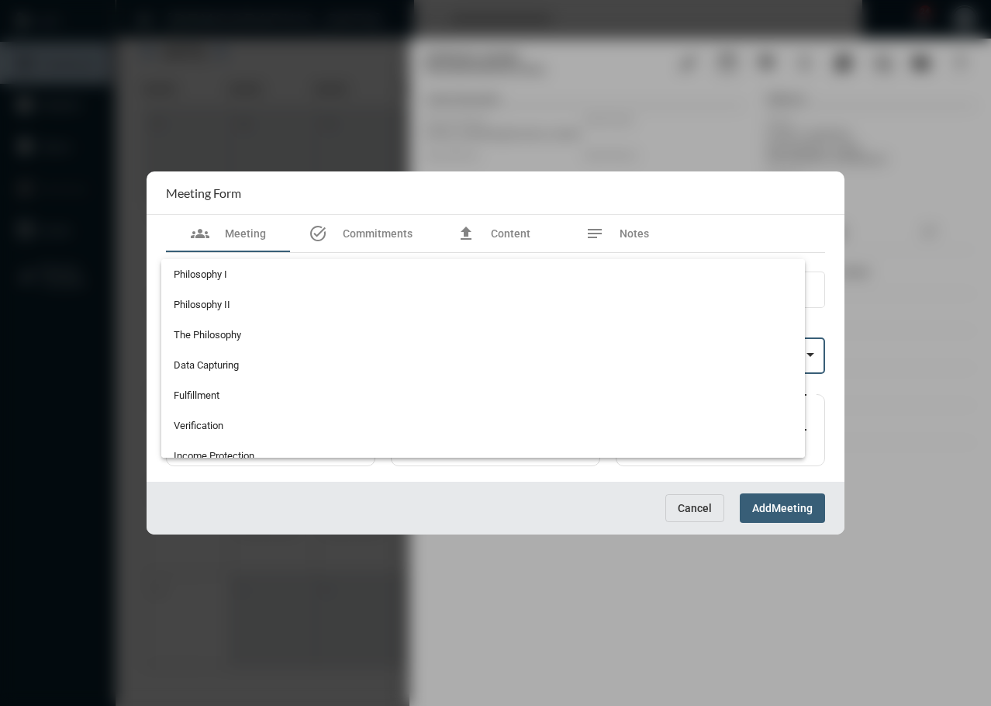
scroll to position [400, 0]
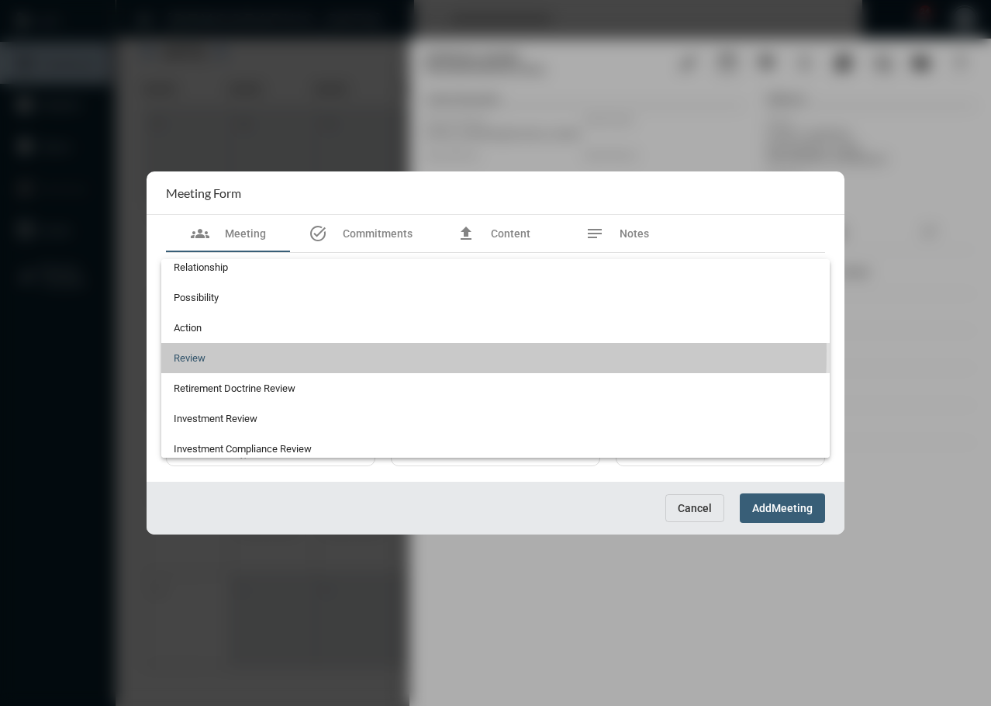
click at [188, 351] on span "Review" at bounding box center [496, 358] width 644 height 30
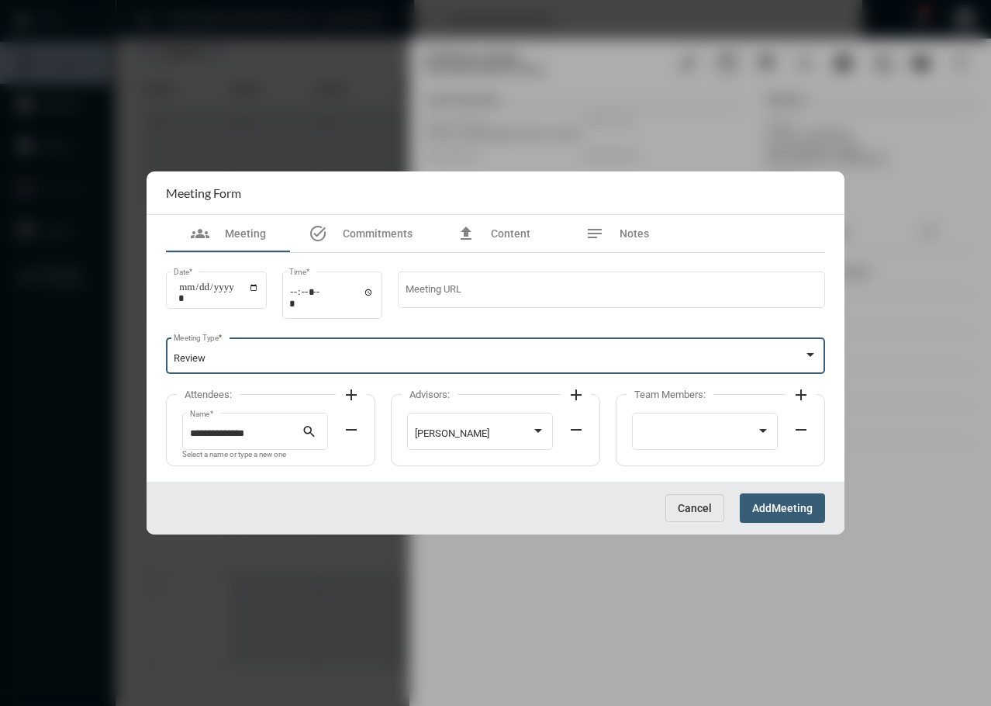
click at [791, 502] on span "Meeting" at bounding box center [791, 508] width 41 height 12
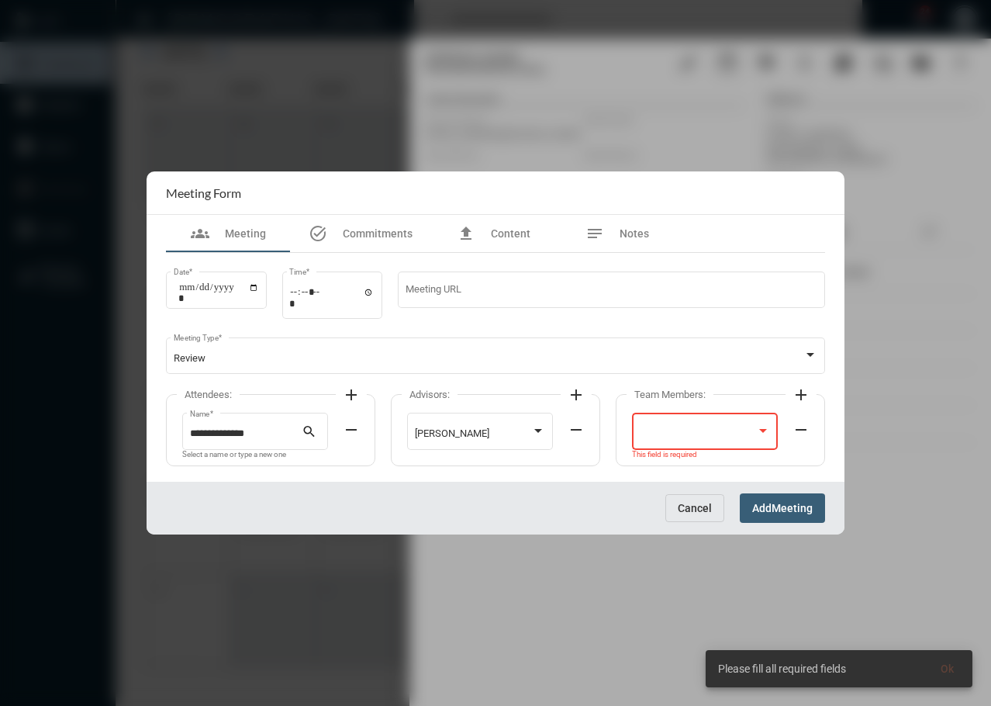
click at [695, 426] on div at bounding box center [705, 430] width 131 height 40
click at [695, 433] on span "[PERSON_NAME]" at bounding box center [705, 434] width 131 height 30
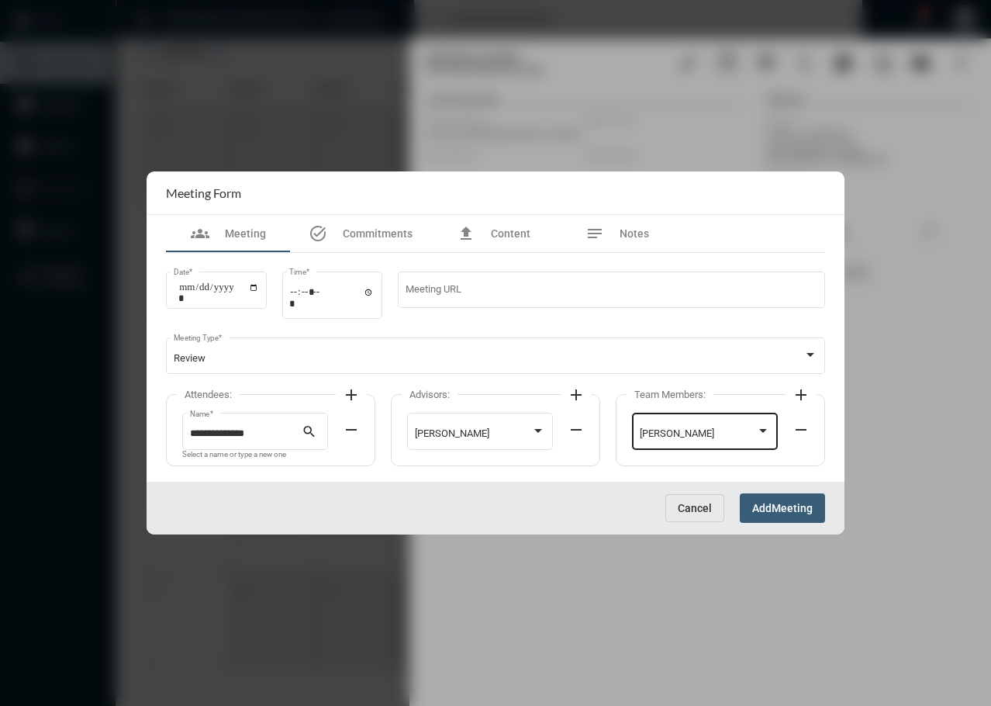
click at [762, 430] on div at bounding box center [763, 431] width 8 height 4
click at [795, 426] on div at bounding box center [495, 353] width 991 height 706
click at [791, 512] on span "Meeting" at bounding box center [791, 508] width 41 height 12
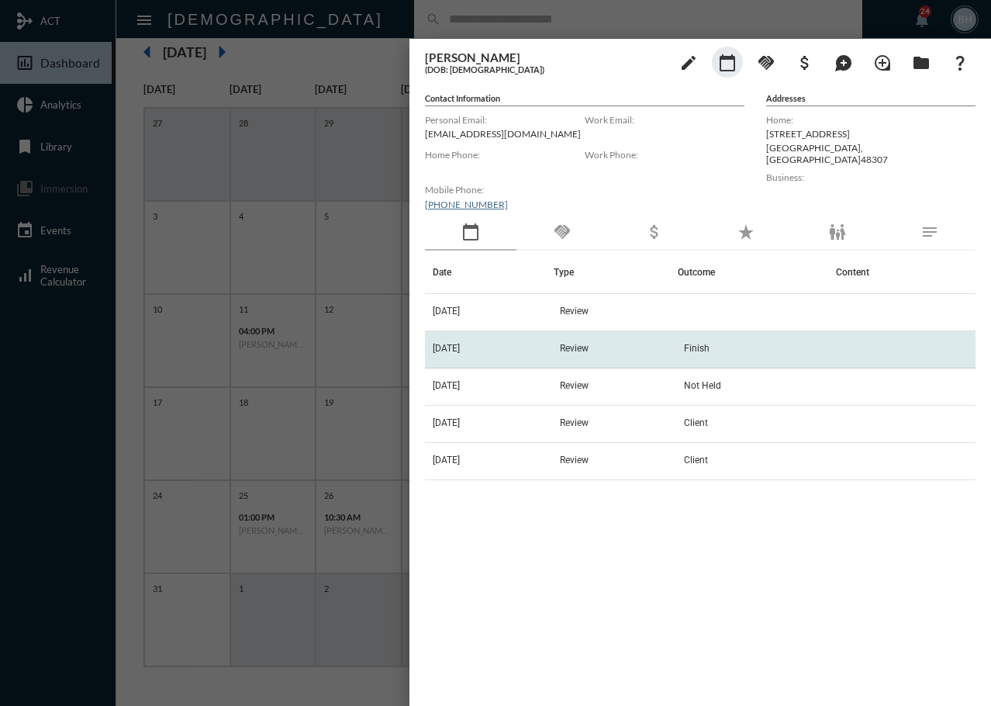
click at [492, 348] on td "[DATE]" at bounding box center [489, 349] width 129 height 37
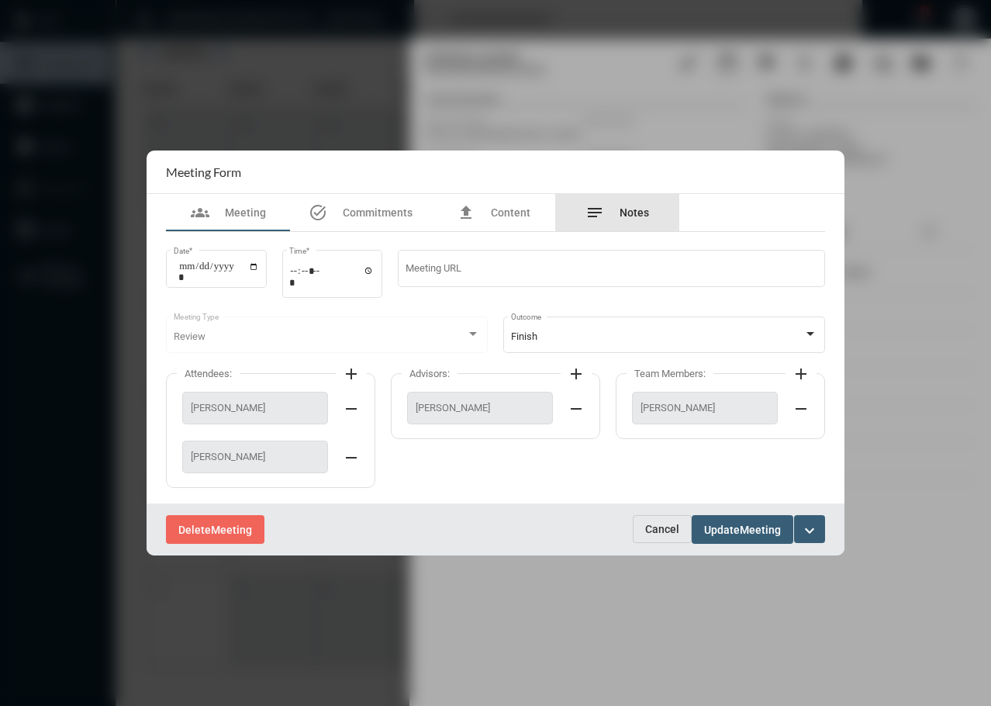
click at [627, 214] on span "Notes" at bounding box center [633, 212] width 29 height 12
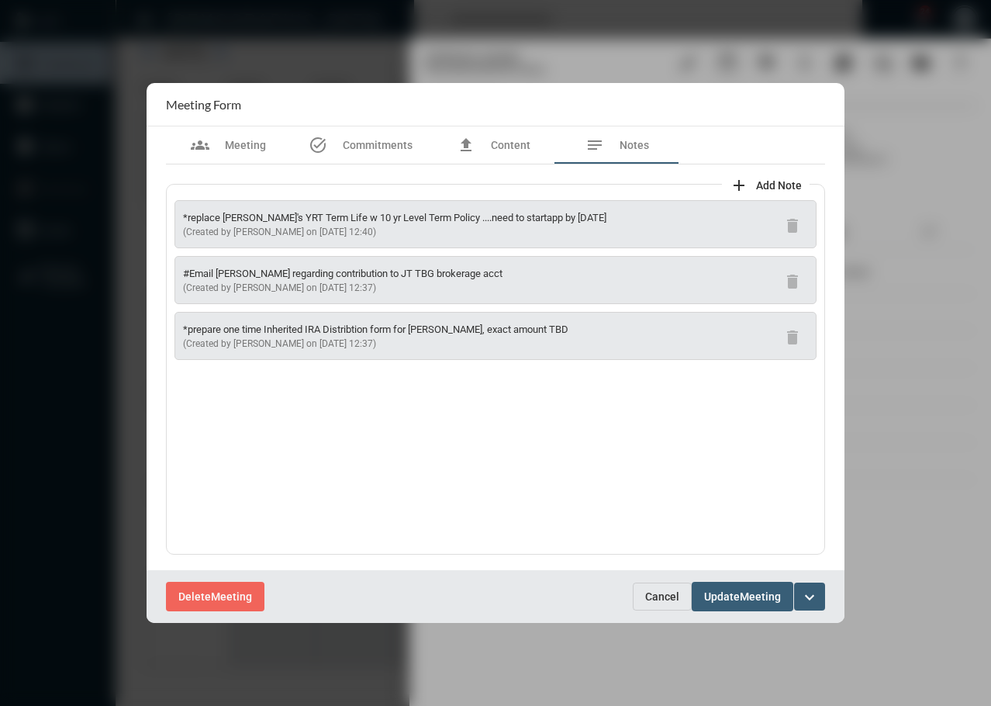
click at [677, 605] on button "Cancel" at bounding box center [662, 596] width 59 height 28
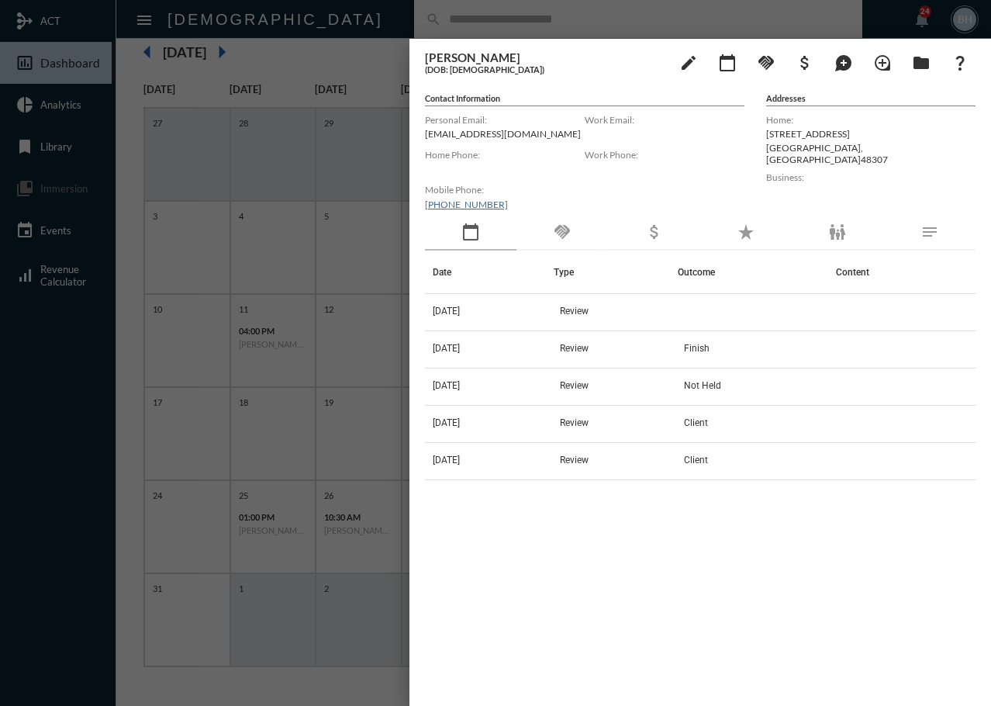
click at [625, 617] on div "Date Type Outcome Content [DATE] Review [DATE] Review Finish [DATE] Review Not …" at bounding box center [700, 457] width 550 height 415
click at [552, 650] on div "Date Type Outcome Content [DATE] Review [DATE] Review Finish [DATE] Review Not …" at bounding box center [700, 457] width 550 height 415
click at [616, 609] on div "Date Type Outcome Content [DATE] Review [DATE] Review Finish [DATE] Review Not …" at bounding box center [700, 457] width 550 height 415
click at [474, 235] on mat-icon "calendar_today" at bounding box center [470, 232] width 19 height 19
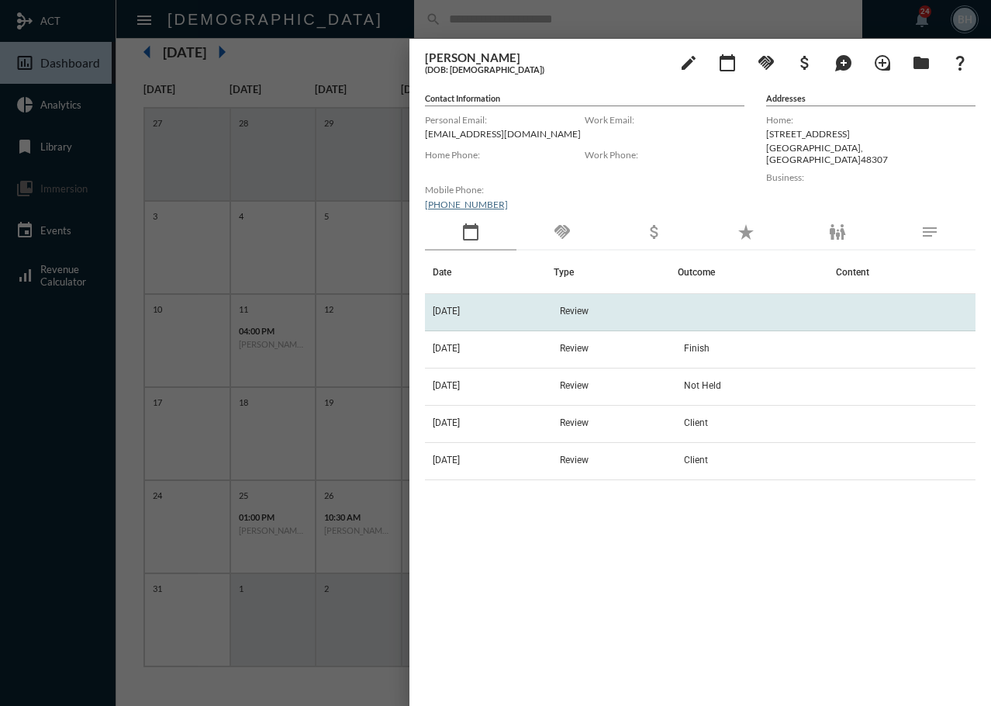
click at [468, 309] on td "[DATE]" at bounding box center [489, 312] width 129 height 37
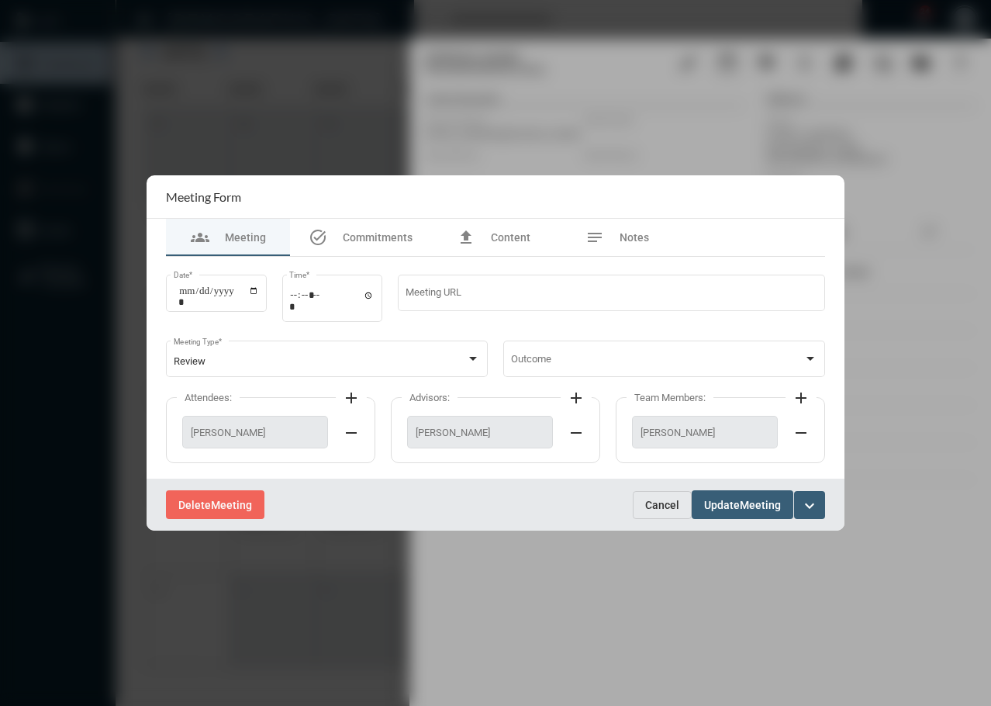
click at [364, 394] on button "add" at bounding box center [351, 396] width 31 height 31
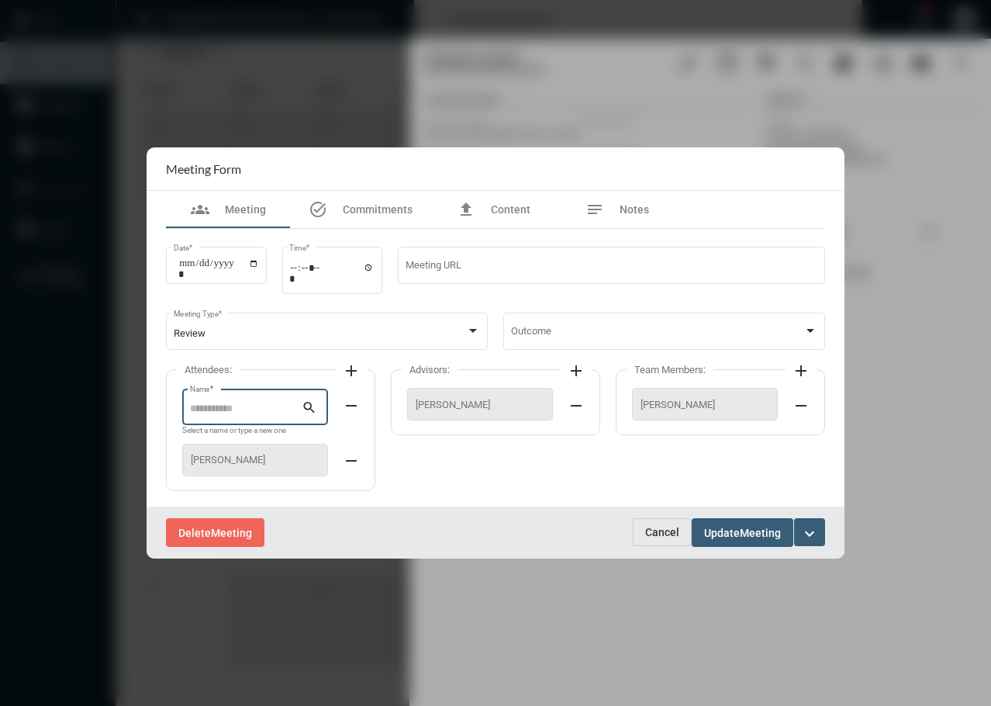
click at [254, 412] on input "Name *" at bounding box center [246, 409] width 112 height 12
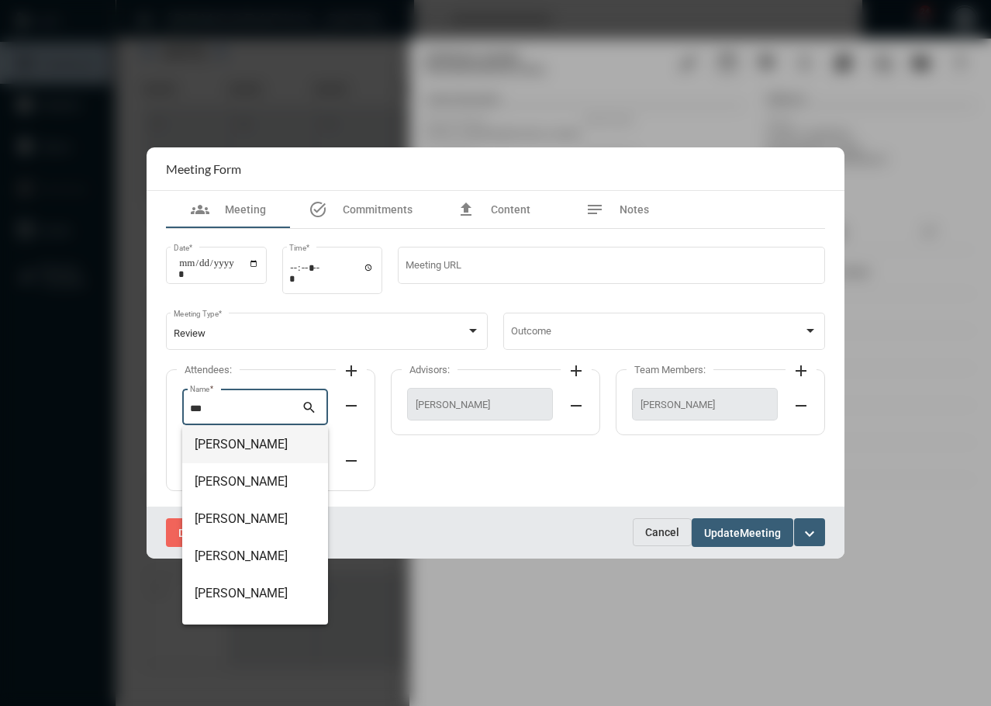
click at [223, 447] on span "[PERSON_NAME]" at bounding box center [255, 444] width 121 height 37
type input "**********"
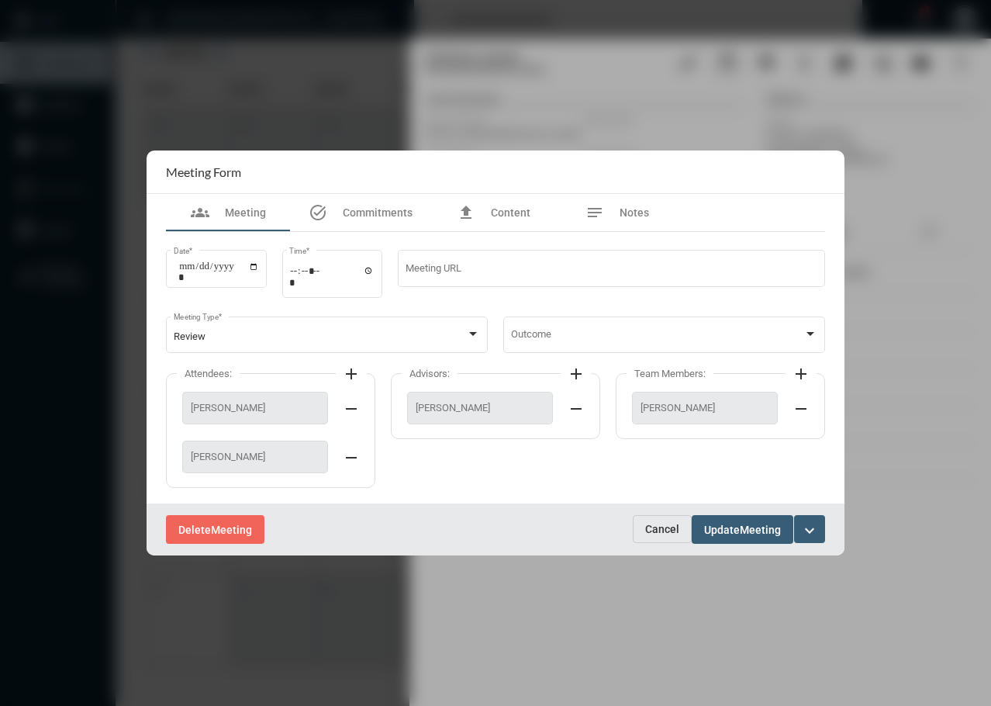
click at [737, 541] on button "Update Meeting" at bounding box center [743, 529] width 102 height 29
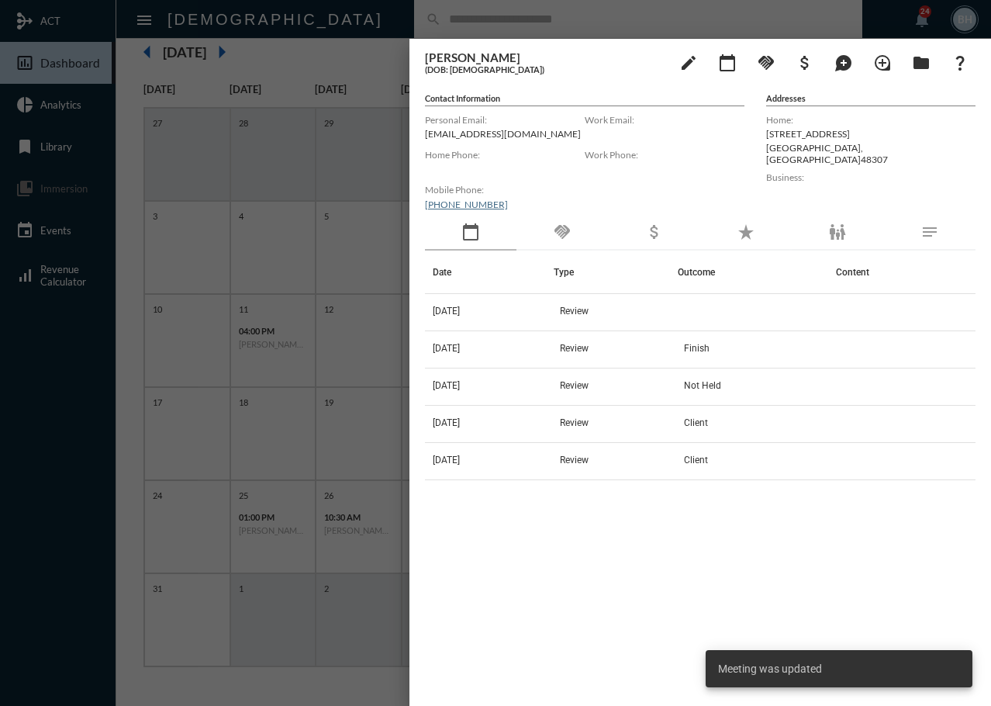
click at [562, 603] on div "Date Type Outcome Content [DATE] Review [DATE] Review Finish [DATE] Review Not …" at bounding box center [700, 457] width 550 height 415
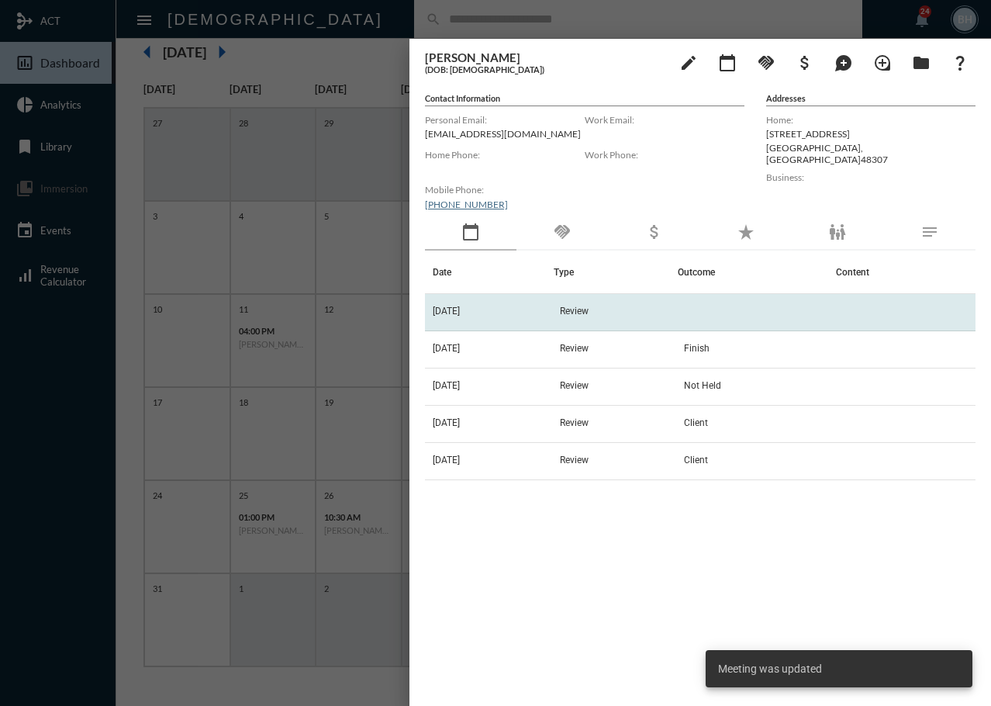
click at [521, 316] on td "[DATE]" at bounding box center [489, 312] width 129 height 37
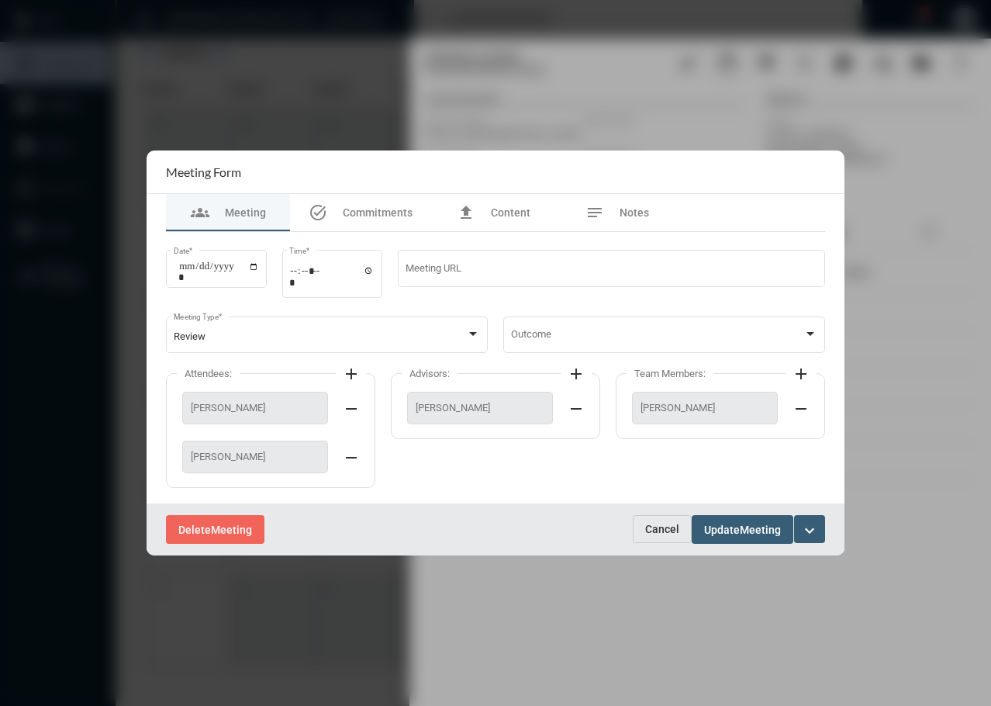
click at [726, 531] on span "Update" at bounding box center [722, 529] width 36 height 12
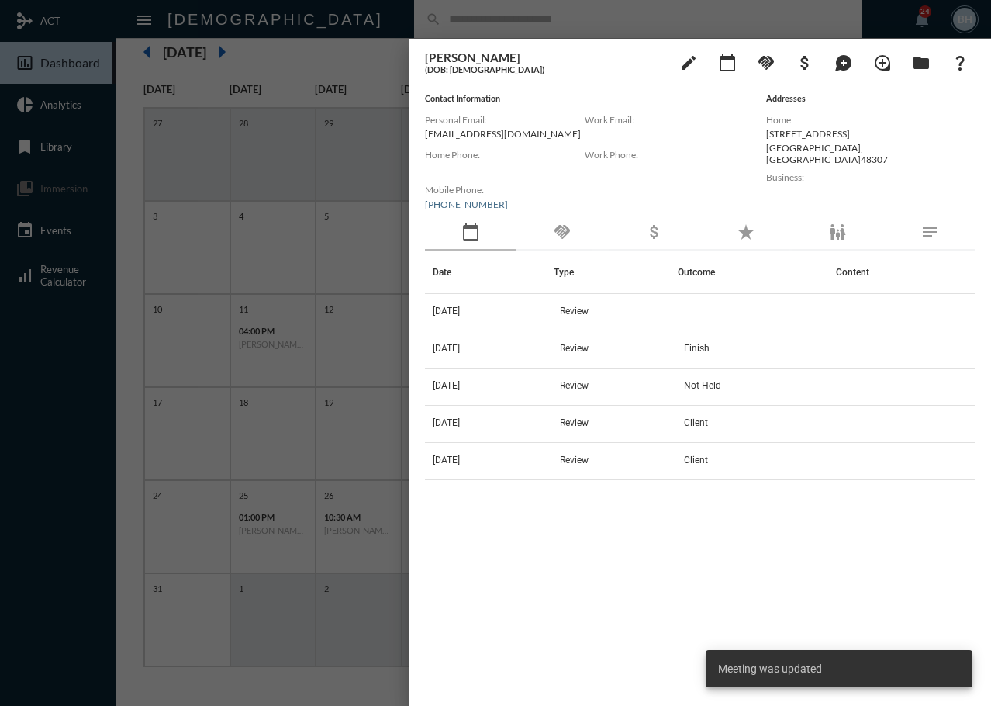
click at [543, 587] on div "Date Type Outcome Content [DATE] Review [DATE] Review Finish [DATE] Review Not …" at bounding box center [700, 457] width 550 height 415
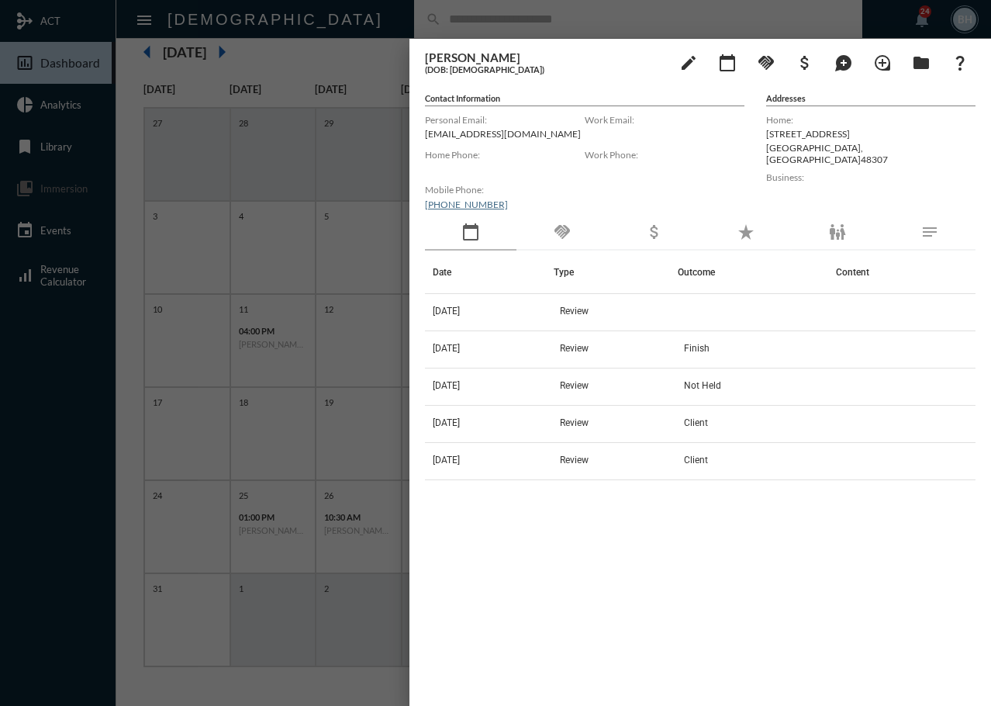
click at [557, 595] on div "Date Type Outcome Content [DATE] Review [DATE] Review Finish [DATE] Review Not …" at bounding box center [700, 457] width 550 height 415
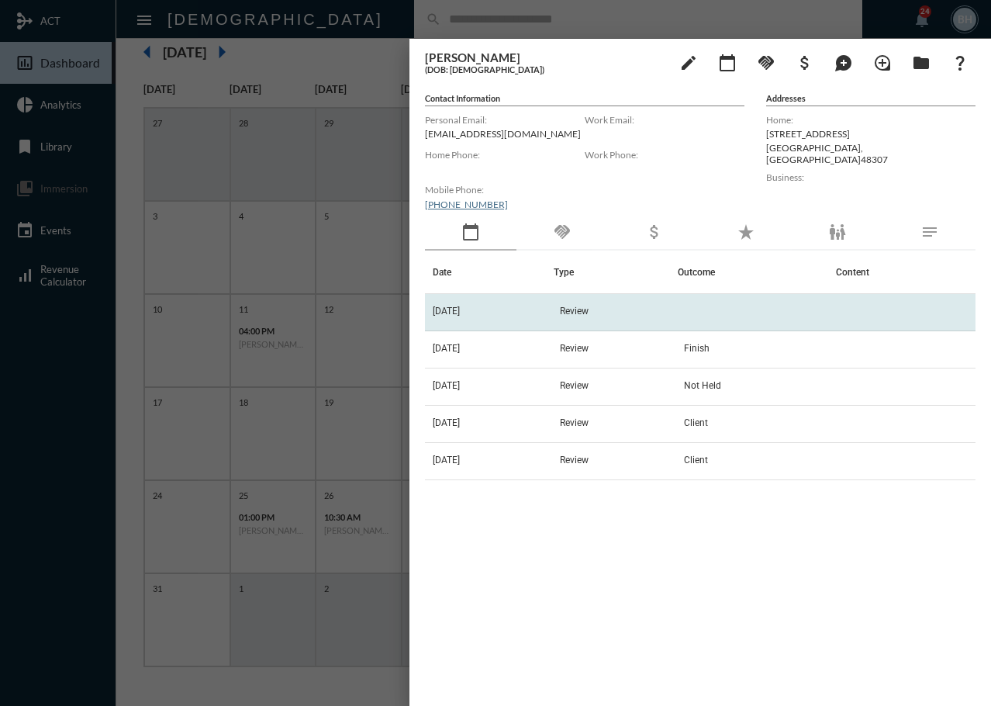
click at [511, 318] on td "[DATE]" at bounding box center [489, 312] width 129 height 37
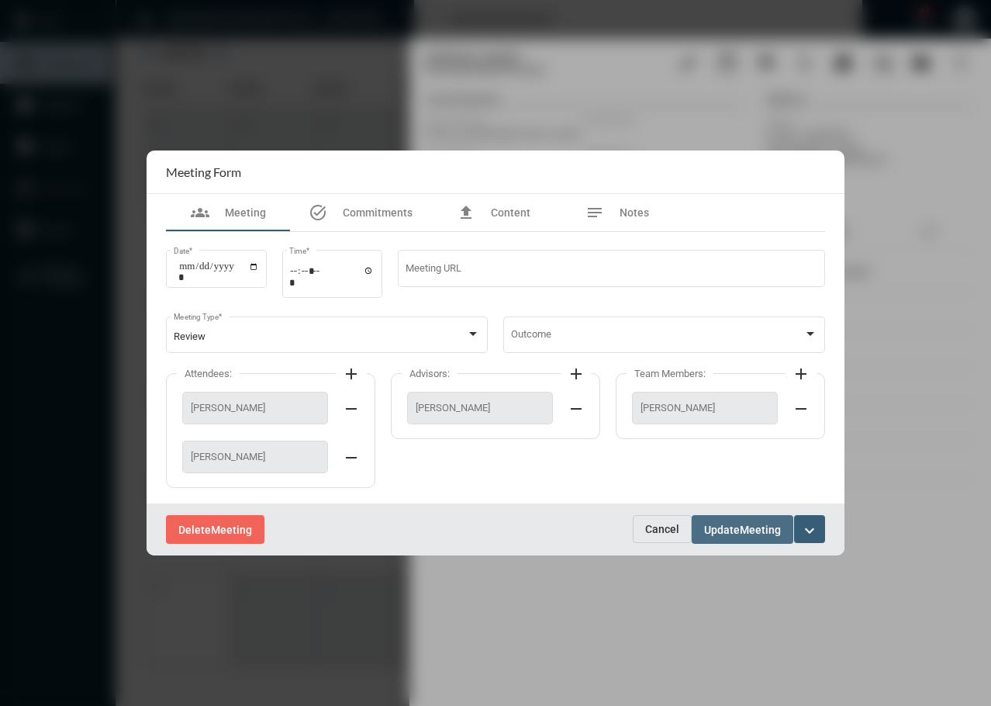
click at [736, 533] on span "Update" at bounding box center [722, 529] width 36 height 12
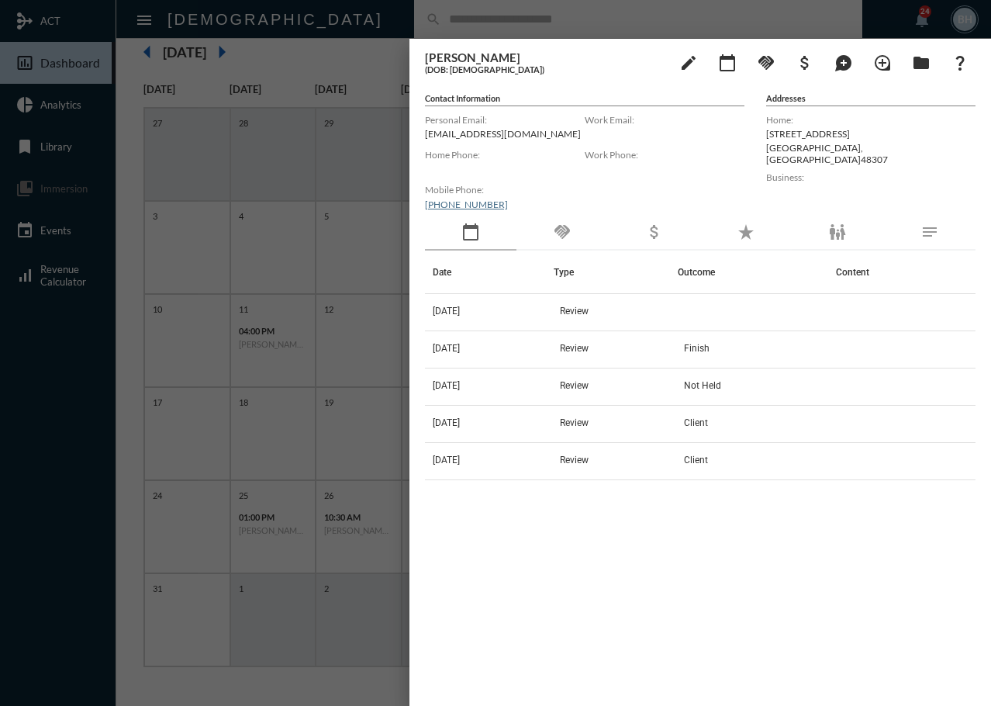
click at [612, 521] on div "Date Type Outcome Content [DATE] Review [DATE] Review Finish [DATE] Review Not …" at bounding box center [700, 457] width 550 height 415
drag, startPoint x: 623, startPoint y: 537, endPoint x: 576, endPoint y: 499, distance: 59.6
click at [622, 537] on div "Date Type Outcome Content [DATE] Review [DATE] Review Finish [DATE] Review Not …" at bounding box center [700, 457] width 550 height 415
click at [533, 644] on div "Date Type Outcome Content [DATE] Review [DATE] Review Finish [DATE] Review Not …" at bounding box center [700, 457] width 550 height 415
click at [561, 628] on div "Date Type Outcome Content [DATE] Review [DATE] Review Finish [DATE] Review Not …" at bounding box center [700, 457] width 550 height 415
